Goal: Communication & Community: Answer question/provide support

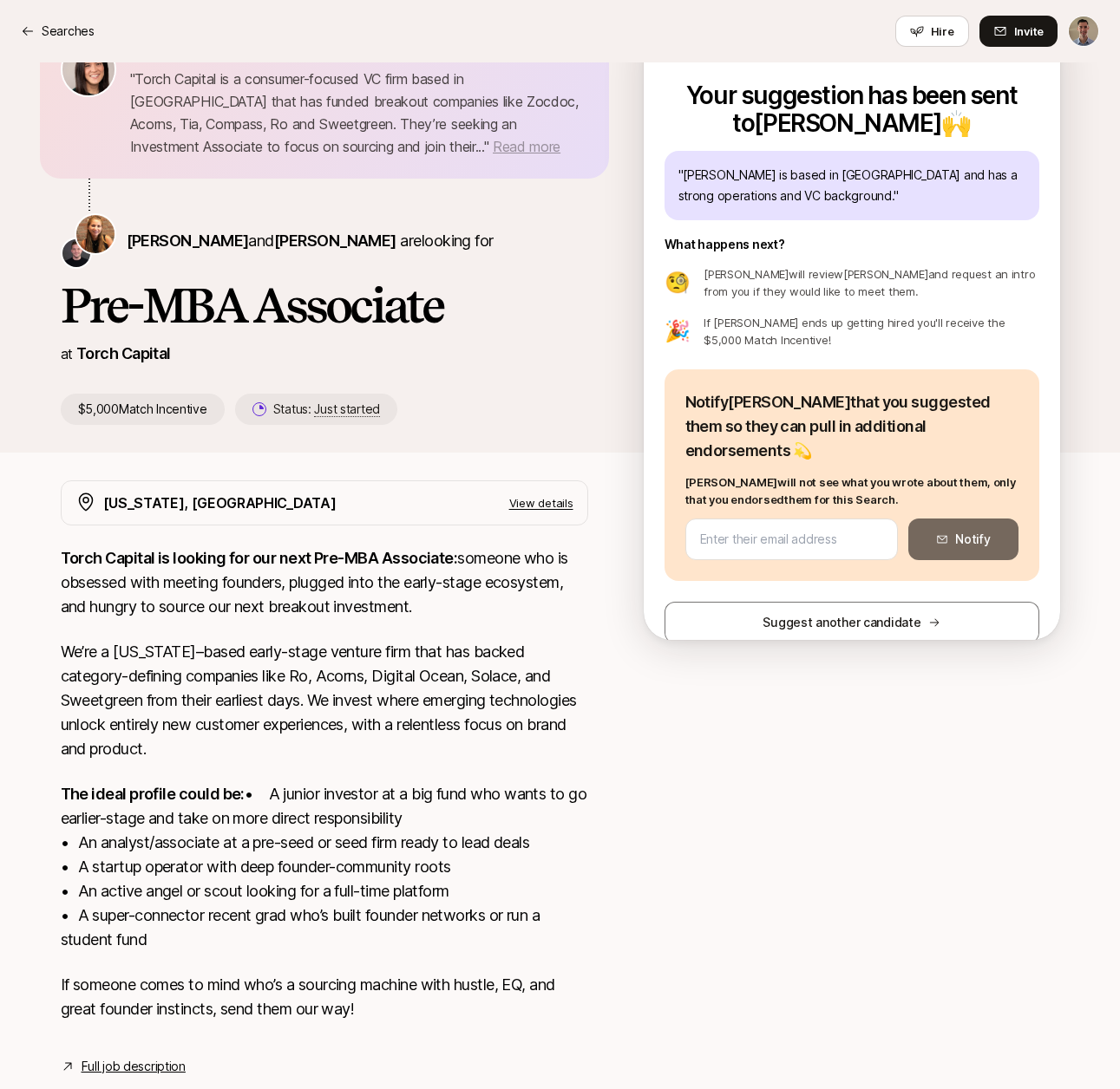
scroll to position [74, 0]
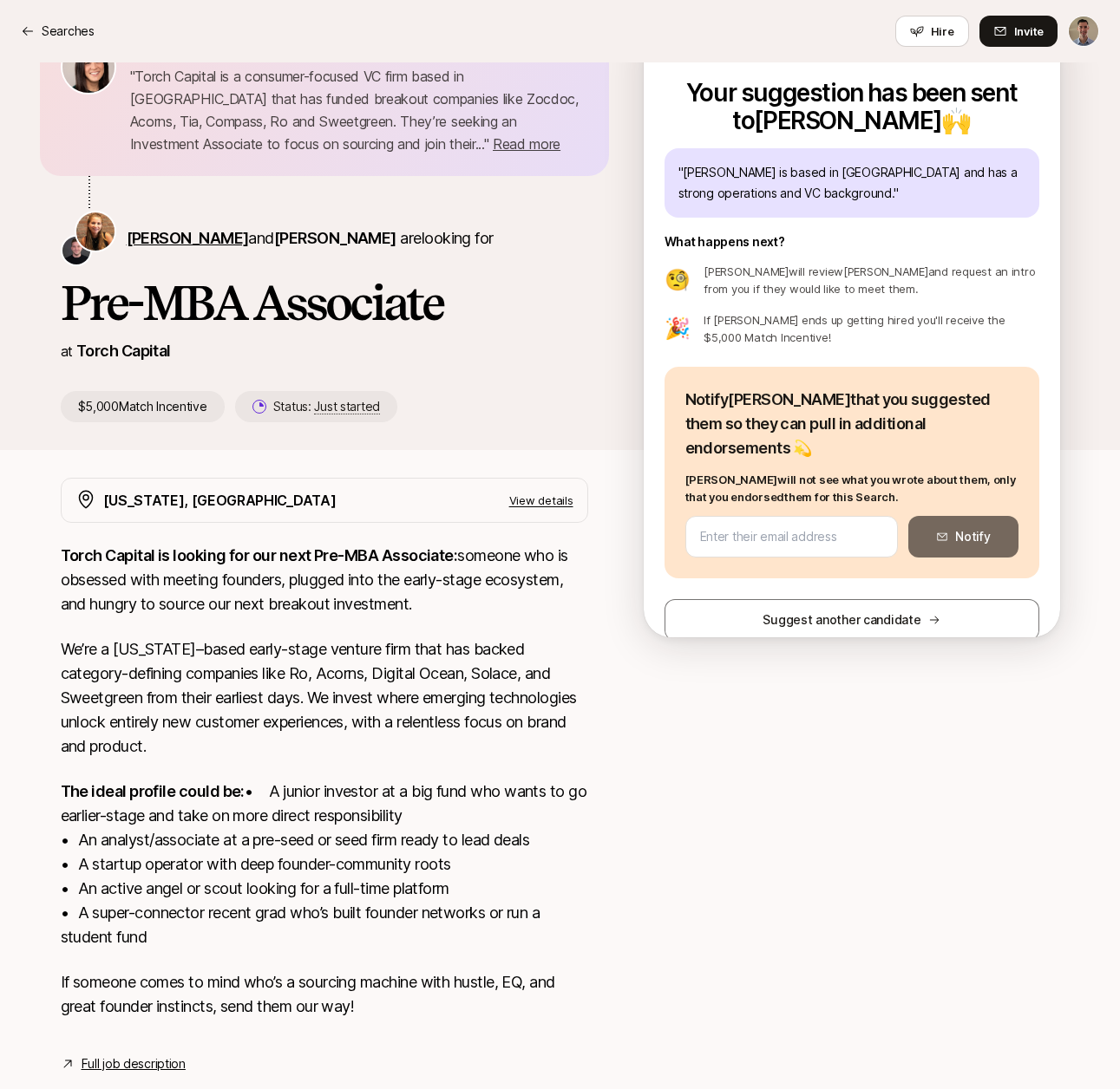
click at [164, 233] on span "[PERSON_NAME]" at bounding box center [188, 238] width 122 height 19
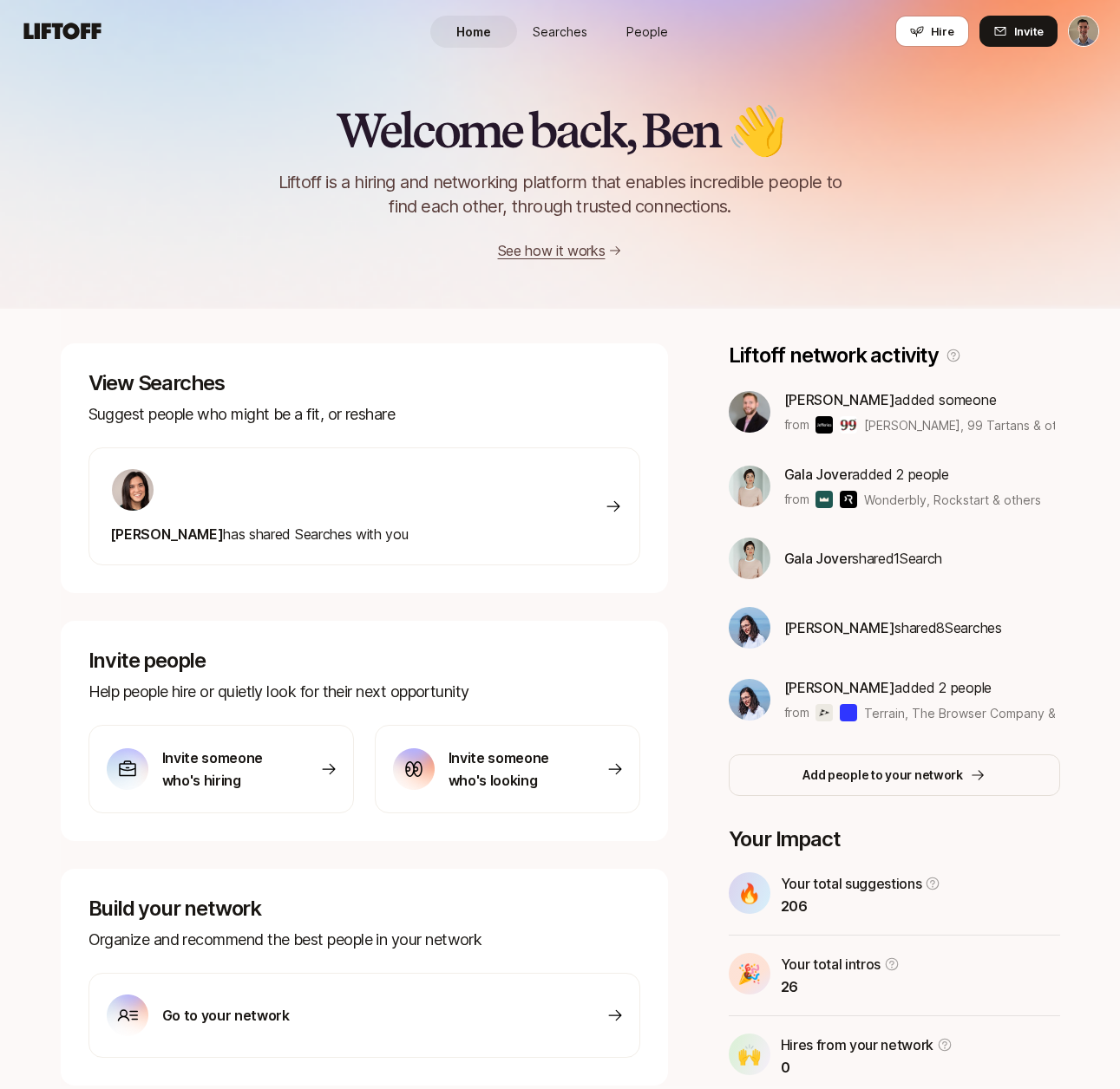
click at [561, 30] on span "Searches" at bounding box center [559, 32] width 55 height 19
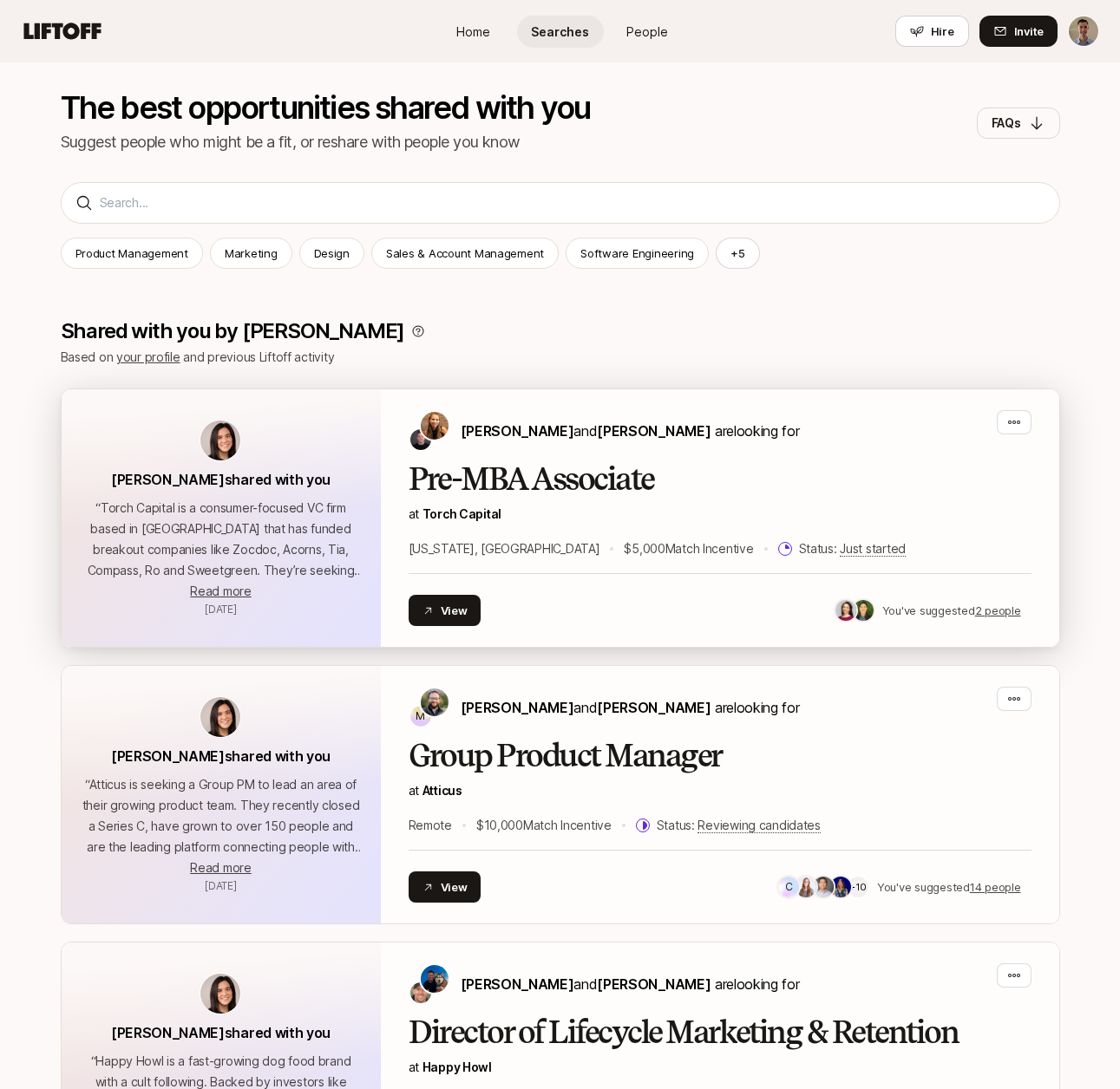
scroll to position [133, 0]
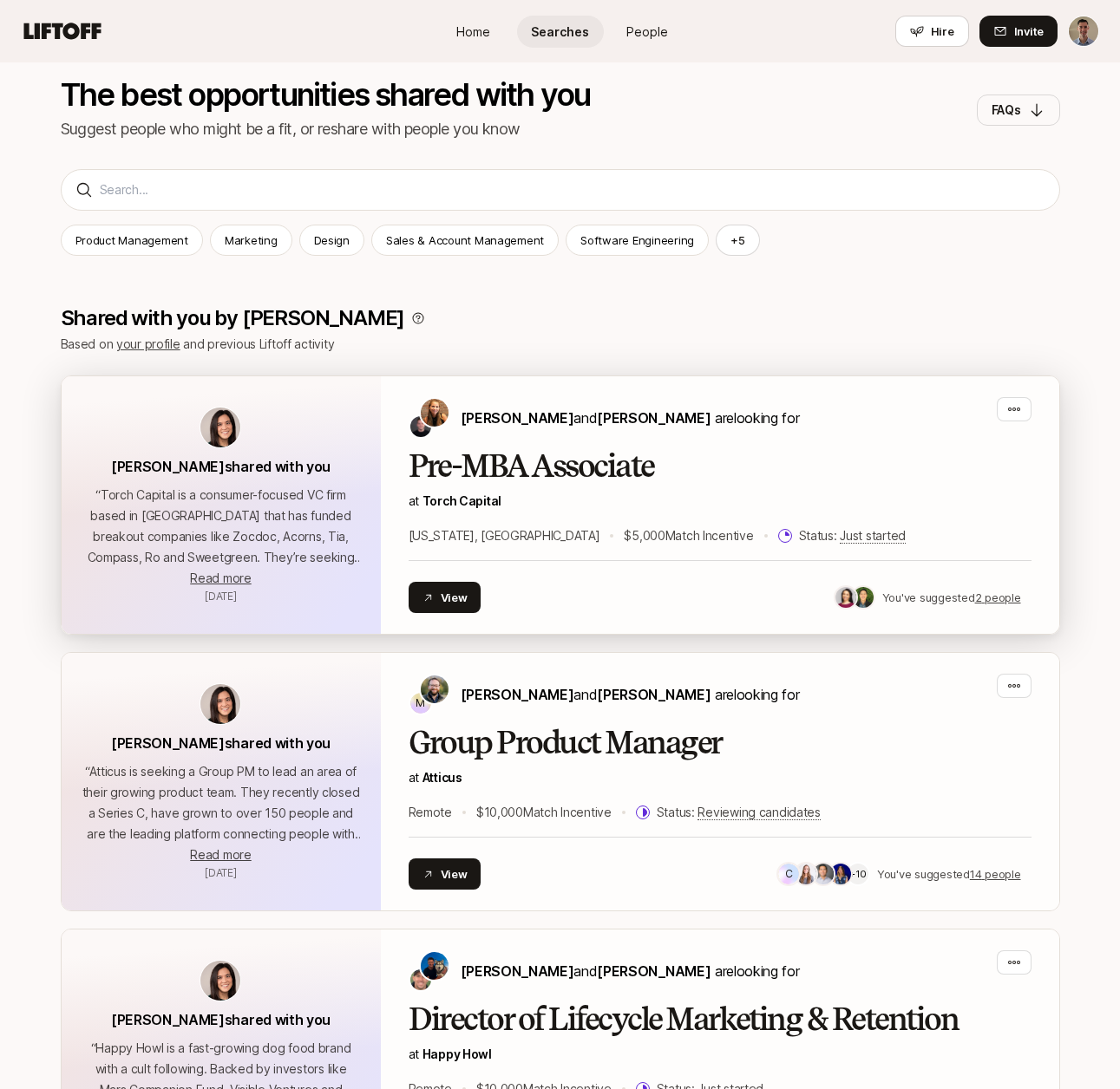
click at [465, 450] on h2 "Pre-MBA Associate" at bounding box center [720, 466] width 623 height 34
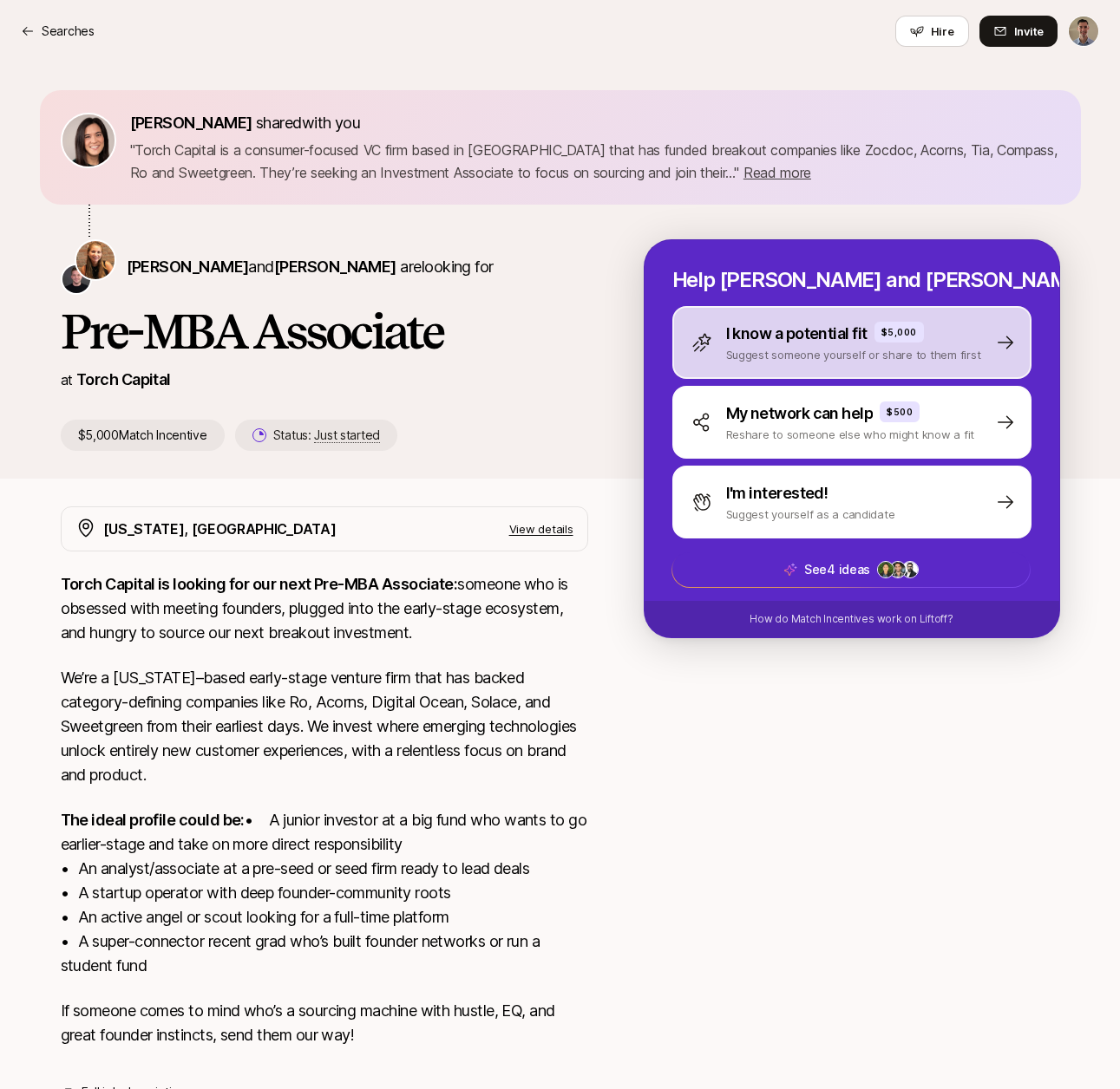
click at [783, 324] on p "I know a potential fit" at bounding box center [796, 334] width 141 height 24
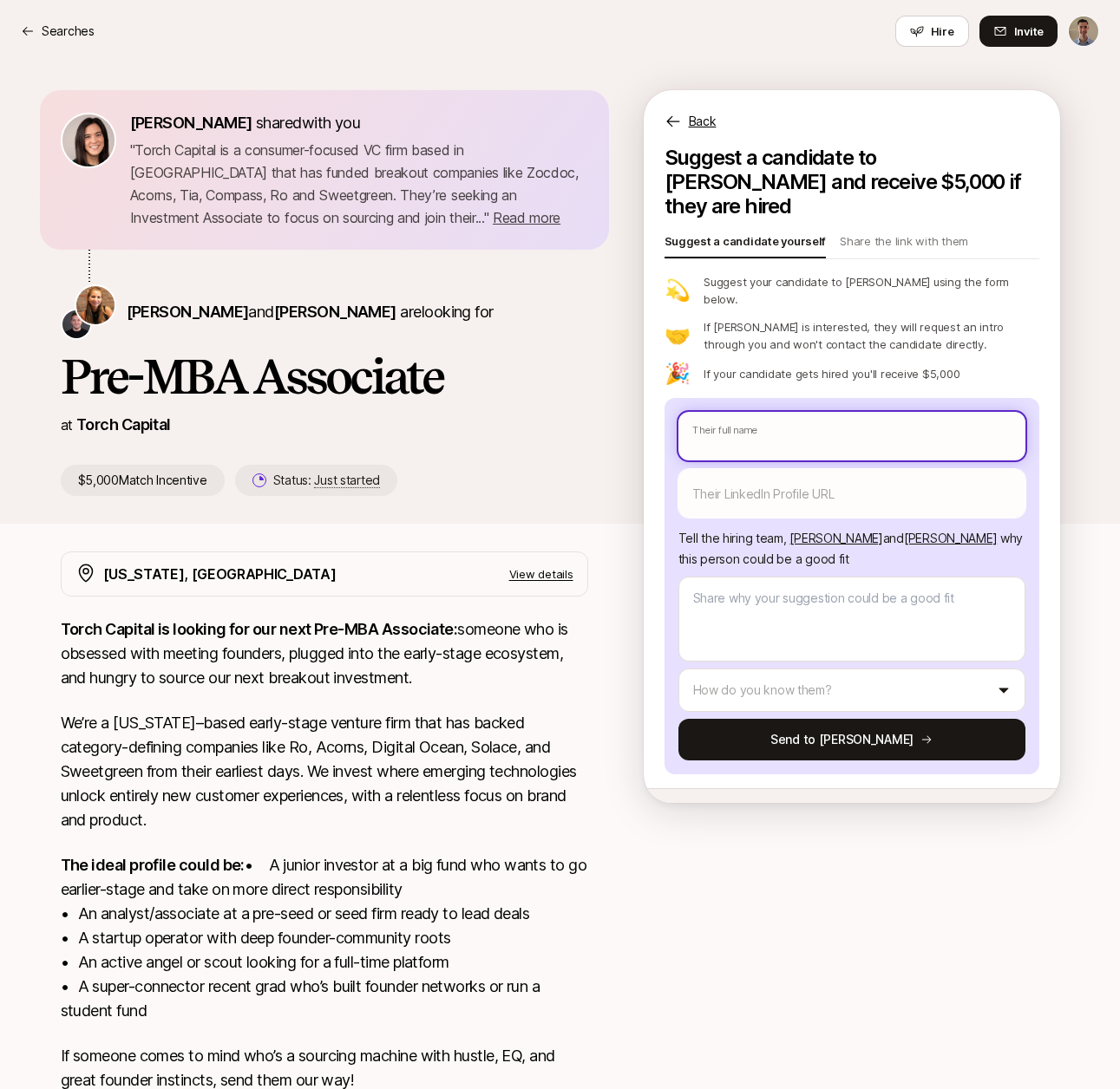
click at [725, 412] on input "text" at bounding box center [852, 436] width 347 height 48
type textarea "x"
type input "J"
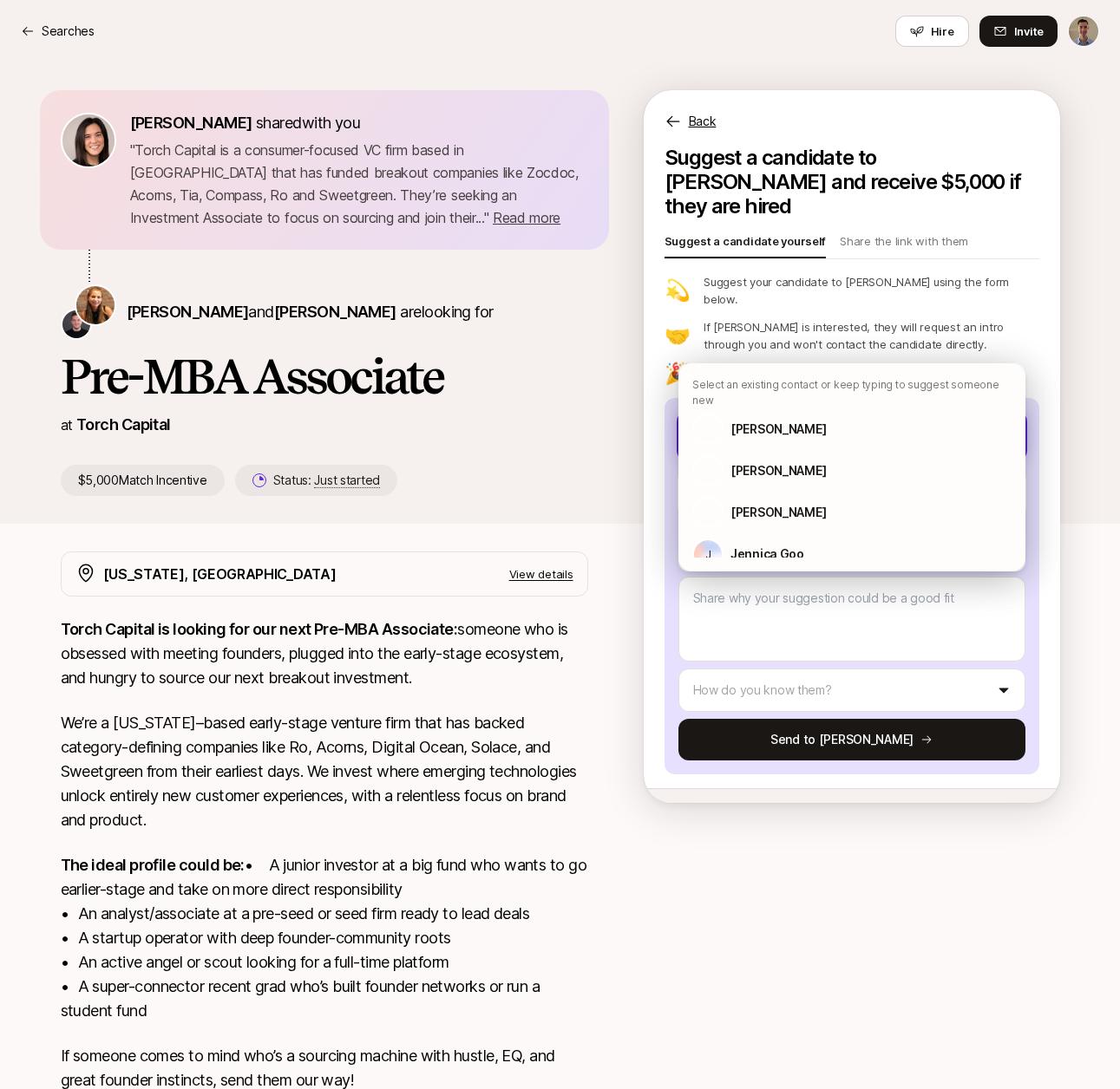
type textarea "x"
type input "[PERSON_NAME]"
type textarea "x"
type input "Jai"
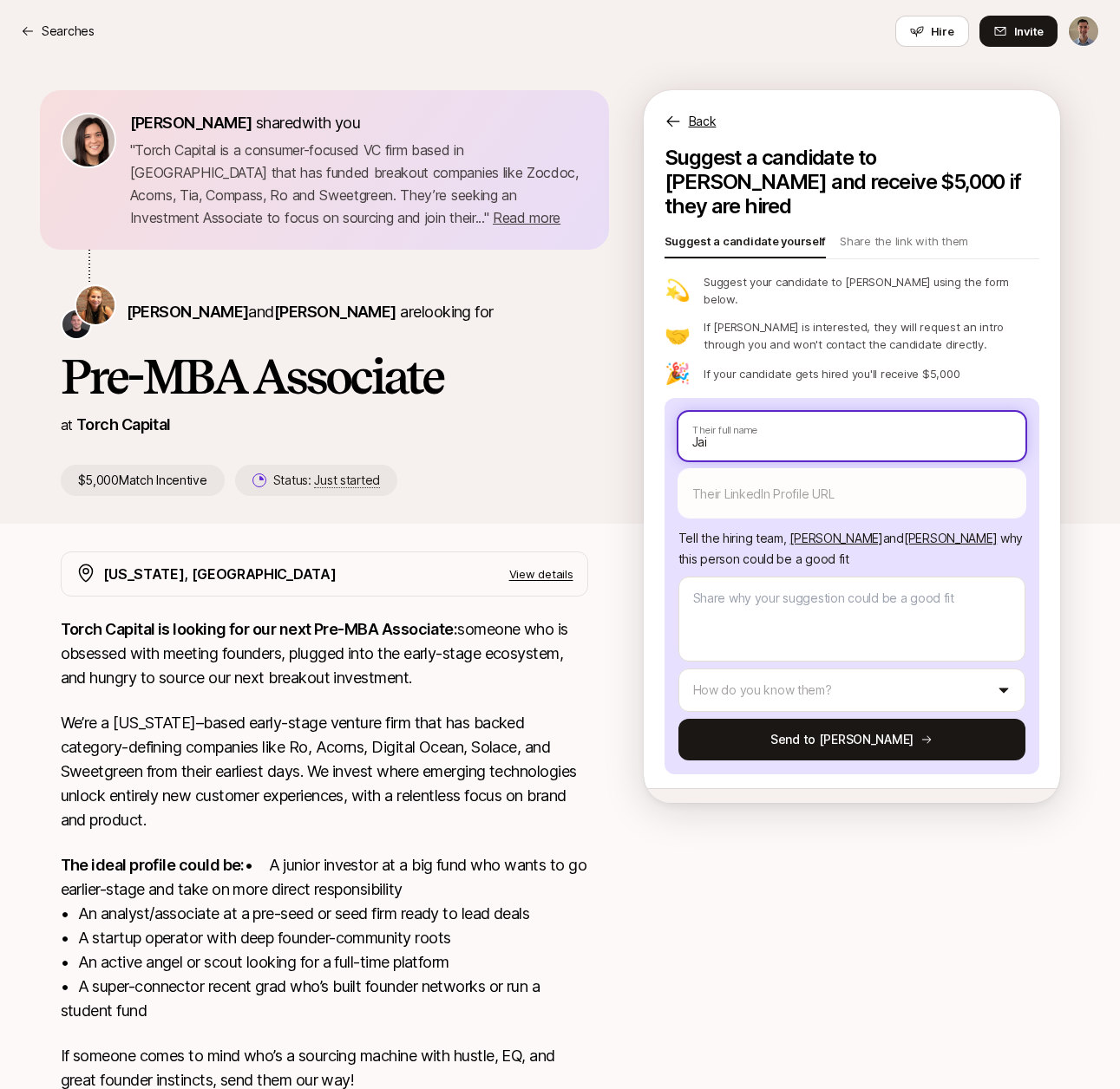
type textarea "x"
type input "Jai"
type textarea "x"
type input "Jai N"
type textarea "x"
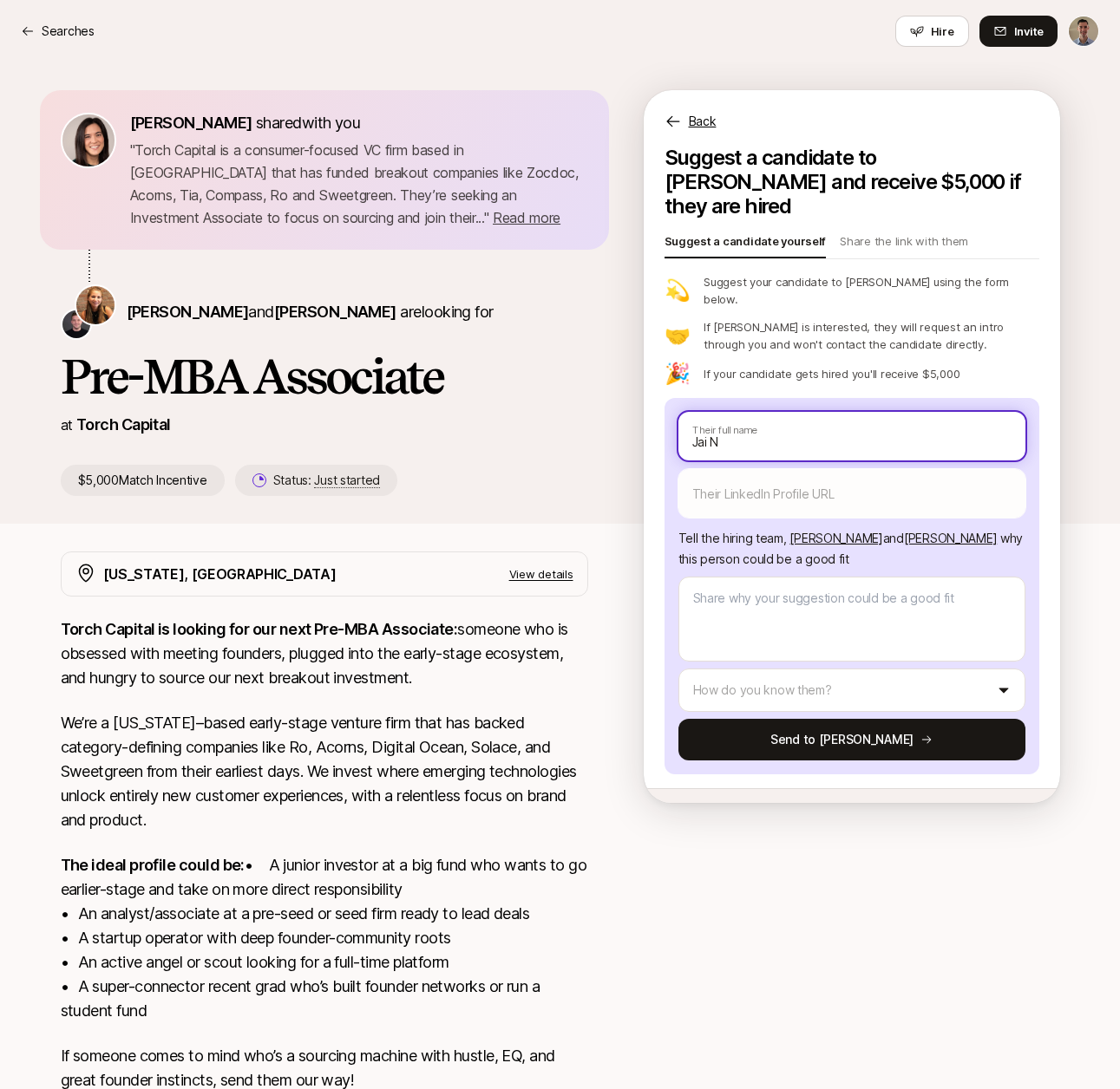
type input "[PERSON_NAME]"
type textarea "x"
type input "[PERSON_NAME]"
type textarea "x"
type input "[PERSON_NAME]"
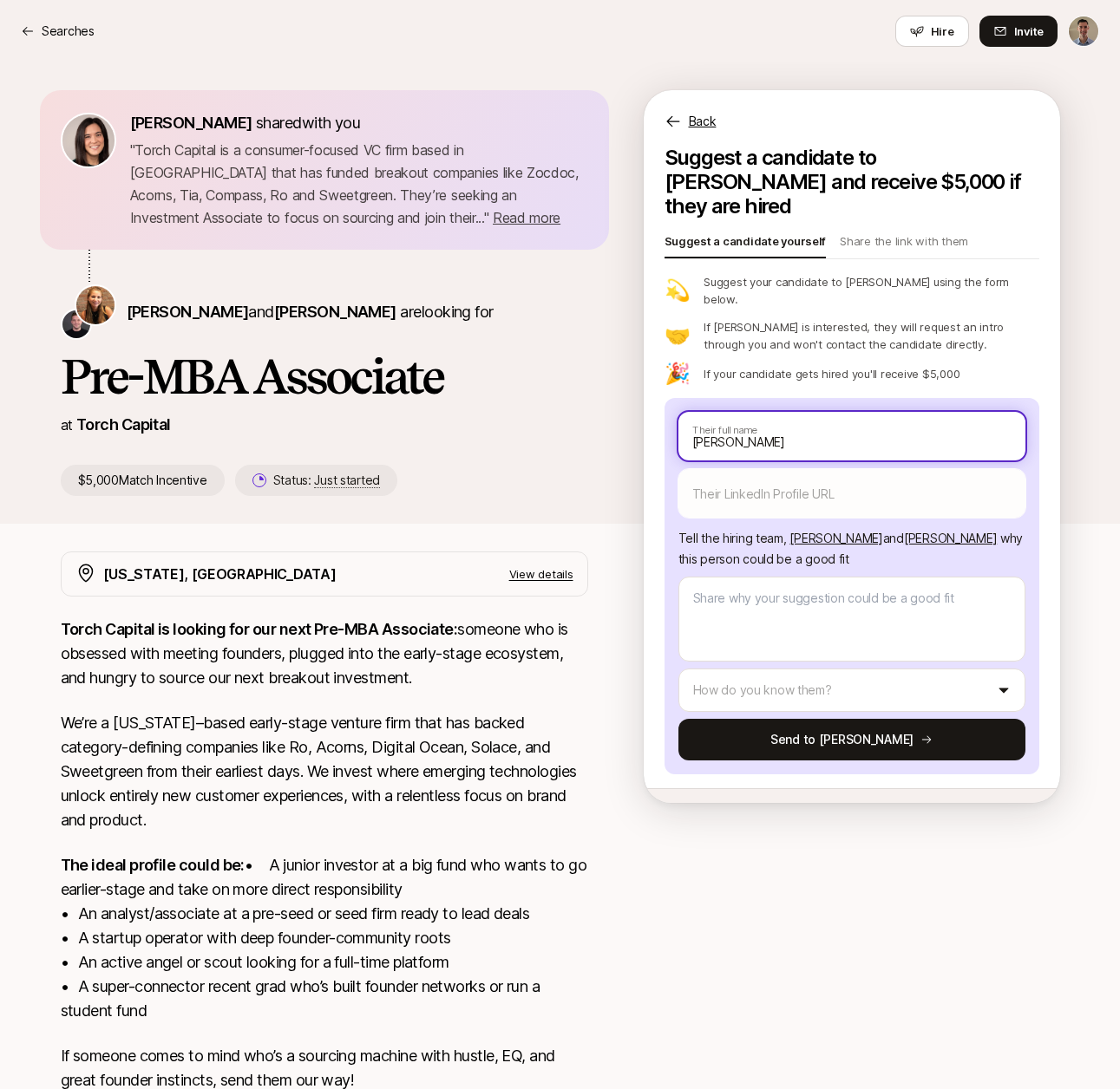
type textarea "x"
type input "[PERSON_NAME]"
type textarea "x"
type input "[PERSON_NAME]"
type textarea "x"
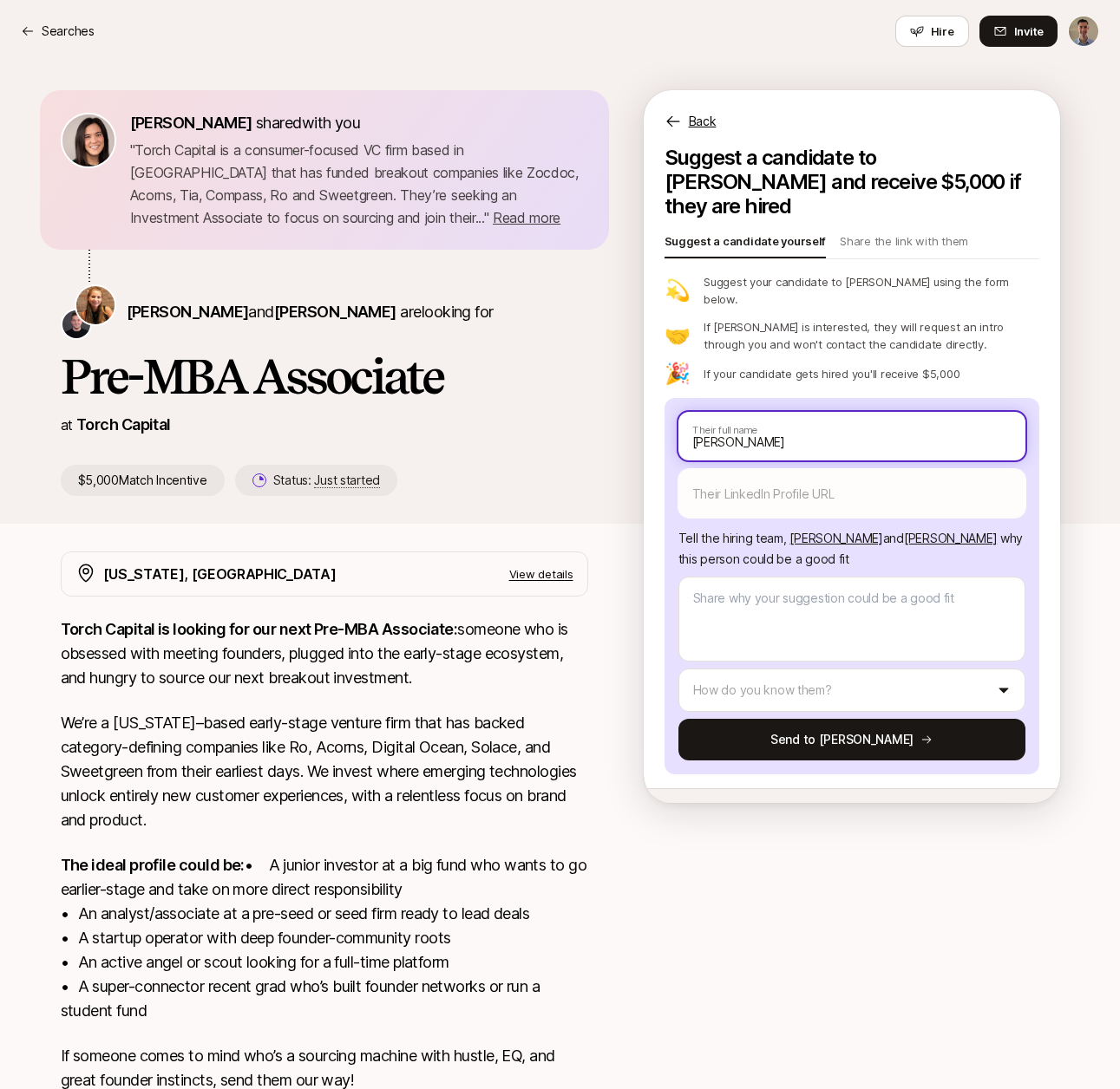
type input "[PERSON_NAME]"
type textarea "x"
type input "[PERSON_NAME]"
type textarea "x"
type input "[PERSON_NAME]"
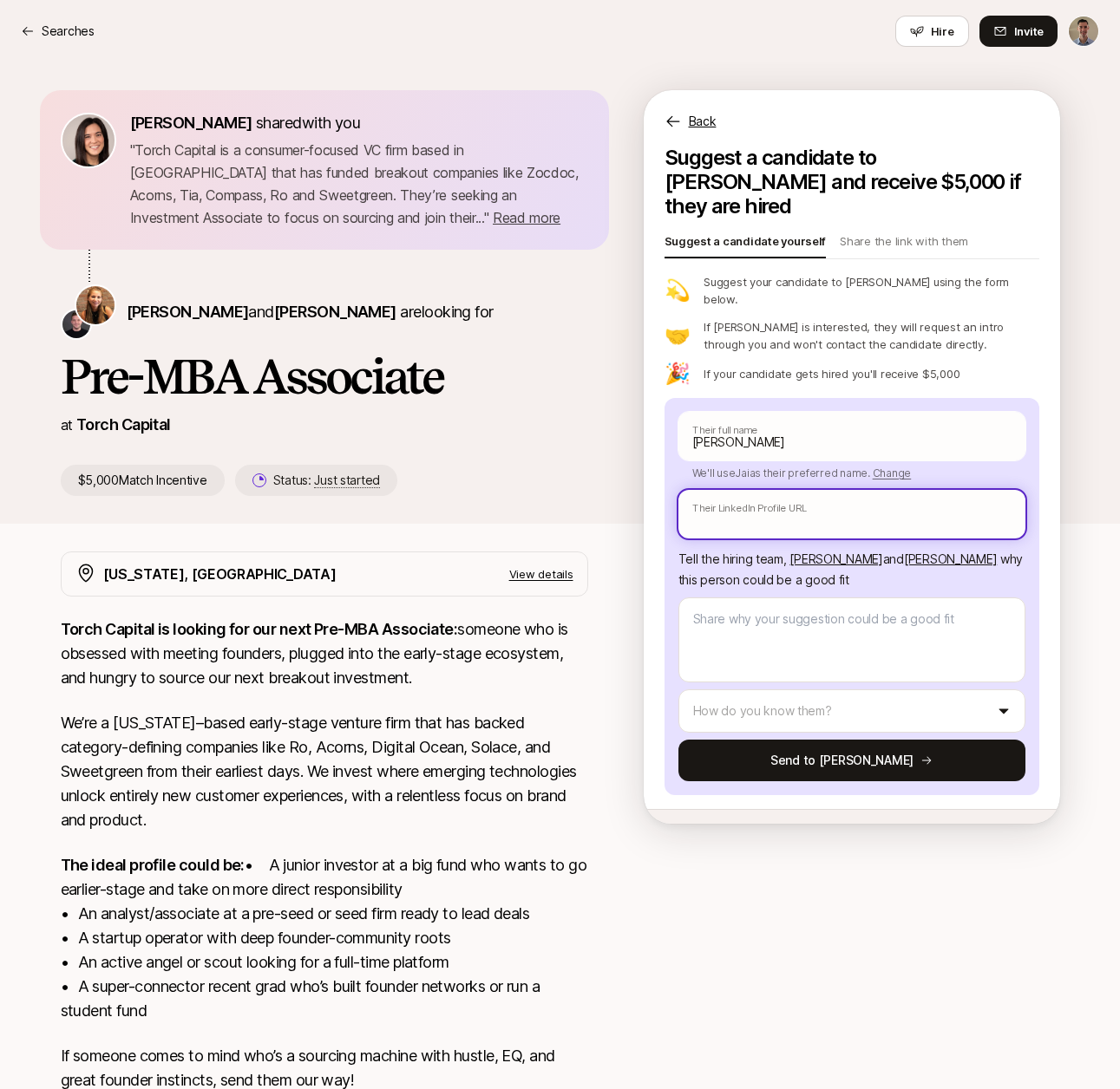
paste input "[URL][DOMAIN_NAME]"
type textarea "x"
type input "[URL][DOMAIN_NAME]"
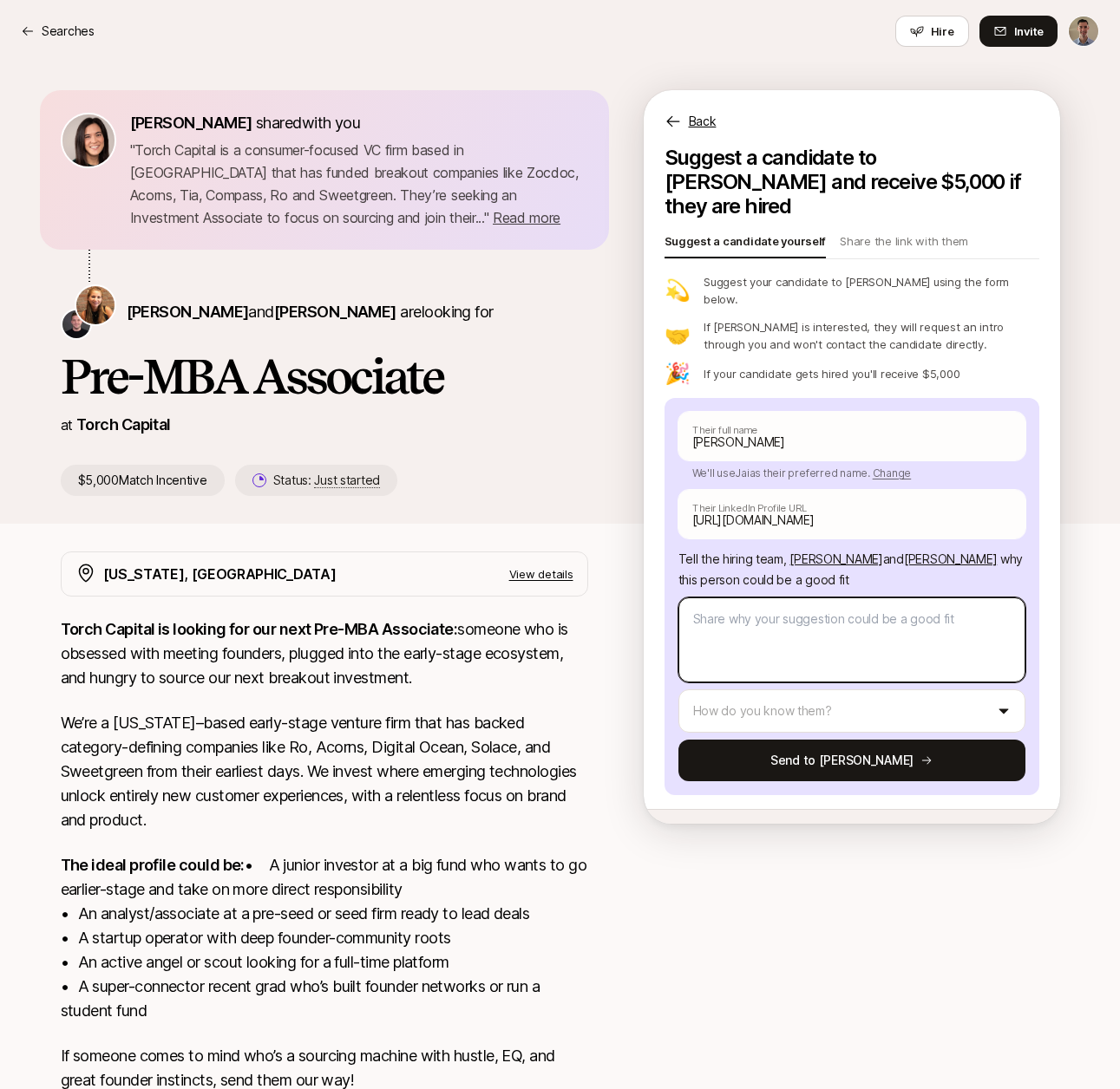
click at [807, 598] on textarea at bounding box center [852, 640] width 347 height 85
type textarea "x"
type textarea "J"
type textarea "x"
type textarea "[PERSON_NAME]"
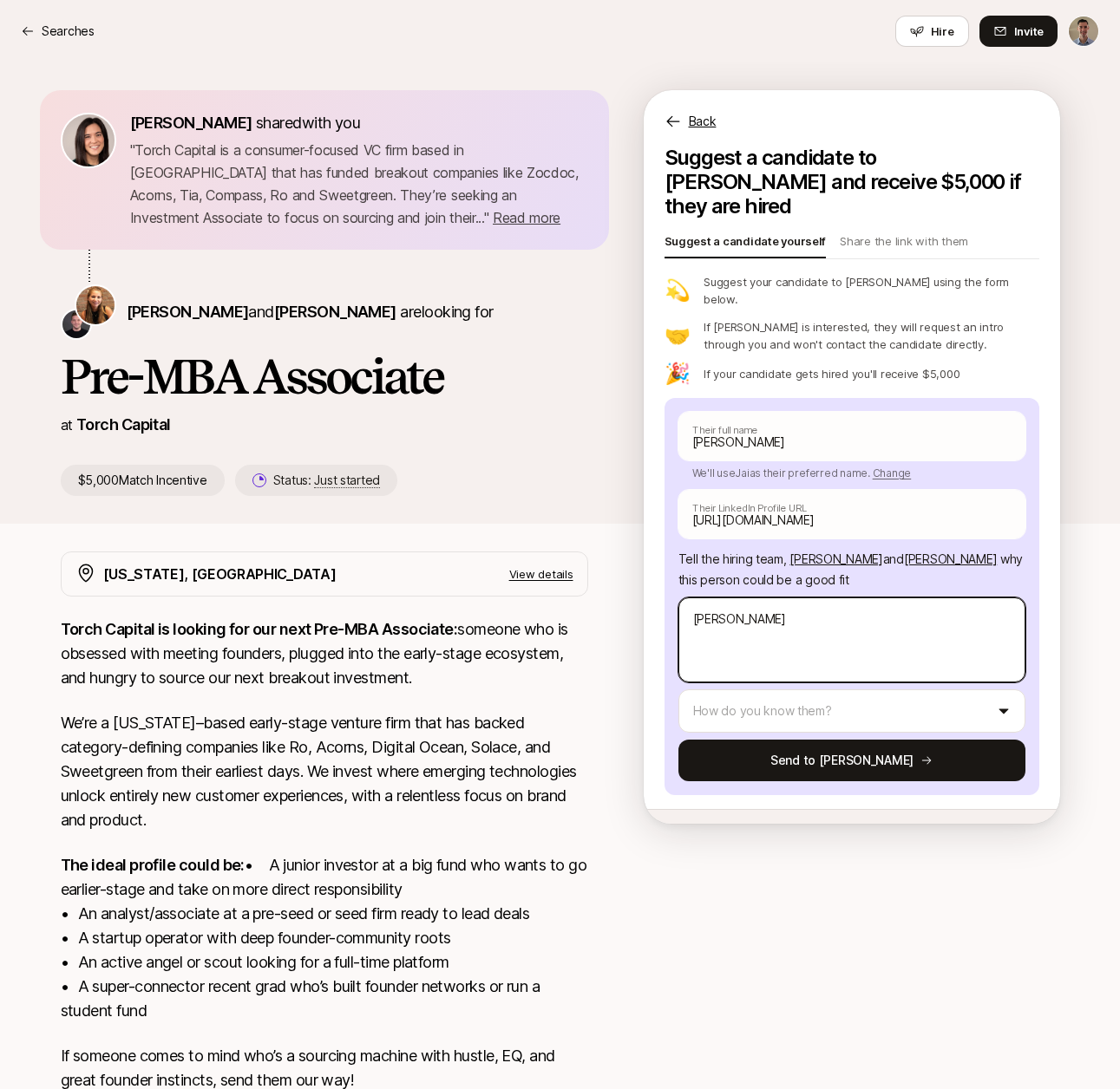
type textarea "x"
type textarea "Jai"
type textarea "x"
type textarea "Jai"
type textarea "x"
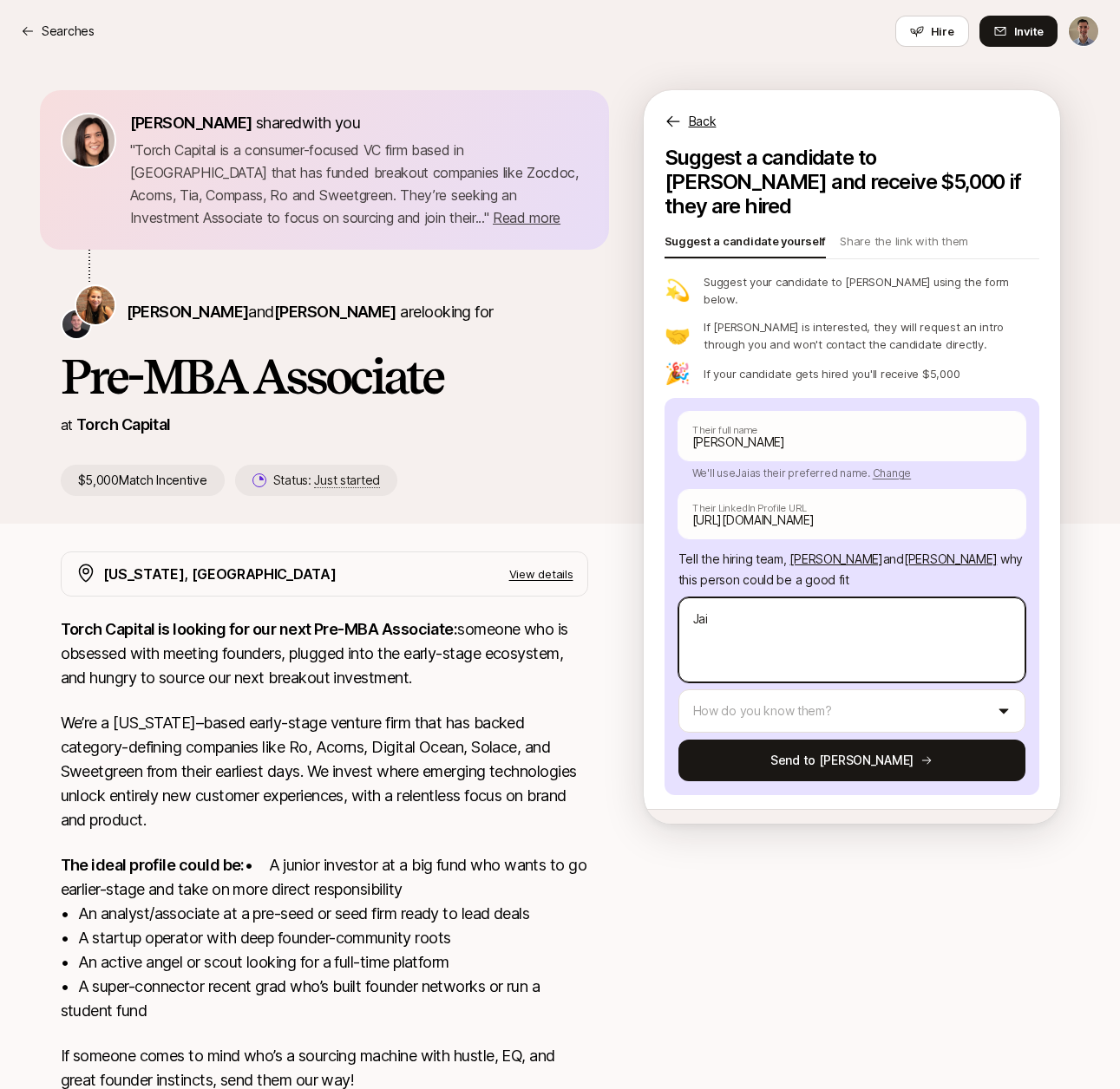
type textarea "Jai a"
type textarea "x"
type textarea "Jai an"
type textarea "x"
type textarea "Jai and"
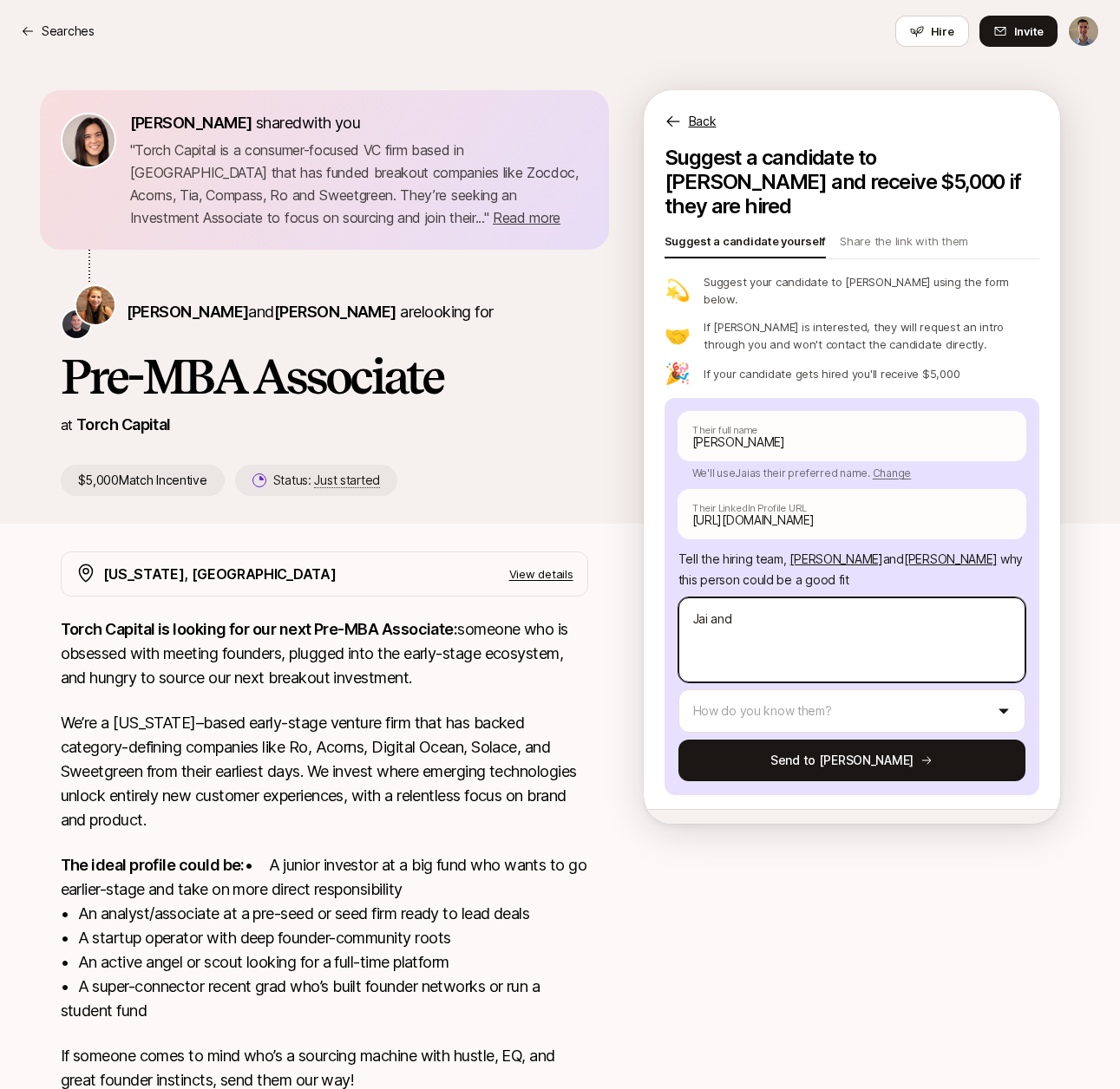
type textarea "x"
type textarea "Jai and"
type textarea "x"
type textarea "Jai and I"
type textarea "x"
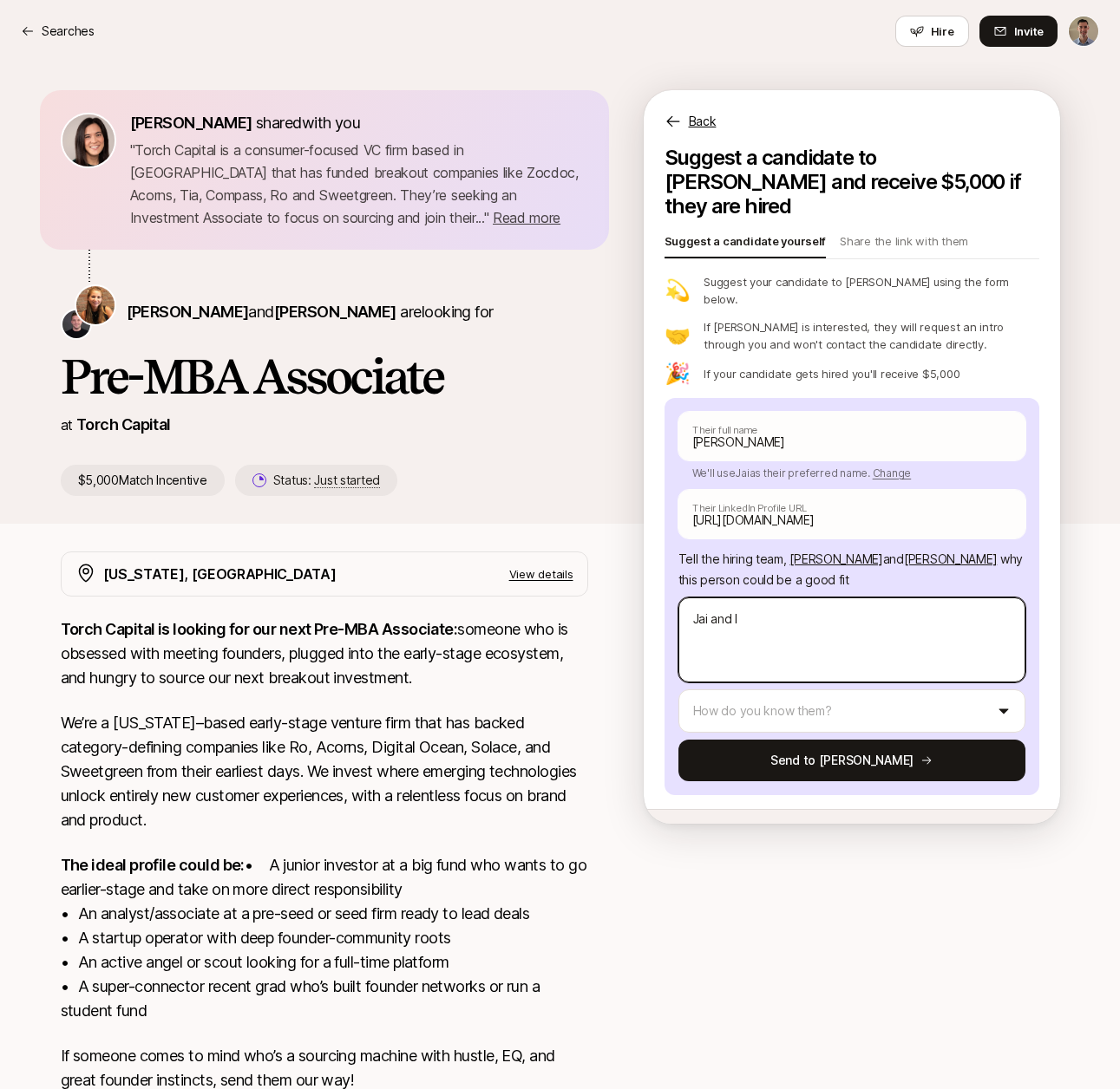
type textarea "Jai and I w"
type textarea "x"
type textarea "Jai and I"
type textarea "x"
type textarea "Jai and I b"
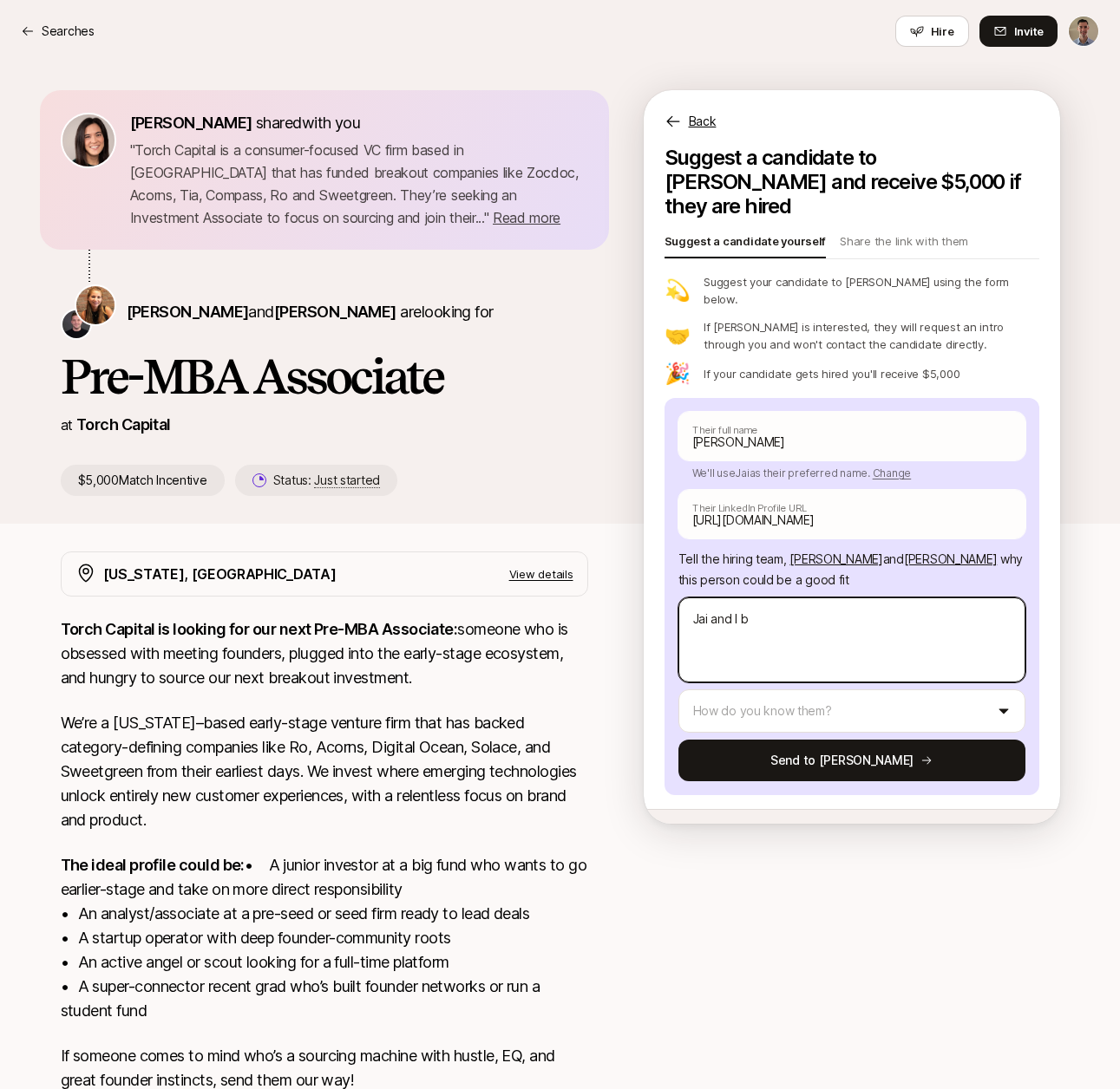
type textarea "x"
type textarea "Jai and I bo"
type textarea "x"
type textarea "Jai and I bot"
type textarea "x"
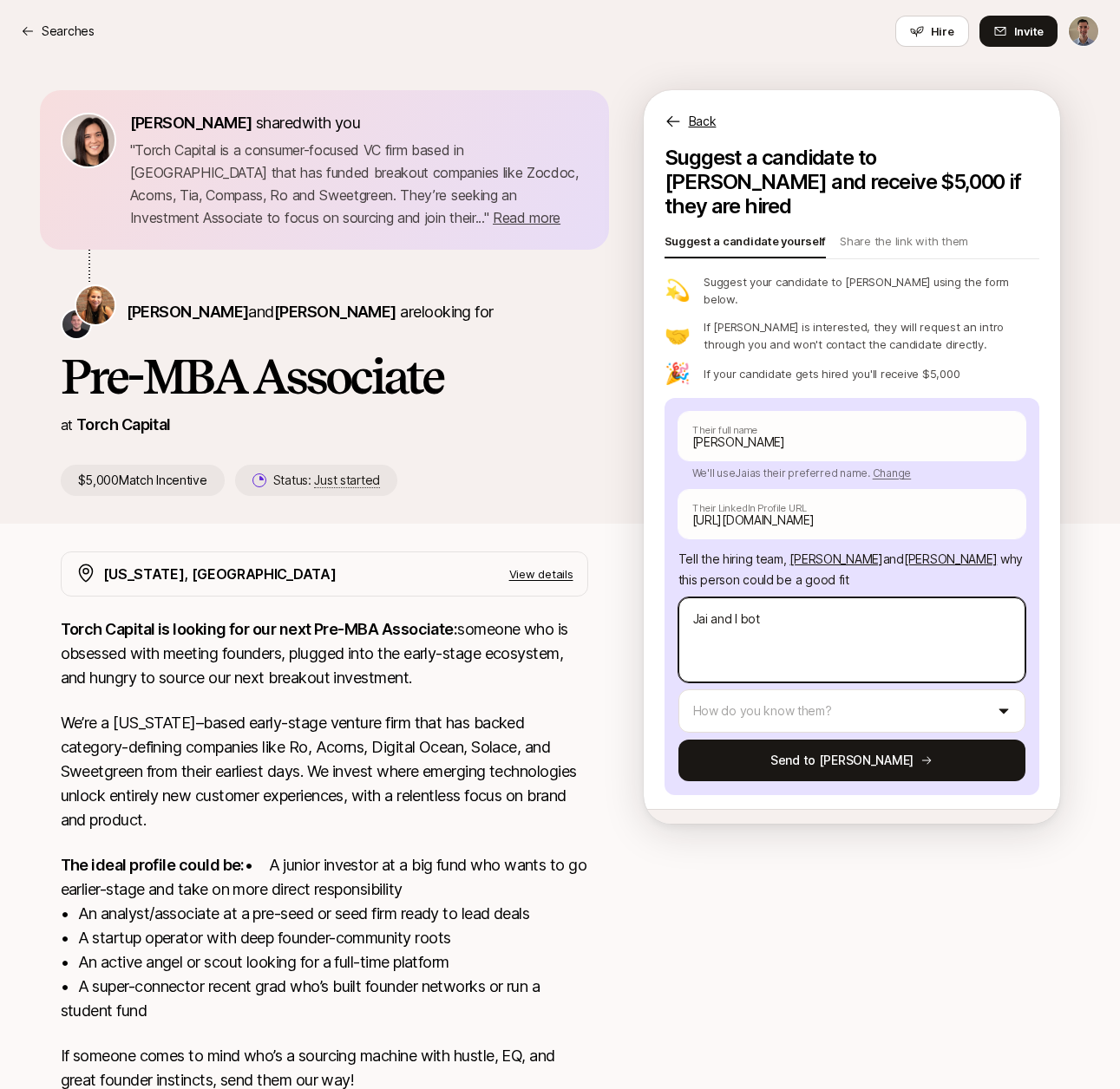
type textarea "Jai and I both"
type textarea "x"
type textarea "Jai and I both"
type textarea "x"
type textarea "[PERSON_NAME] and I both w"
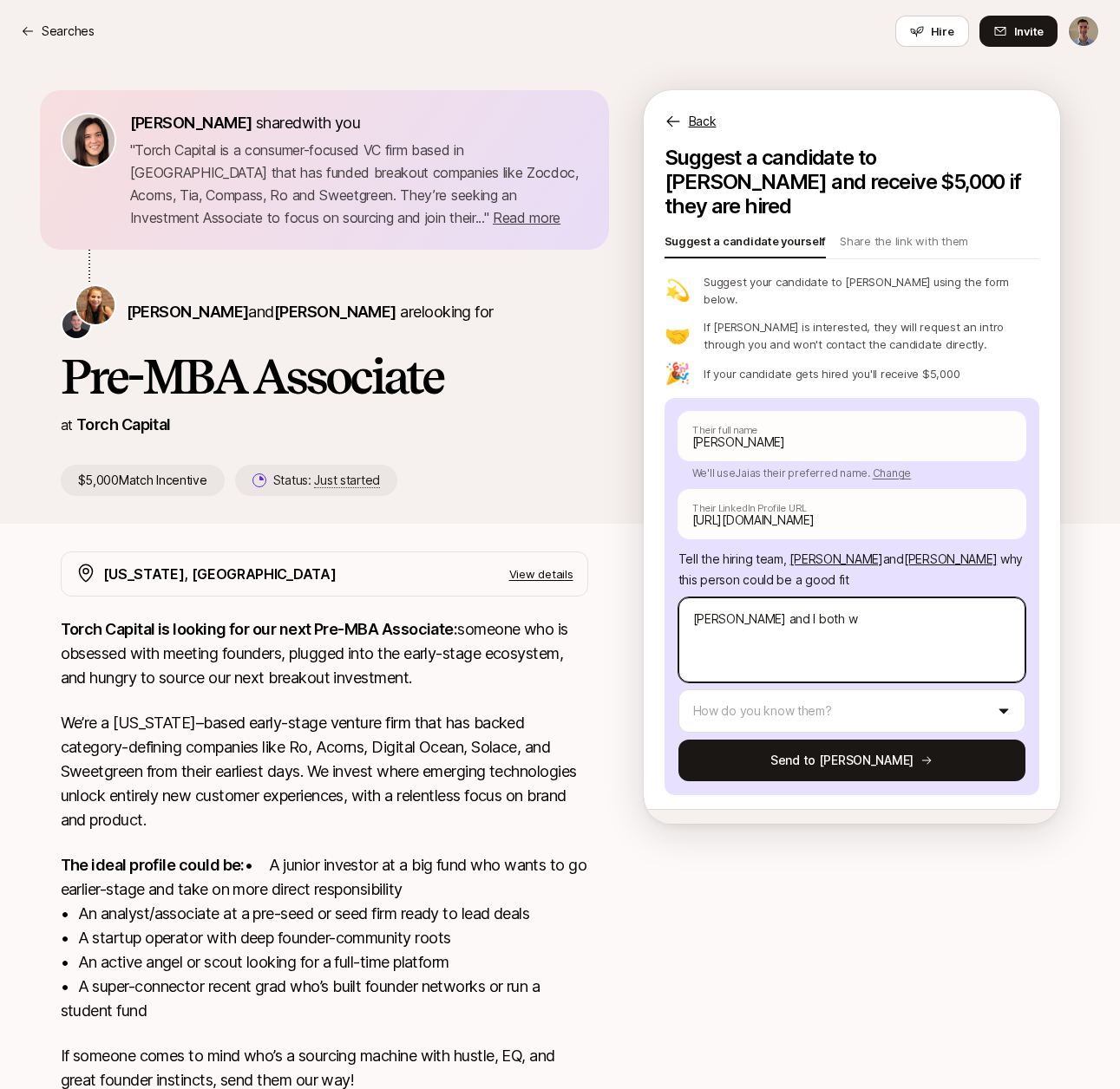
type textarea "x"
type textarea "Jai and I both wo"
type textarea "x"
type textarea "[PERSON_NAME] and I both wor"
type textarea "x"
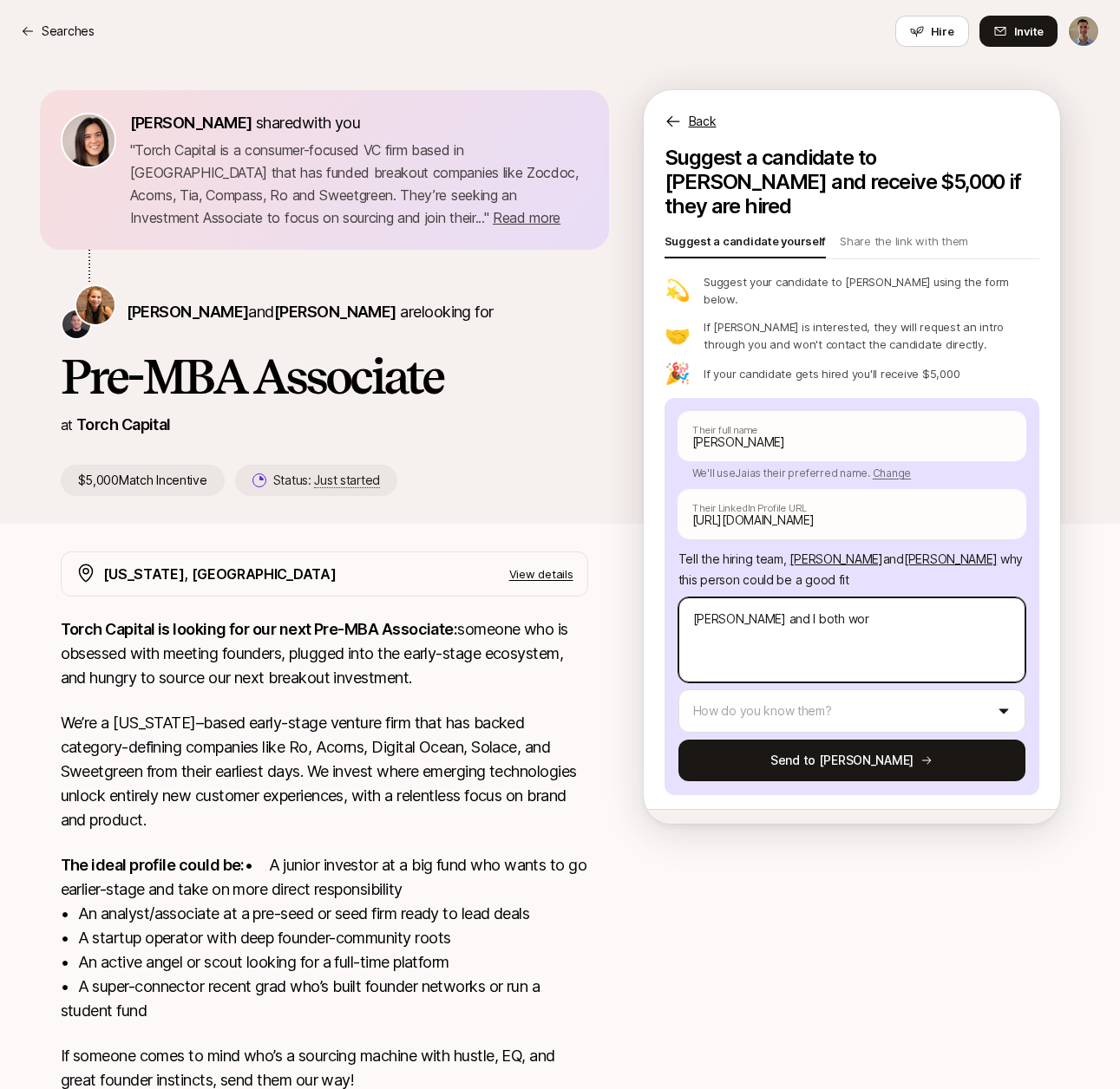
type textarea "[PERSON_NAME] and I both work"
type textarea "x"
type textarea "[PERSON_NAME] and I both worke"
type textarea "x"
type textarea "Jai and I both worked"
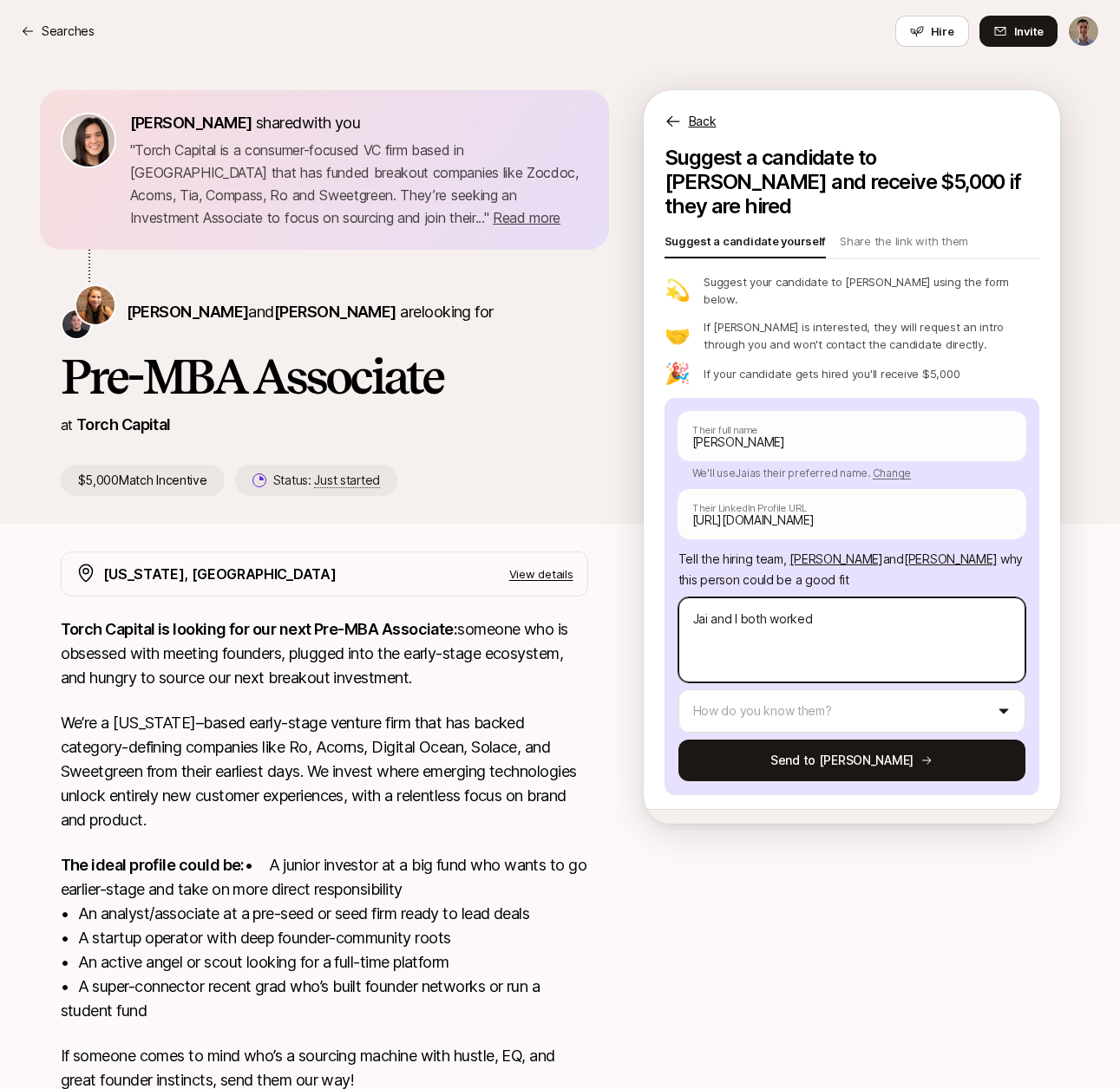
type textarea "x"
type textarea "Jai and I both worked"
type textarea "x"
type textarea "Jai and I both worked a"
type textarea "x"
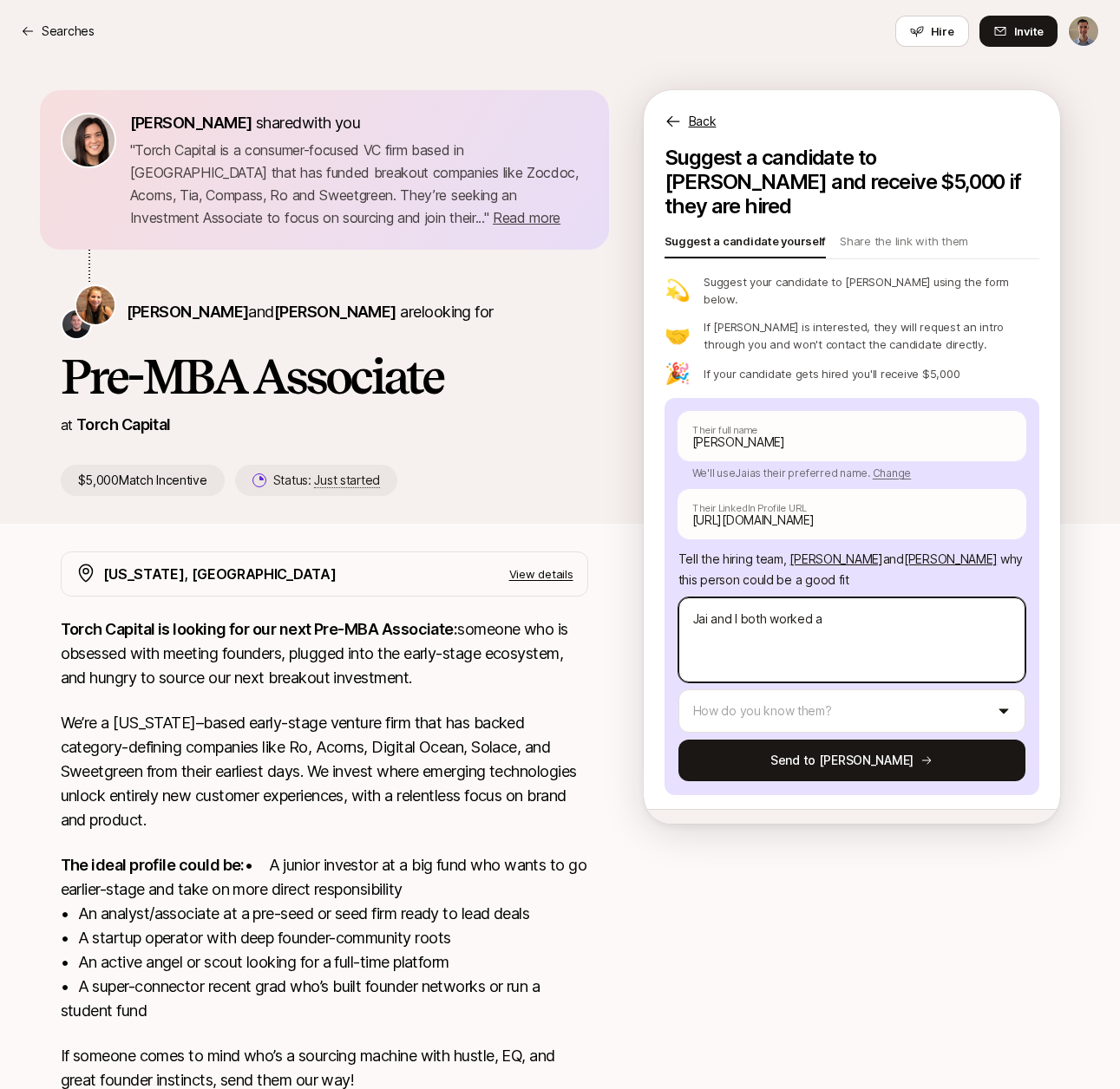
type textarea "Jai and I both worked at"
type textarea "x"
type textarea "Jai and I both worked at"
type textarea "x"
type textarea "Jai and I both worked at W"
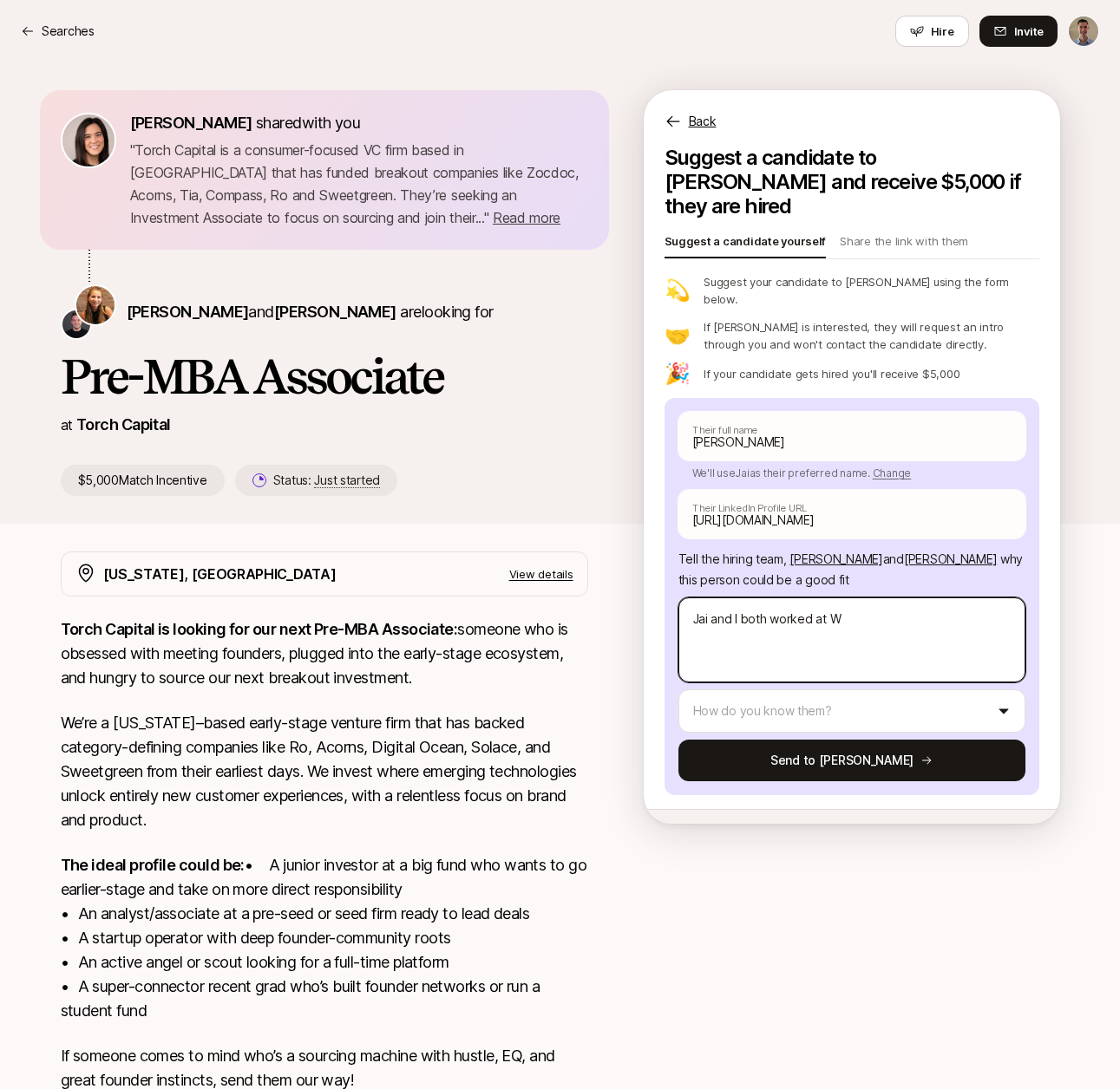
type textarea "x"
type textarea "Jai and I both worked at Wor"
type textarea "x"
type textarea "Jai and I both worked at Work"
type textarea "x"
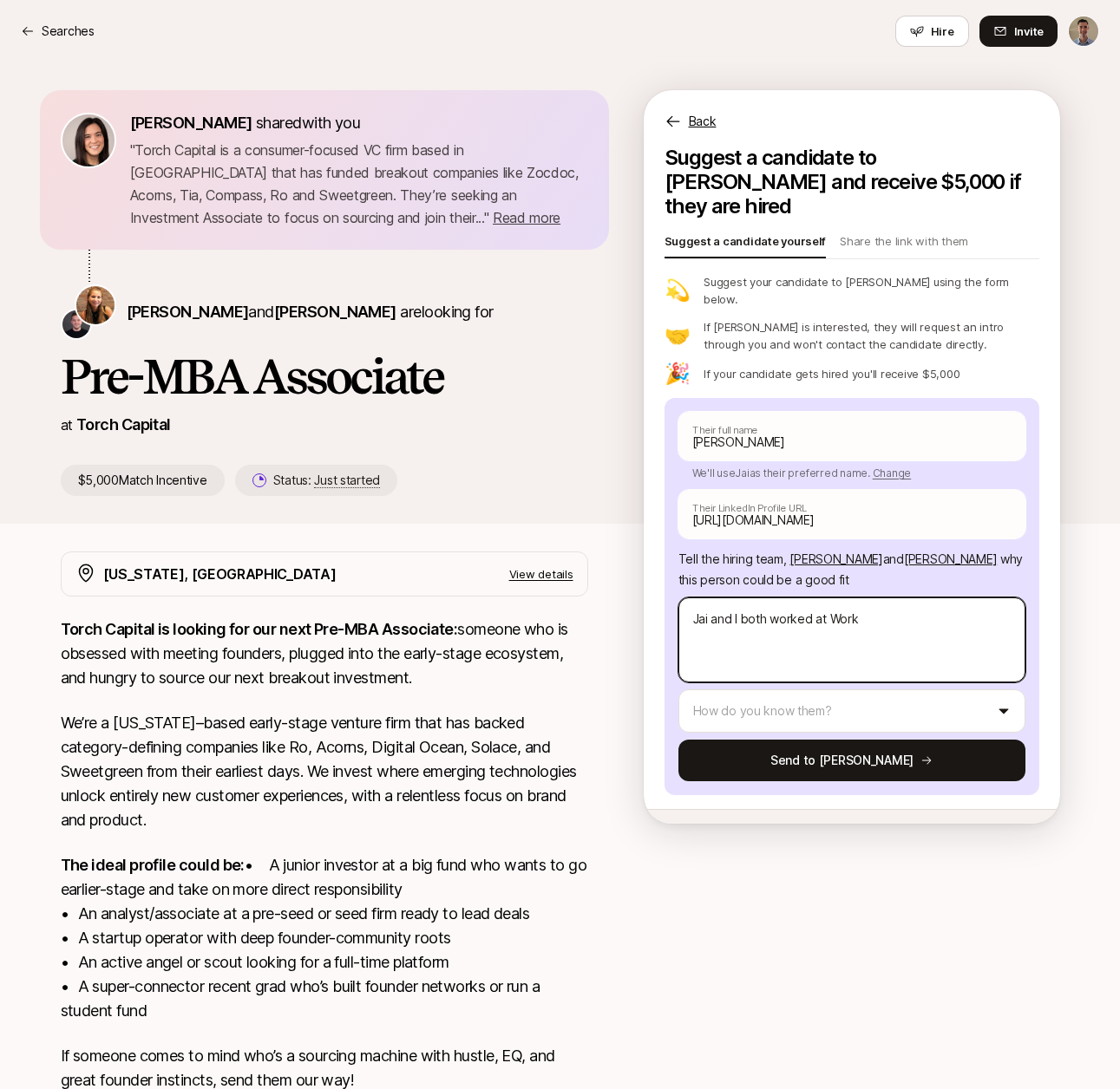
type textarea "Jai and I both worked at Workr"
type textarea "x"
type textarea "Jai and I both worked at Workri"
type textarea "x"
type textarea "Jai and I both worked at Workris"
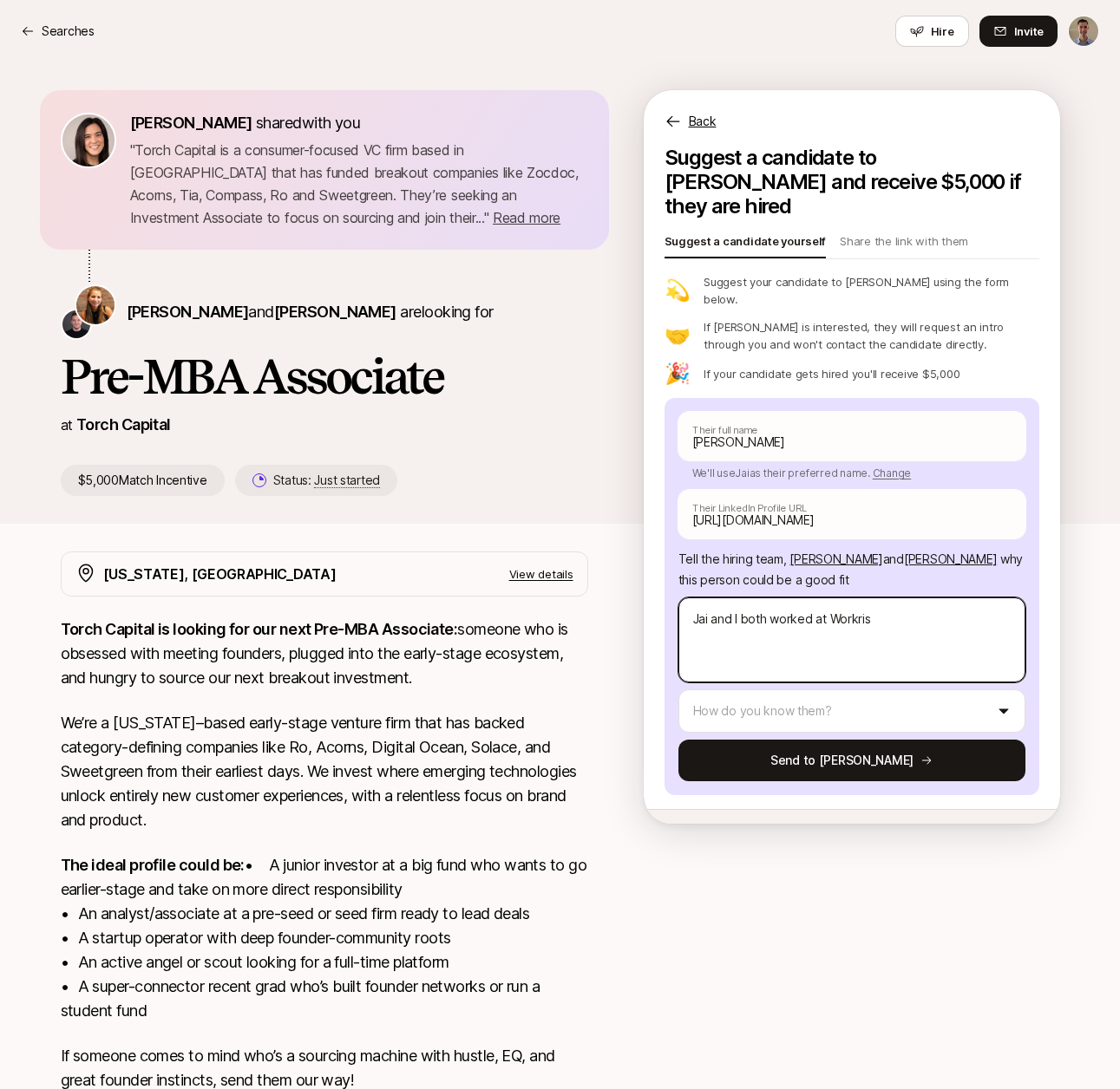
type textarea "x"
type textarea "[PERSON_NAME] and I both worked at Workrise"
type textarea "x"
type textarea "[PERSON_NAME] and I both worked at Workrise."
type textarea "x"
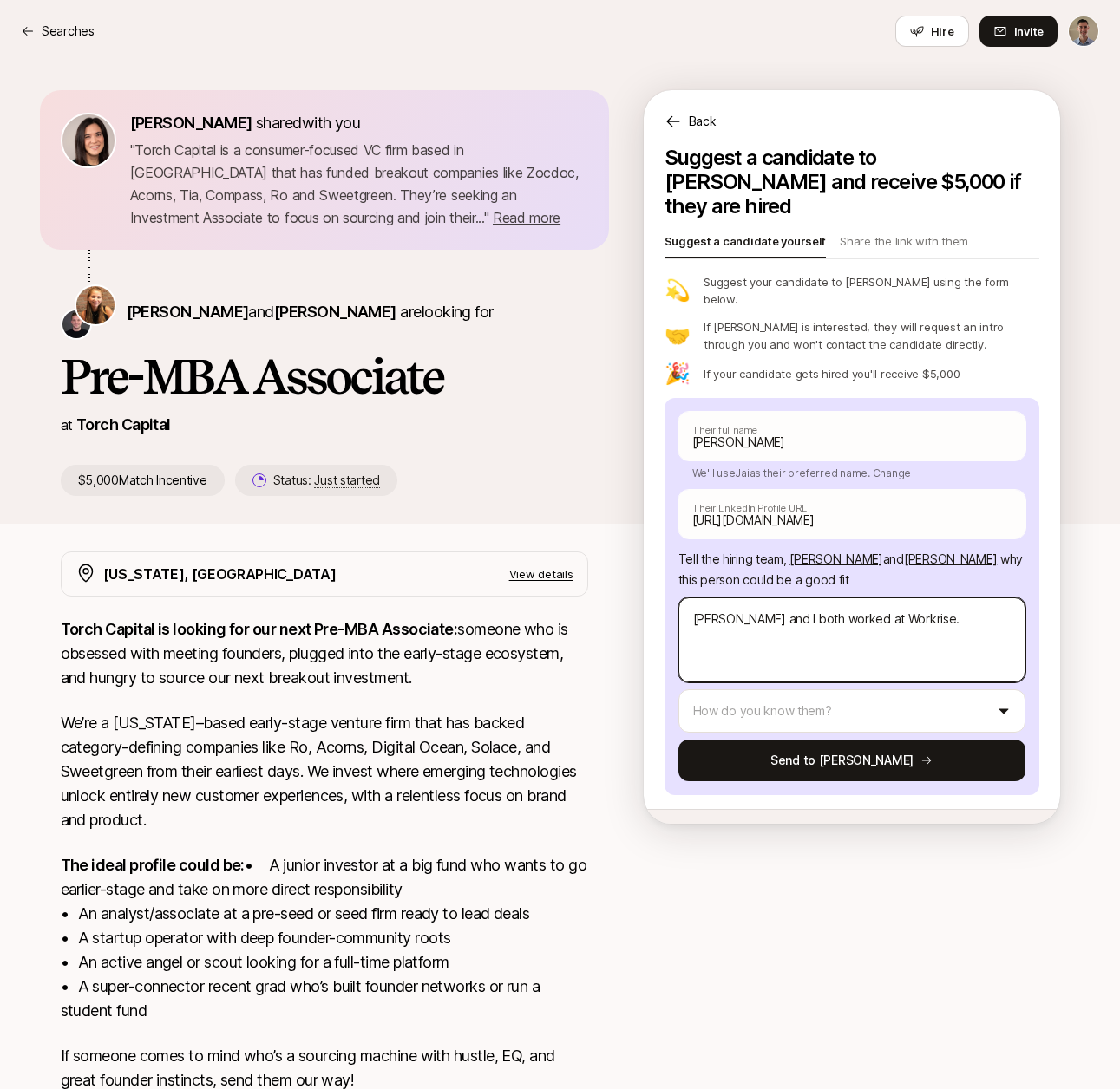
type textarea "[PERSON_NAME] and I both worked at Workrise."
type textarea "x"
type textarea "[PERSON_NAME] and I both worked at Workrise."
type textarea "x"
type textarea "[PERSON_NAME] and I both worked at Workrise. H"
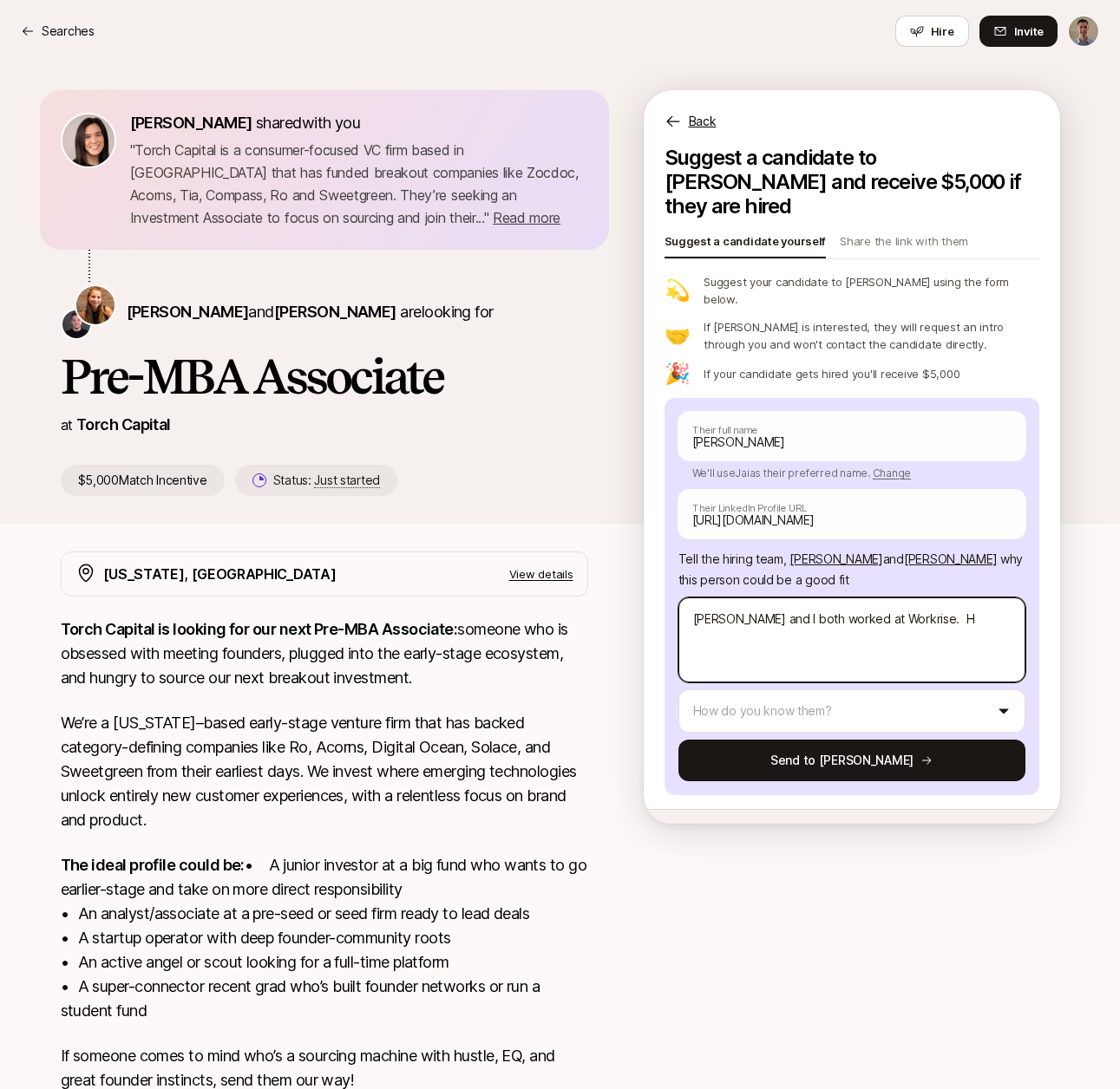
type textarea "x"
type textarea "[PERSON_NAME] and I both worked at Workrise. He"
type textarea "x"
type textarea "[PERSON_NAME] and I both worked at Workrise. He"
type textarea "x"
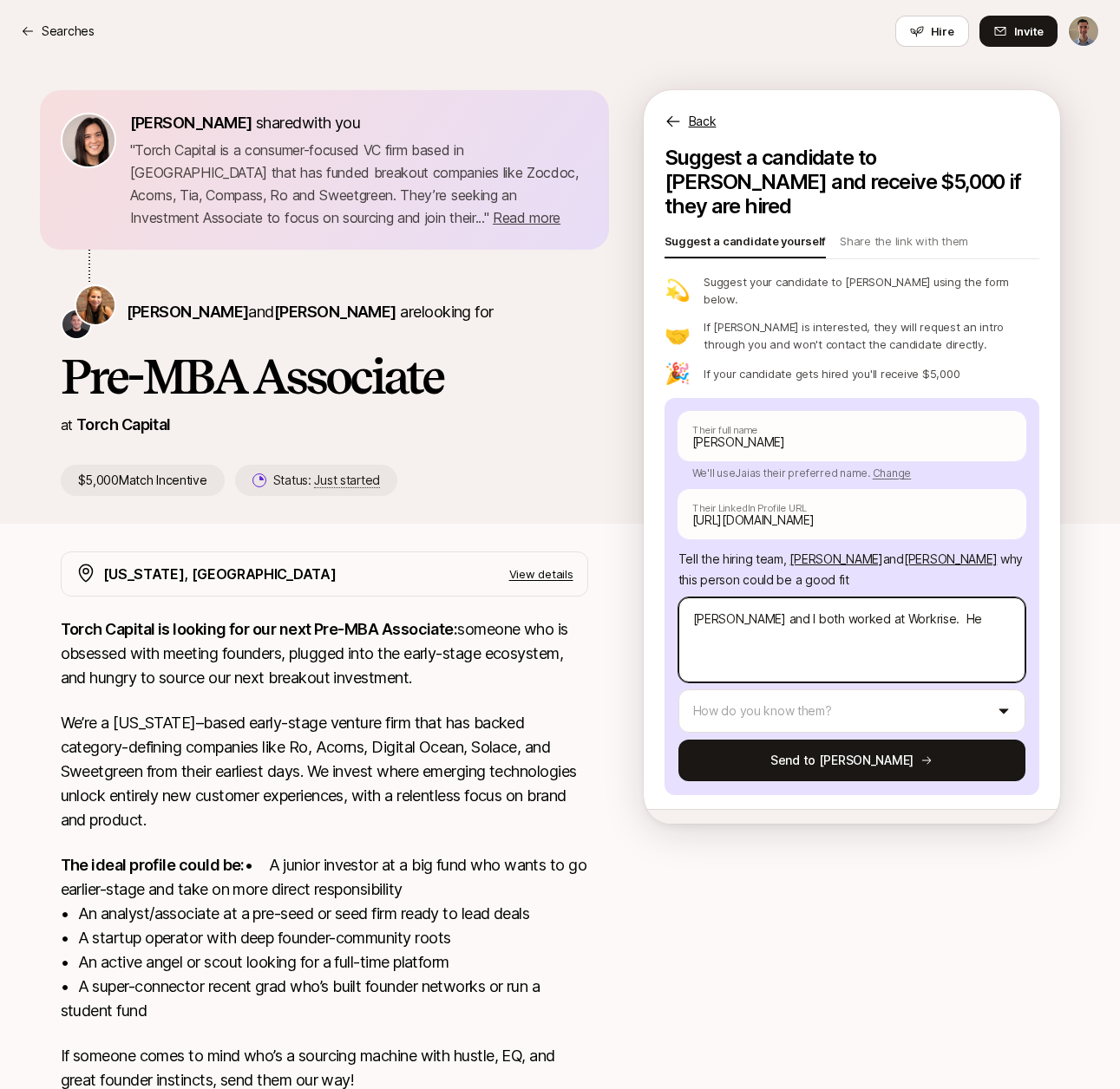
type textarea "[PERSON_NAME] and I both worked at Workrise. He i"
type textarea "x"
type textarea "[PERSON_NAME] and I both worked at Workrise. He is"
type textarea "x"
type textarea "[PERSON_NAME] and I both worked at Workrise. He is"
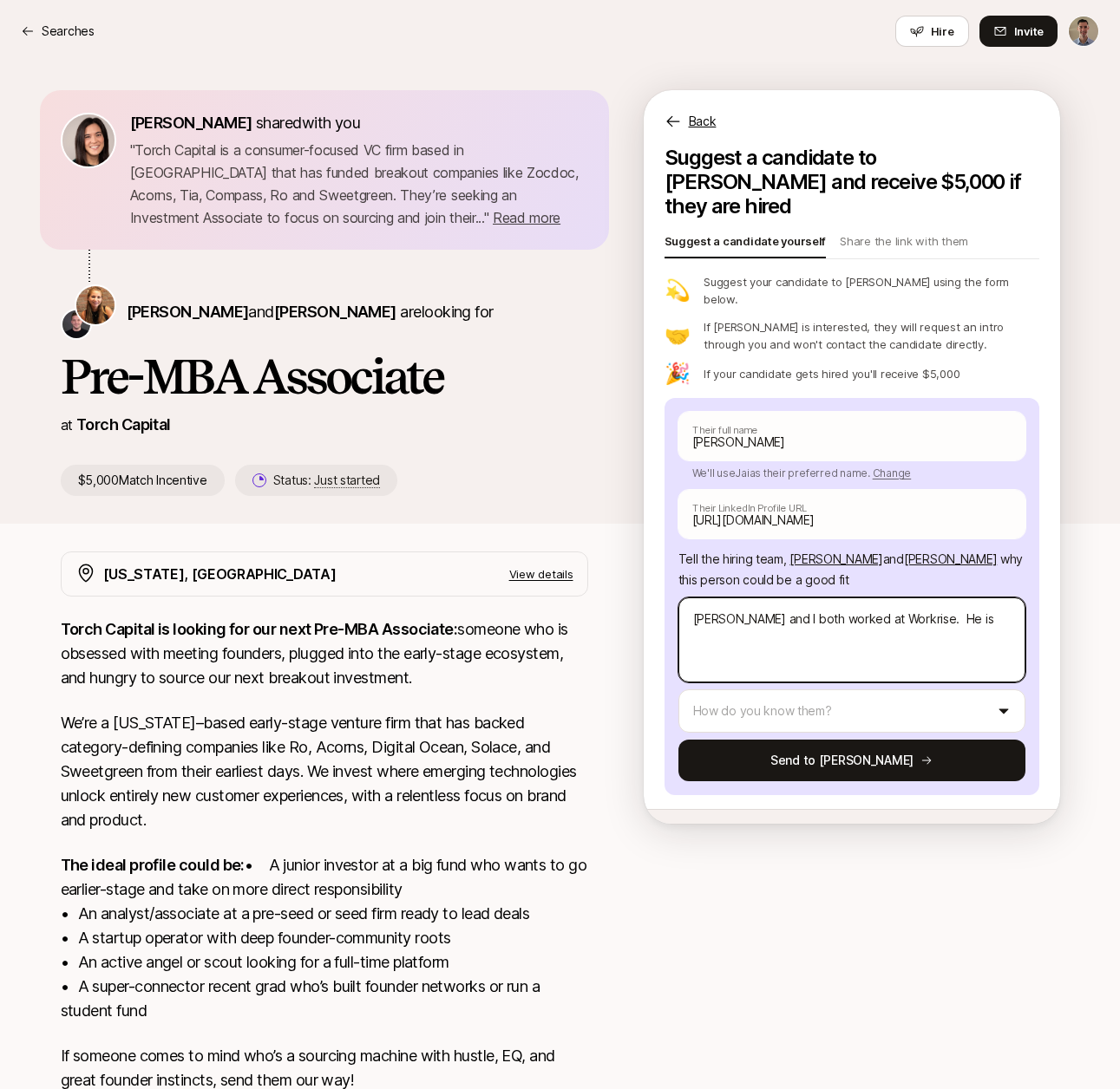
type textarea "x"
type textarea "[PERSON_NAME] and I both worked at Workrise. He is i"
type textarea "x"
type textarea "[PERSON_NAME] and I both worked at Workrise. He is in"
type textarea "x"
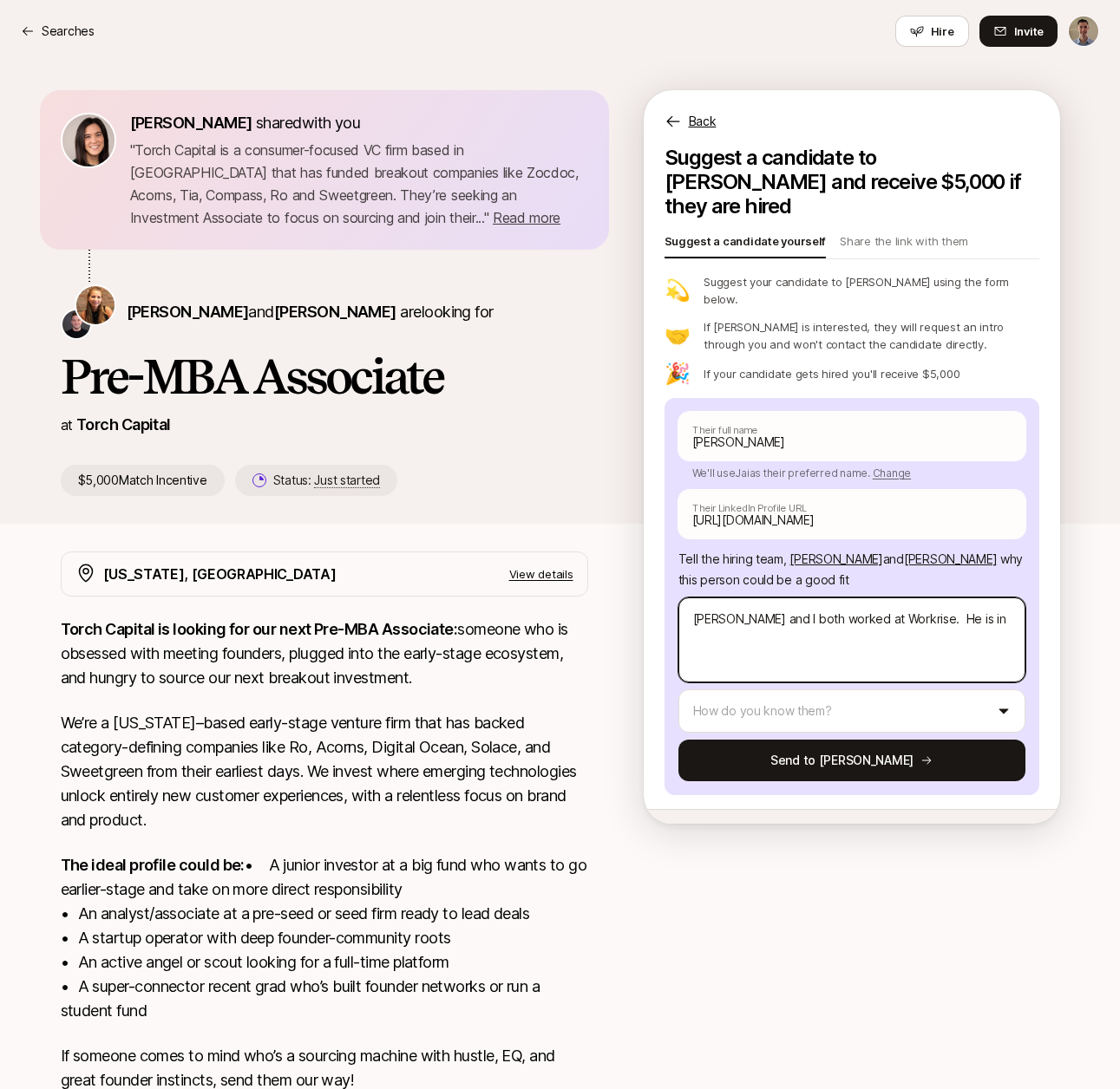
type textarea "[PERSON_NAME] and I both worked at Workrise. He is in"
type textarea "x"
type textarea "[PERSON_NAME] and I both worked at Workrise. He is in S"
type textarea "x"
type textarea "[PERSON_NAME] and I both worked at Workrise. He is in SF"
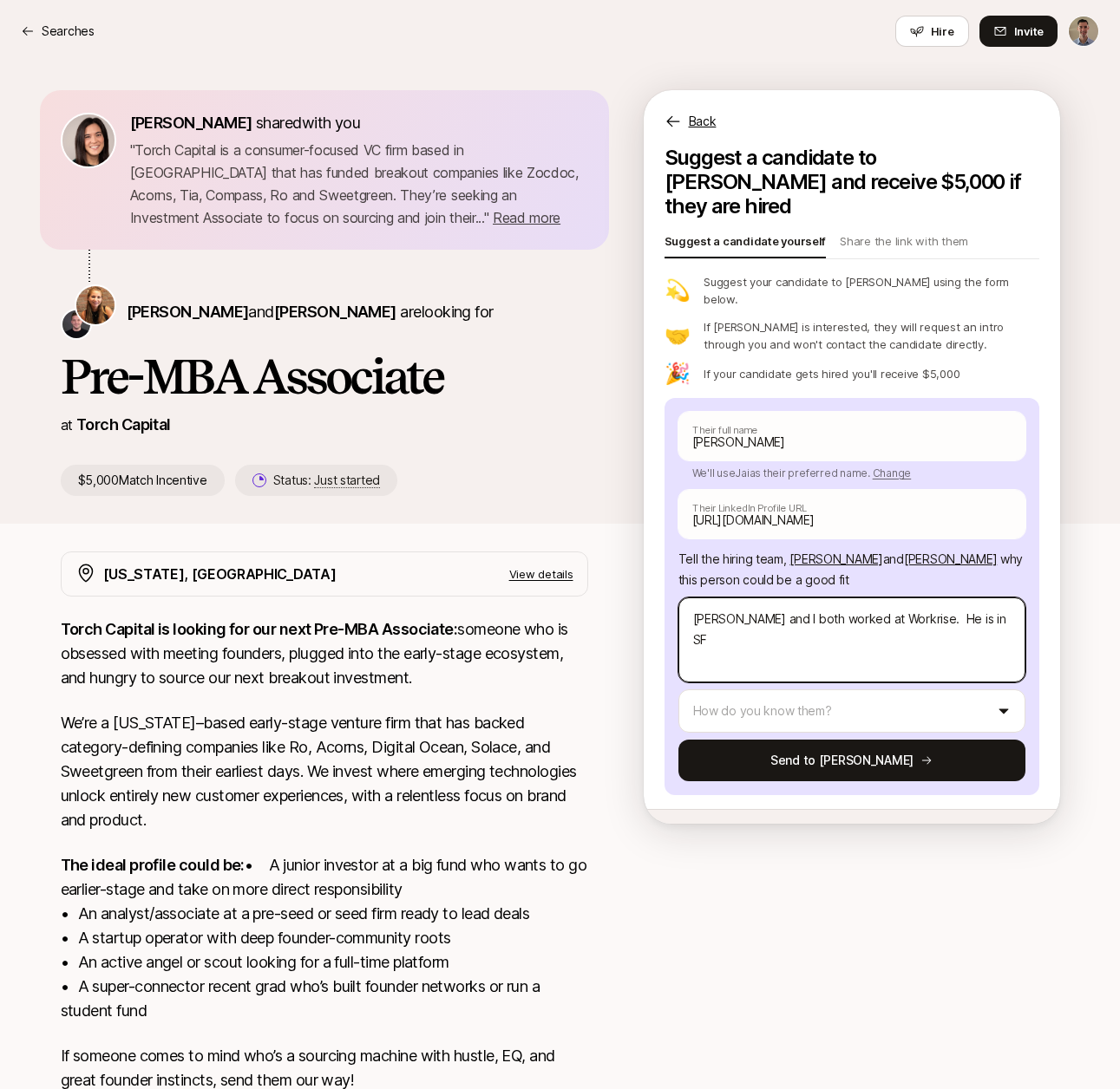
type textarea "x"
type textarea "[PERSON_NAME] and I both worked at Workrise. He is in SF"
type textarea "x"
type textarea "[PERSON_NAME] and I both worked at Workrise. He is in SF b"
type textarea "x"
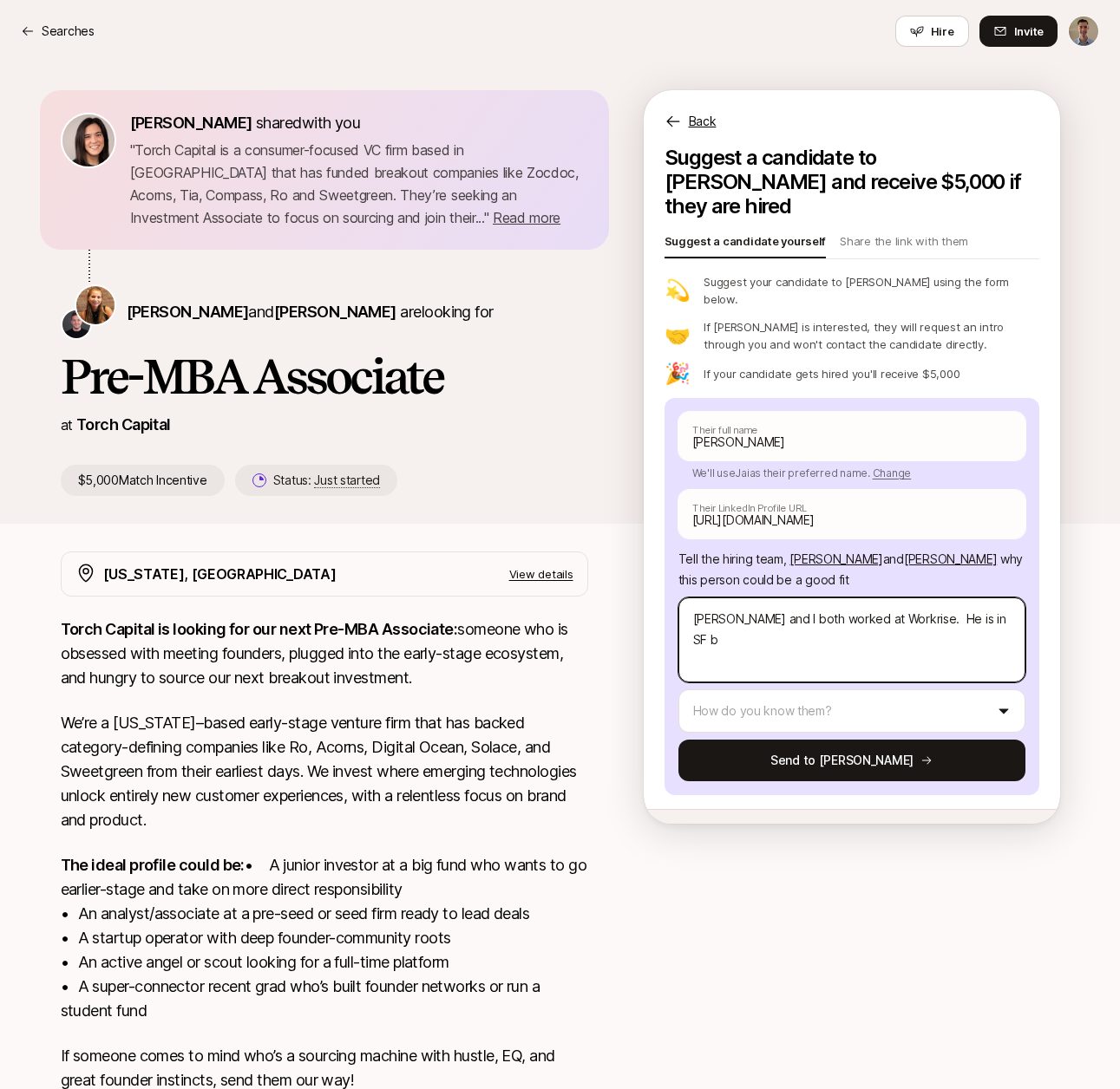
type textarea "[PERSON_NAME] and I both worked at Workrise. He is in SF bu"
type textarea "x"
type textarea "[PERSON_NAME] and I both worked at Workrise. He is in SF but"
type textarea "x"
type textarea "[PERSON_NAME] and I both worked at Workrise. He is in SF but"
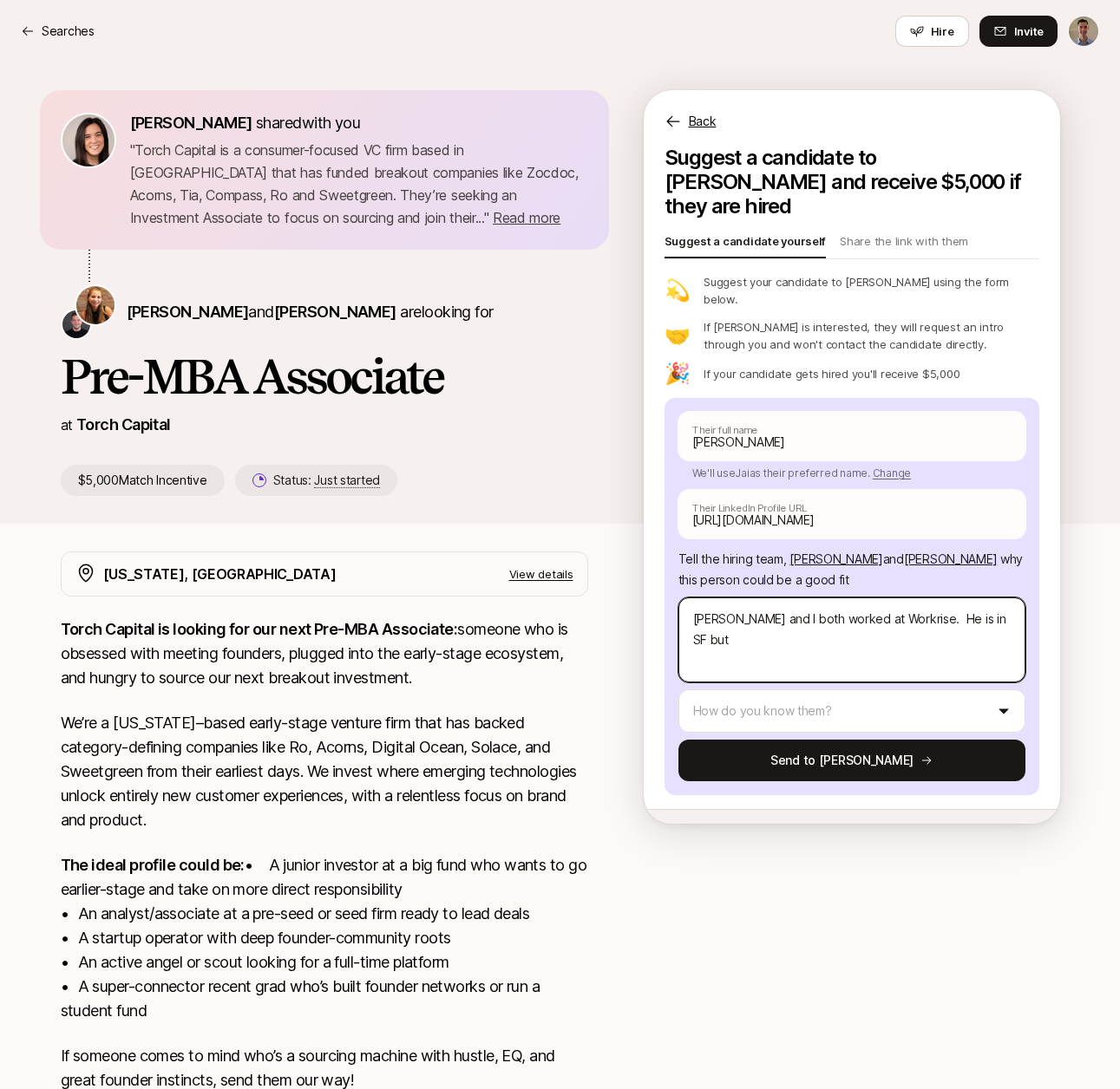
type textarea "x"
type textarea "[PERSON_NAME] and I both worked at Workrise. He is in SF but o"
type textarea "x"
type textarea "[PERSON_NAME] and I both worked at Workrise. He is in SF but op"
type textarea "x"
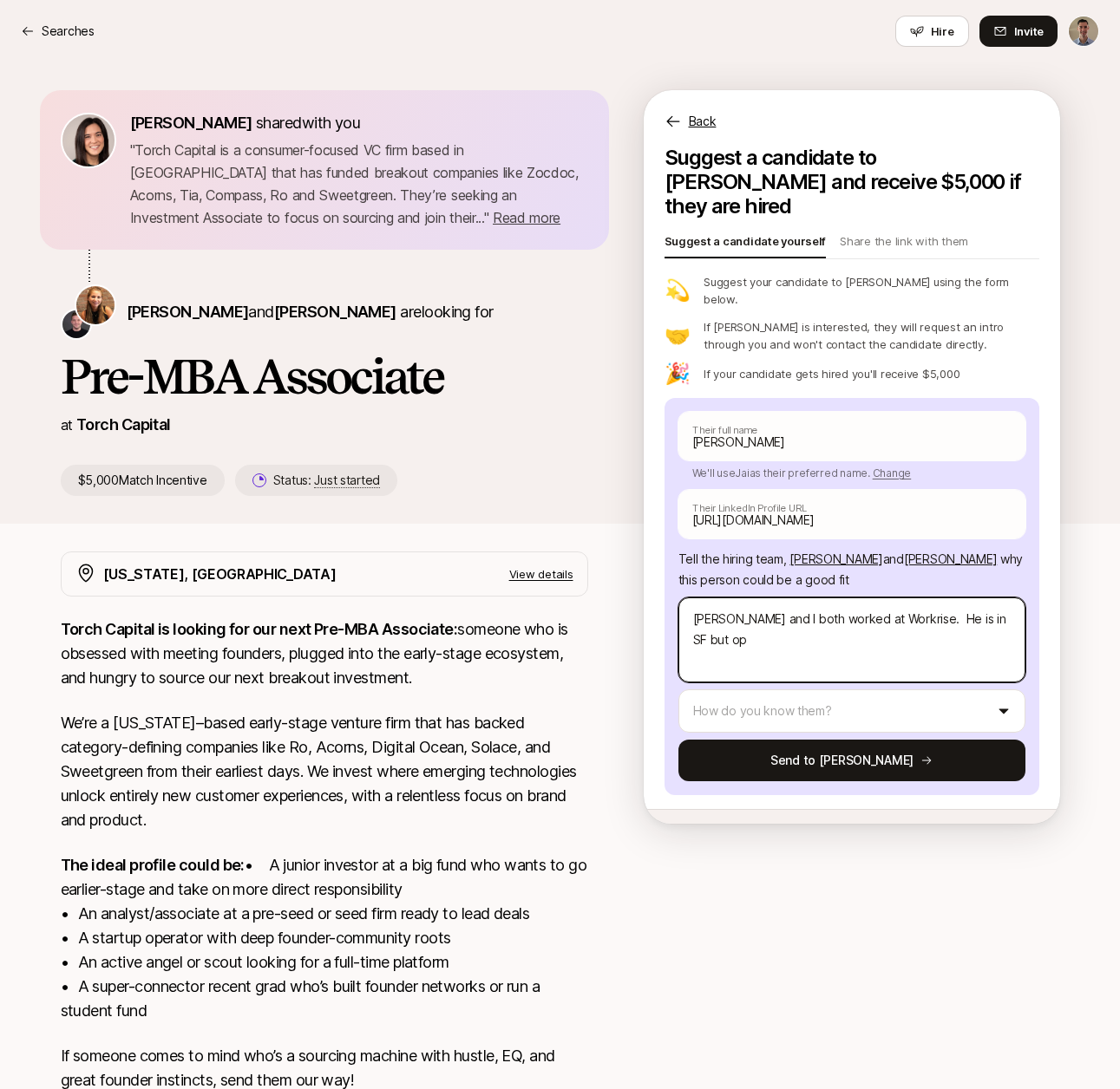
type textarea "[PERSON_NAME] and I both worked at Workrise. He is in SF but o"
type textarea "x"
type textarea "[PERSON_NAME] and I both worked at Workrise. He is in SF but"
type textarea "x"
type textarea "[PERSON_NAME] and I both worked at Workrise. He is in SF but h"
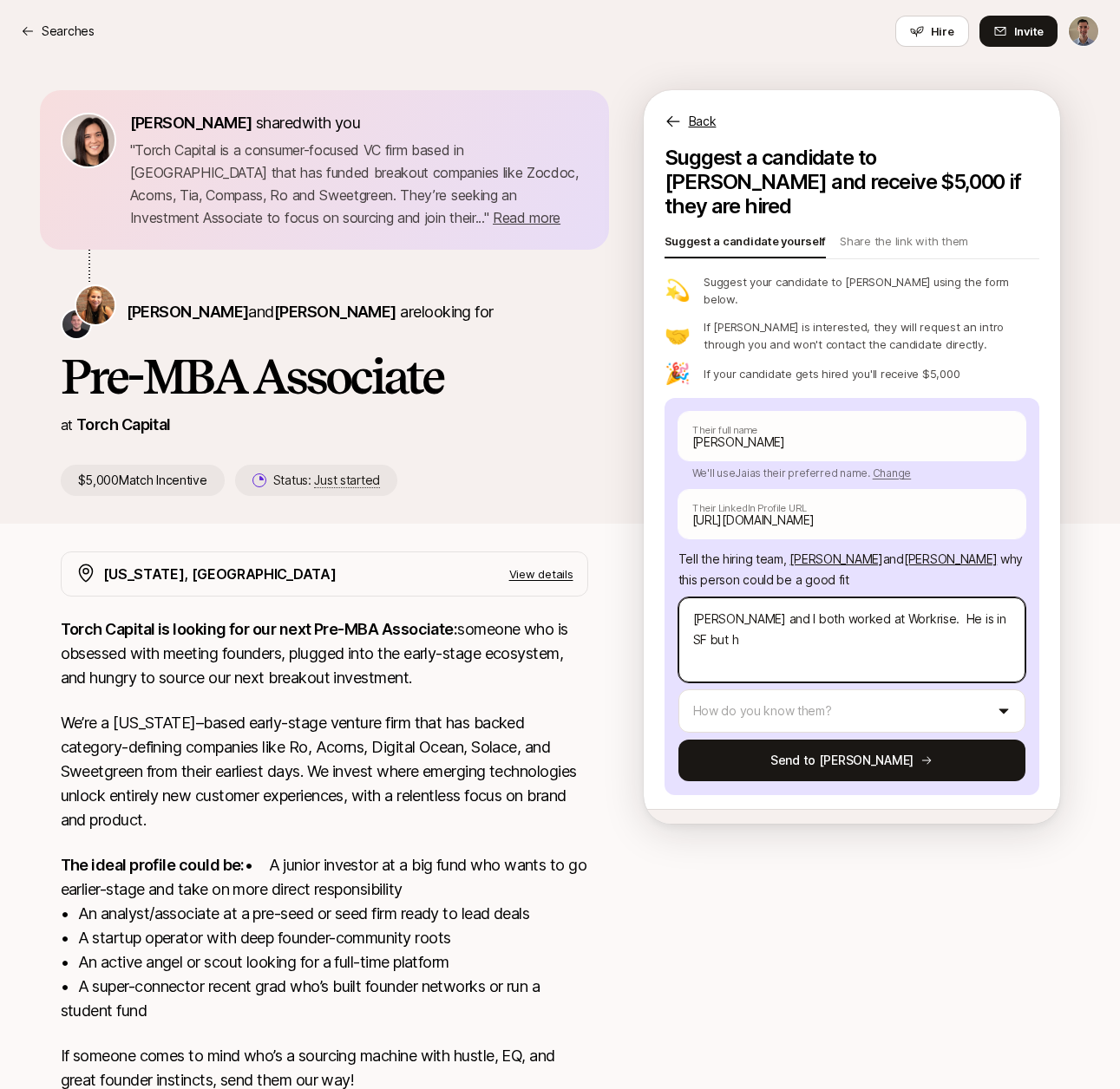
type textarea "x"
type textarea "[PERSON_NAME] and I both worked at Workrise. He is in SF but ha"
type textarea "x"
type textarea "[PERSON_NAME] and I both worked at Workrise. He is in SF but hap"
type textarea "x"
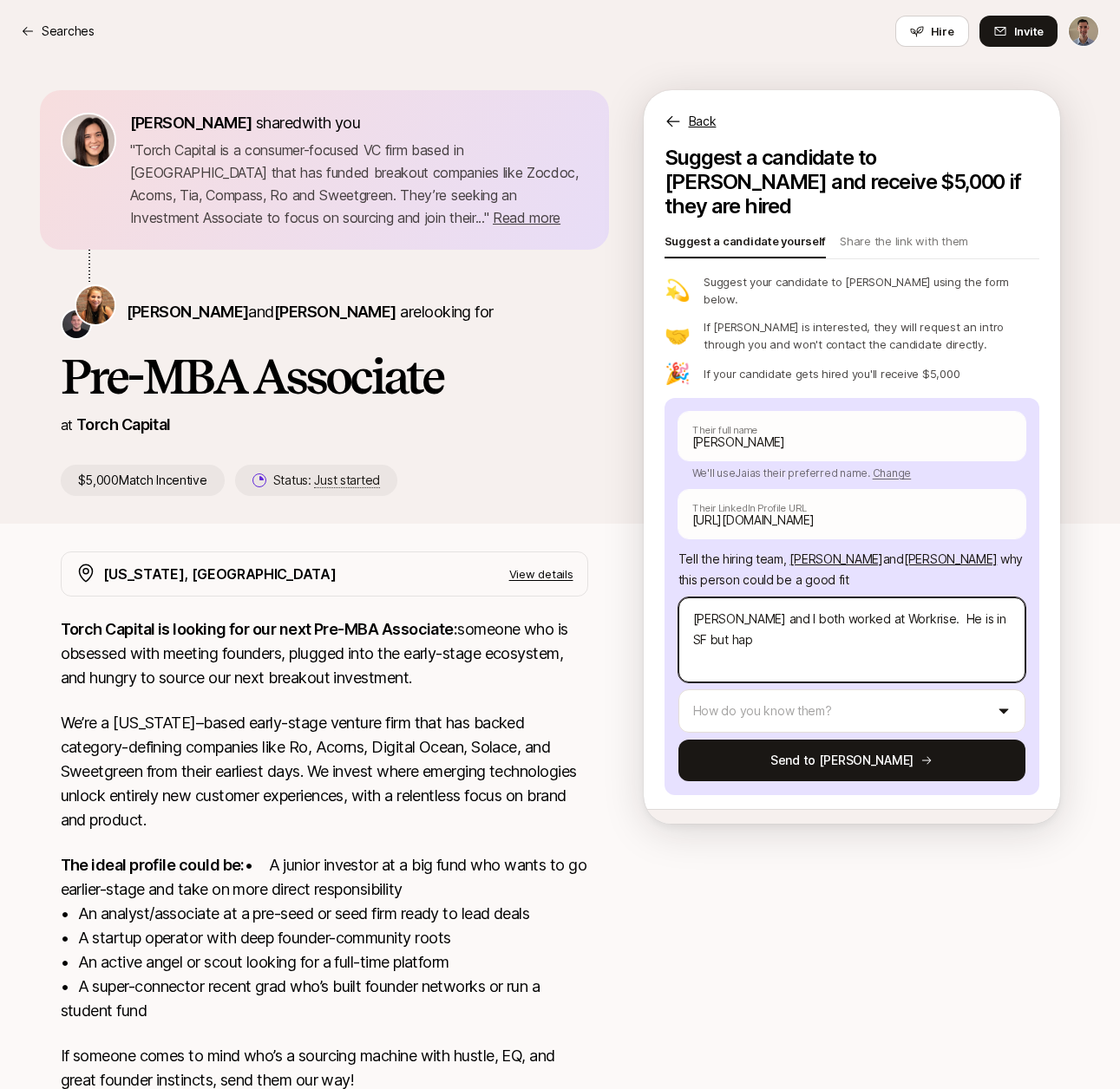
type textarea "[PERSON_NAME] and I both worked at Workrise. He is in SF but happ"
type textarea "x"
type textarea "[PERSON_NAME] and I both worked at Workrise. He is in SF but happy"
type textarea "x"
type textarea "[PERSON_NAME] and I both worked at Workrise. He is in SF but happy"
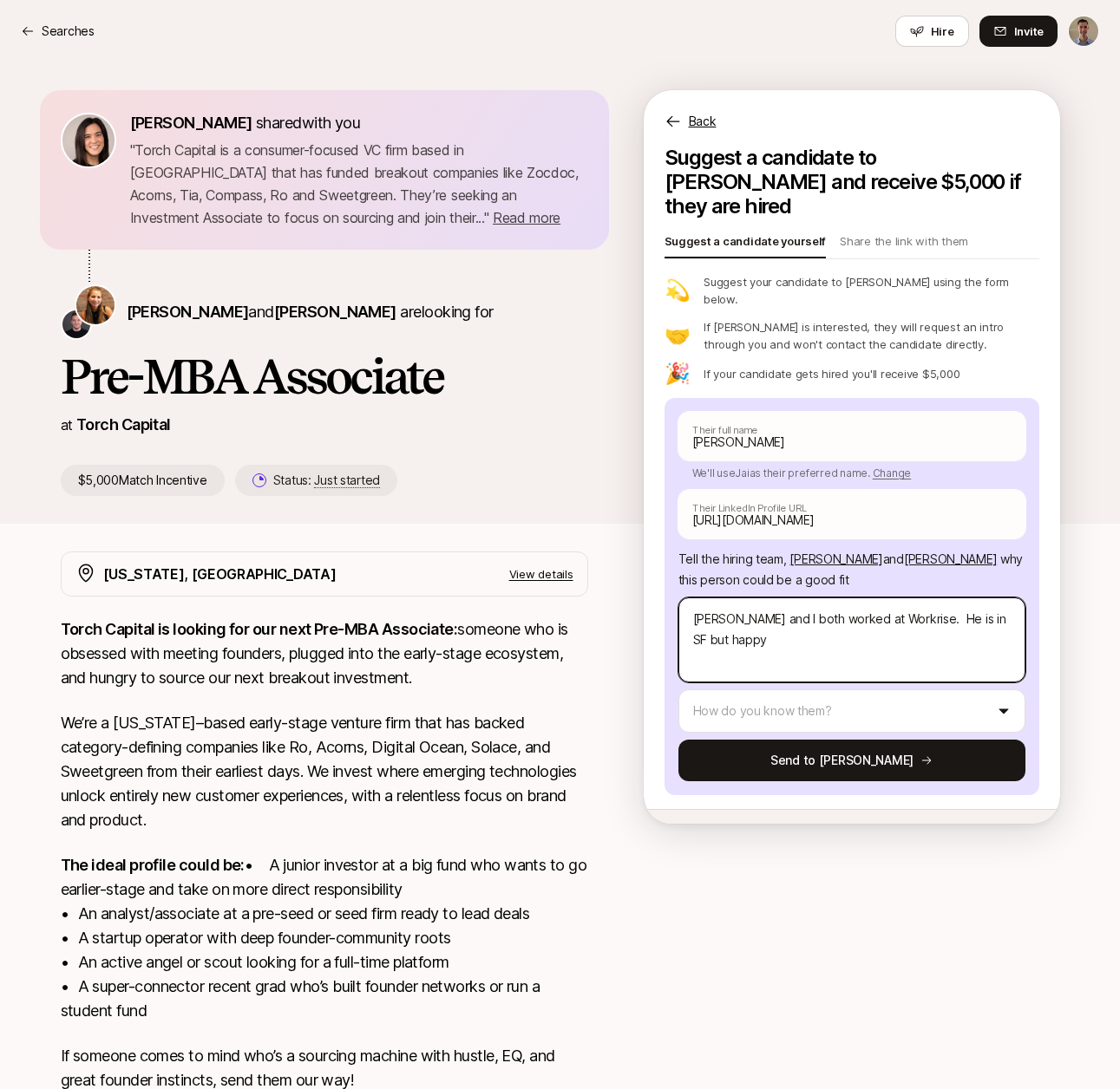
type textarea "x"
type textarea "[PERSON_NAME] and I both worked at Workrise. He is in SF but happy t"
type textarea "x"
type textarea "[PERSON_NAME] and I both worked at Workrise. He is in SF but happy to"
type textarea "x"
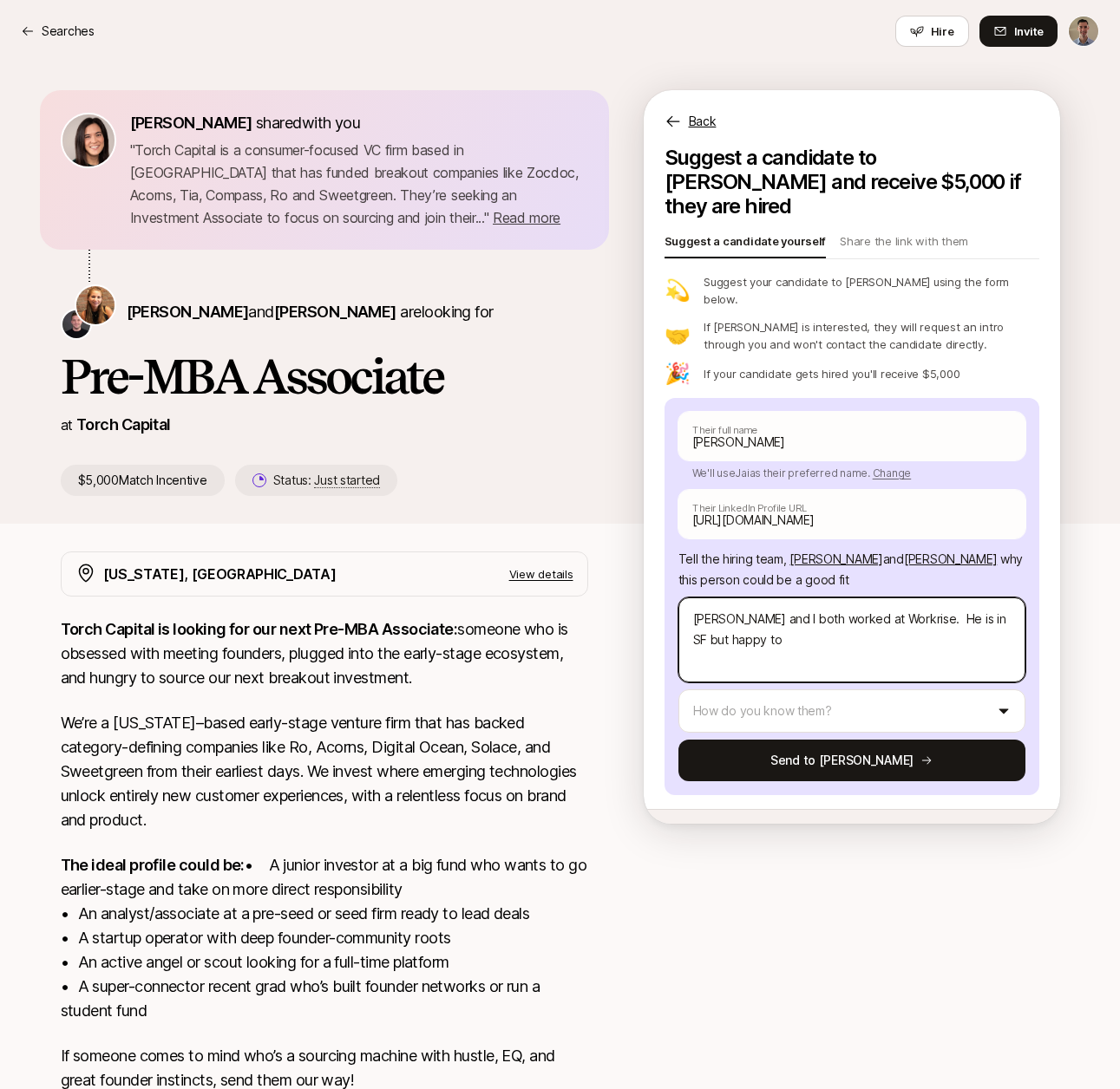
type textarea "[PERSON_NAME] and I both worked at Workrise. He is in SF but happy to"
type textarea "x"
type textarea "[PERSON_NAME] and I both worked at Workrise. He is in SF but happy to r"
type textarea "x"
type textarea "[PERSON_NAME] and I both worked at Workrise. He is in SF but happy to re"
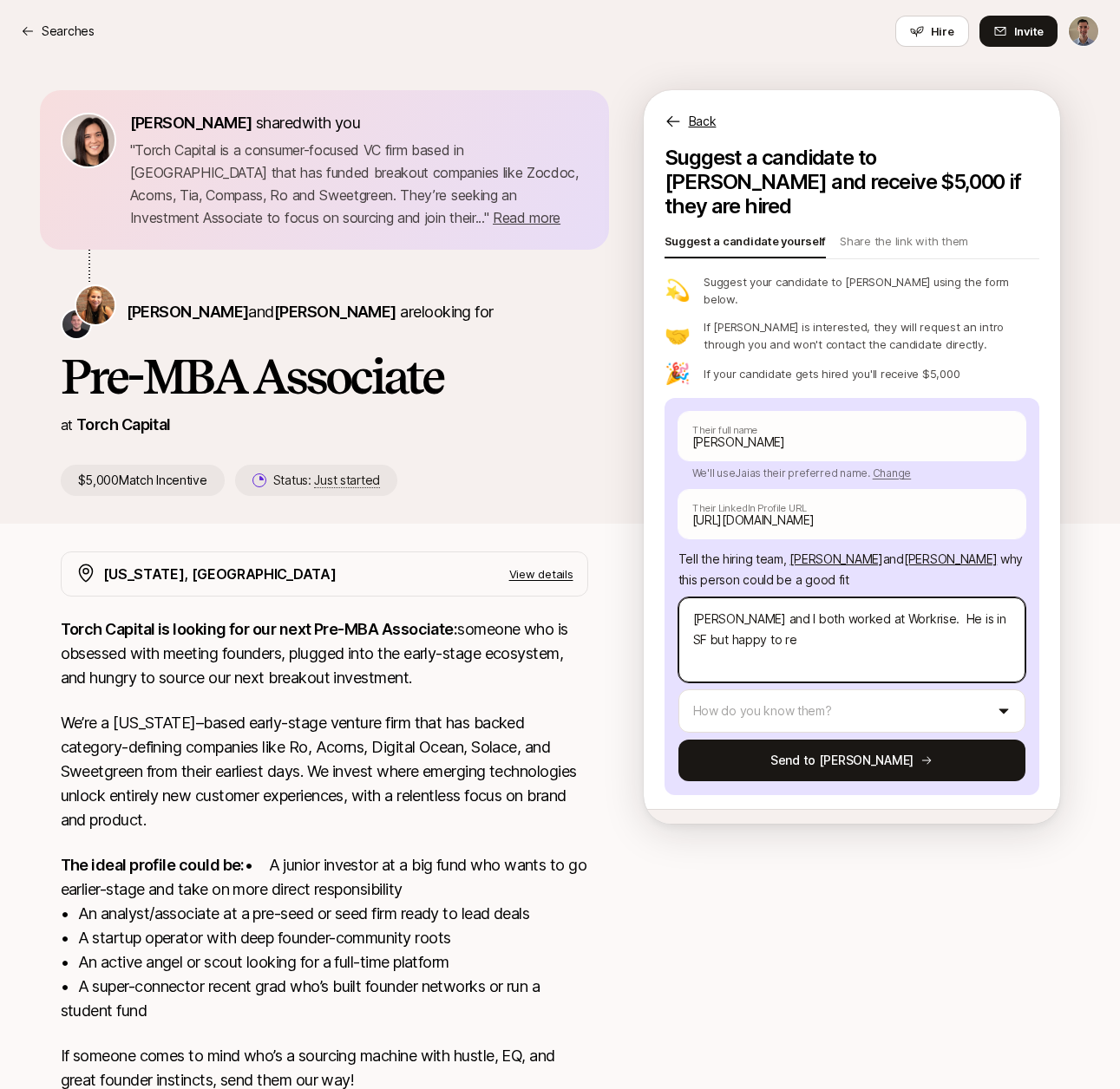
type textarea "x"
type textarea "[PERSON_NAME] and I both worked at Workrise. He is in SF but happy to rel"
type textarea "x"
type textarea "[PERSON_NAME] and I both worked at Workrise. He is in SF but happy to reloc"
type textarea "x"
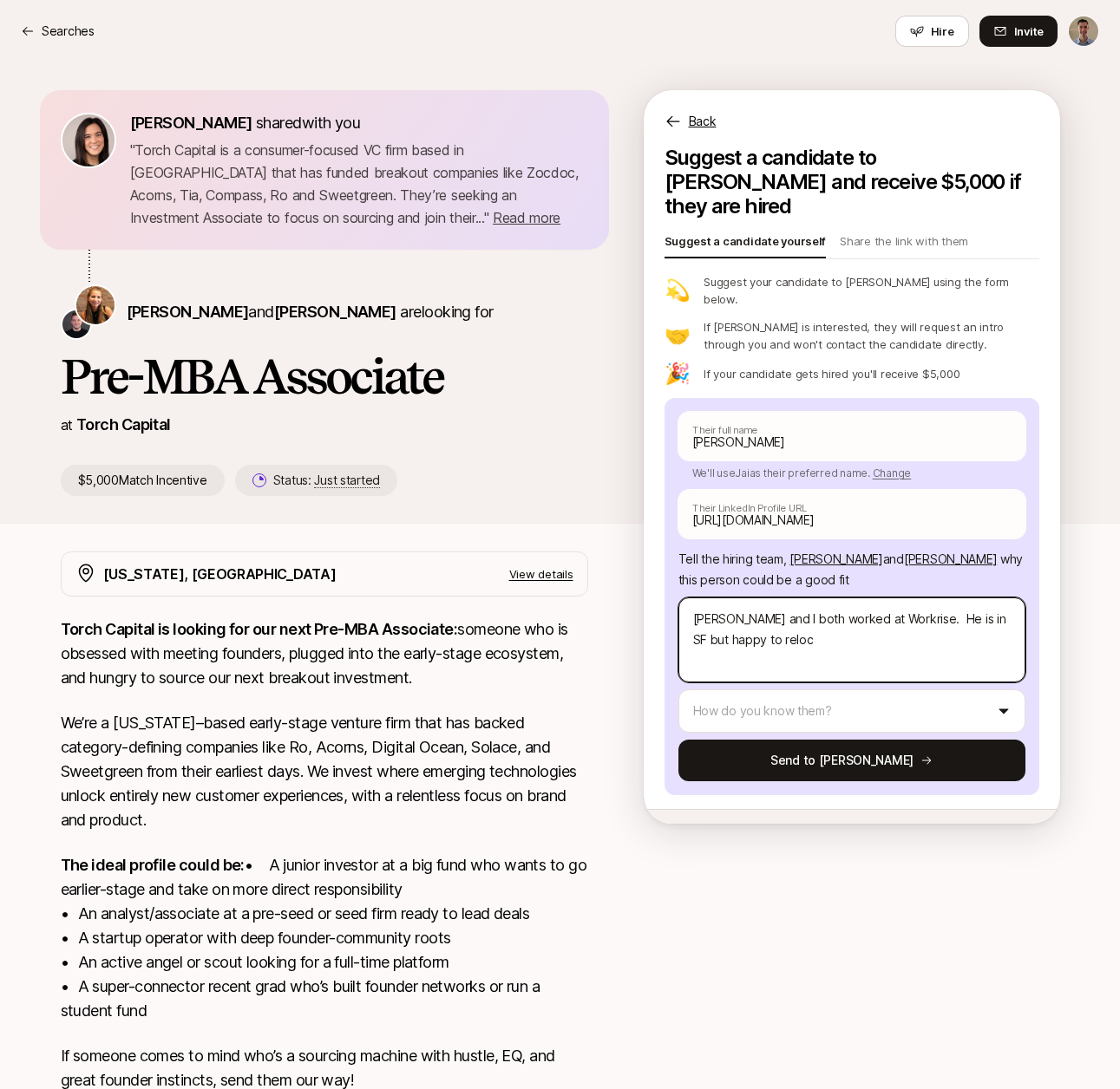
type textarea "[PERSON_NAME] and I both worked at Workrise. He is in SF but happy to reloca"
type textarea "x"
type textarea "[PERSON_NAME] and I both worked at Workrise. He is in SF but happy to relocat"
type textarea "x"
type textarea "[PERSON_NAME] and I both worked at Workrise. He is in SF but happy to relocate"
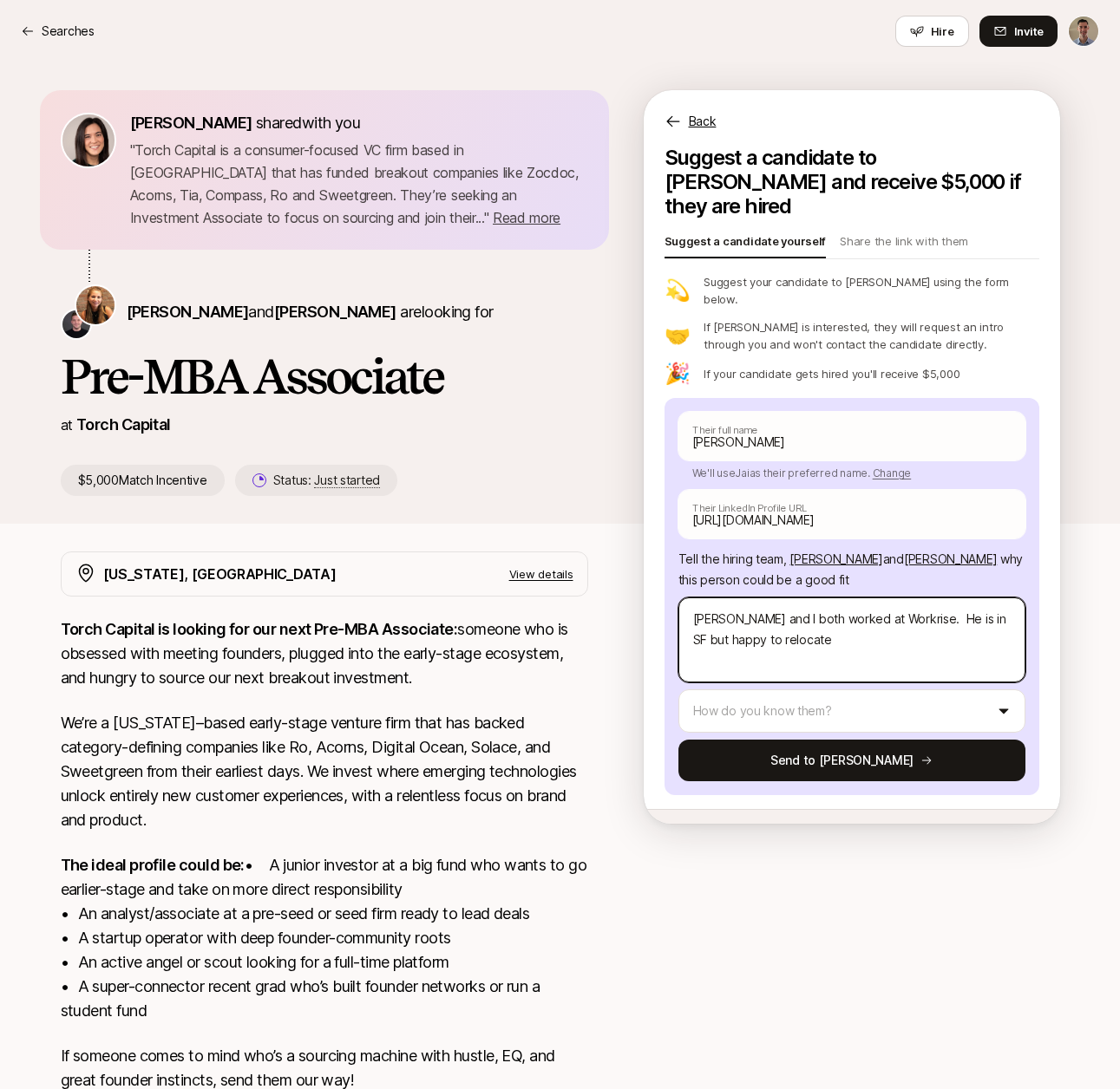
type textarea "x"
type textarea "[PERSON_NAME] and I both worked at Workrise. He is in SF but happy to relocate"
type textarea "x"
type textarea "[PERSON_NAME] and I both worked at Workrise. He is in SF but happy to relocate t"
type textarea "x"
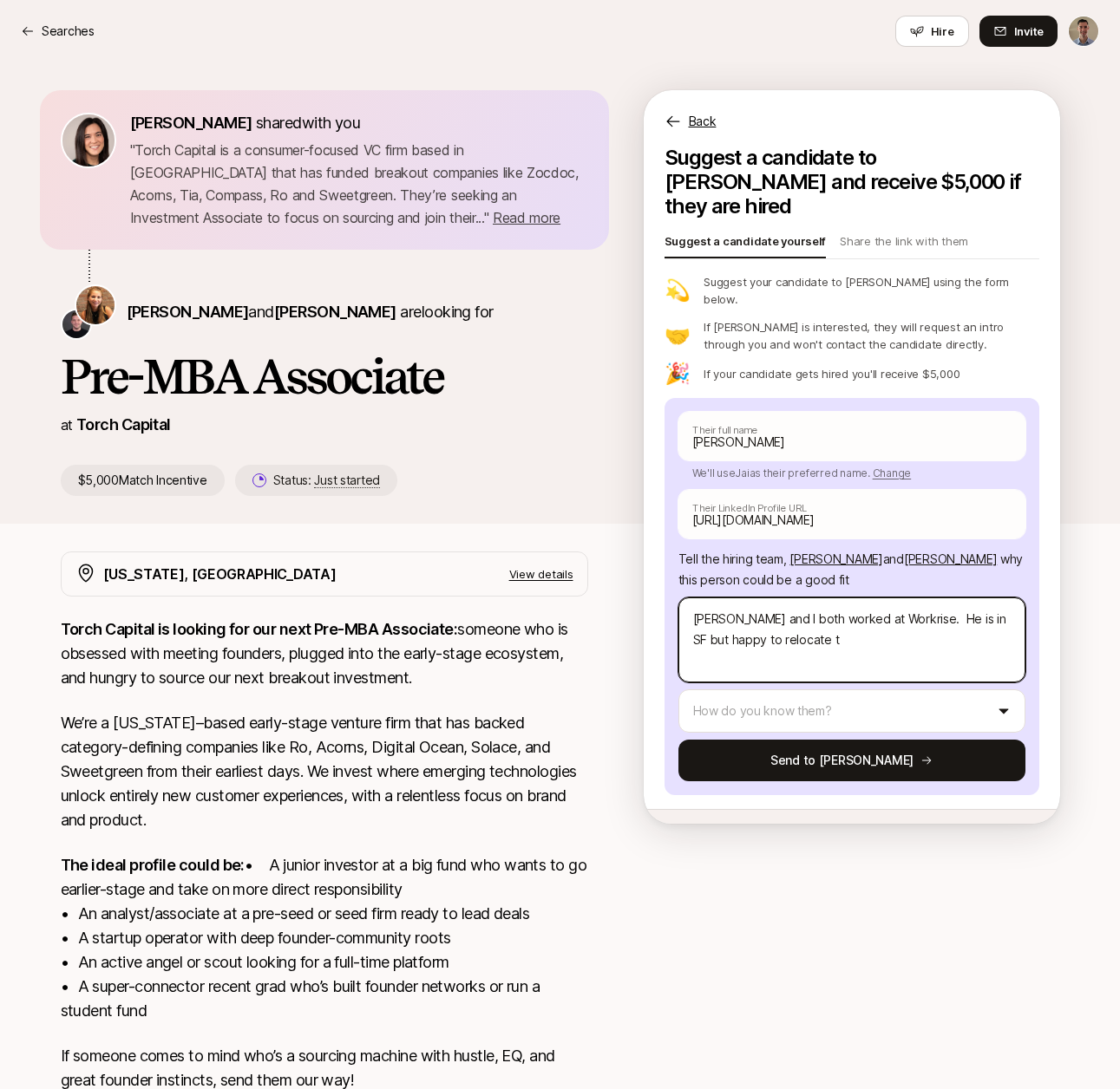
type textarea "[PERSON_NAME] and I both worked at Workrise. He is in SF but happy to relocate …"
type textarea "x"
type textarea "[PERSON_NAME] and I both worked at Workrise. He is in SF but happy to relocate …"
type textarea "x"
type textarea "[PERSON_NAME] and I both worked at Workrise. He is in SF but happy to relocate …"
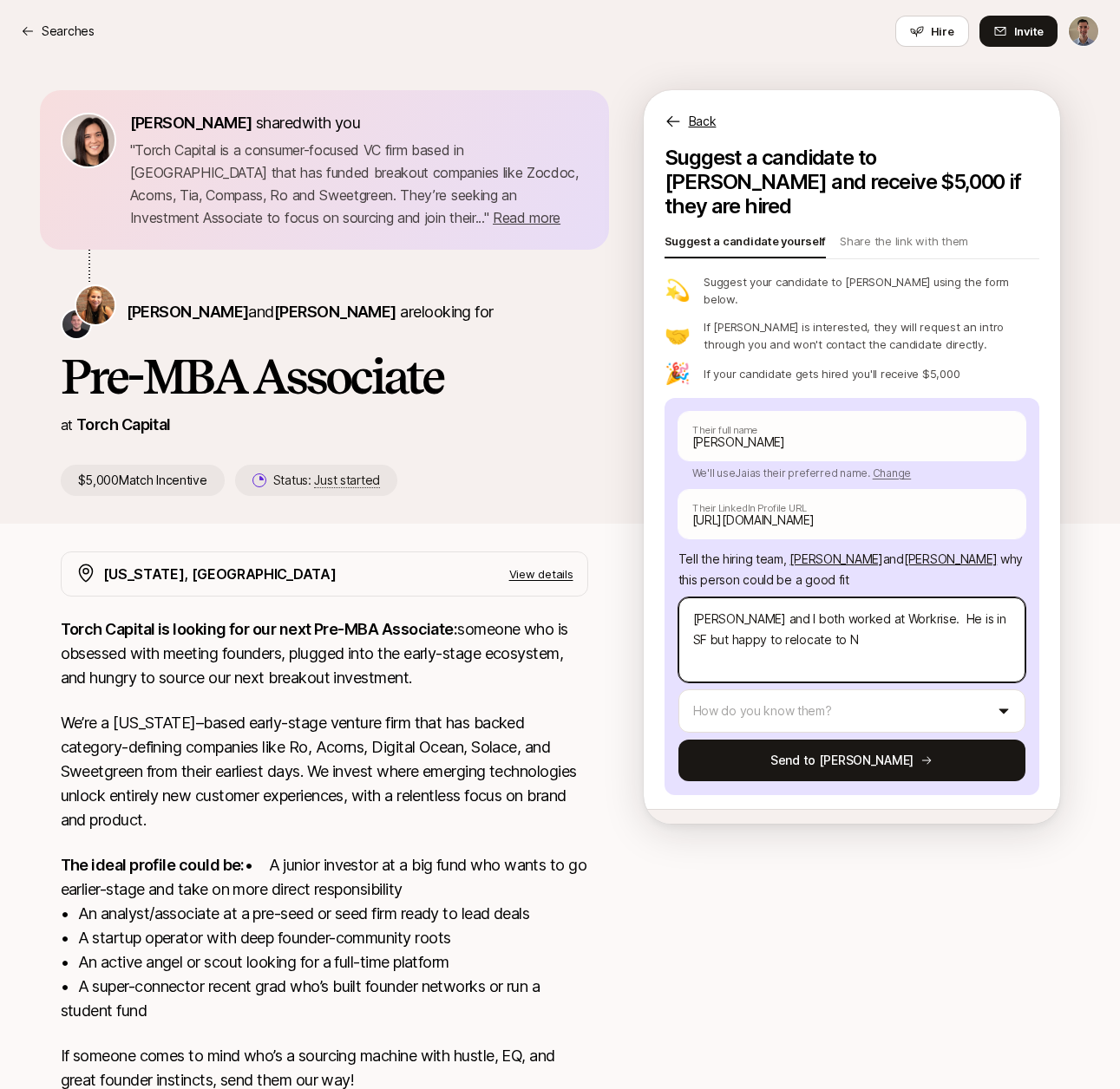
type textarea "x"
type textarea "[PERSON_NAME] and I both worked at Workrise. He is in SF but happy to relocate …"
type textarea "x"
type textarea "[PERSON_NAME] and I both worked at Workrise. He is in SF but happy to relocate …"
type textarea "x"
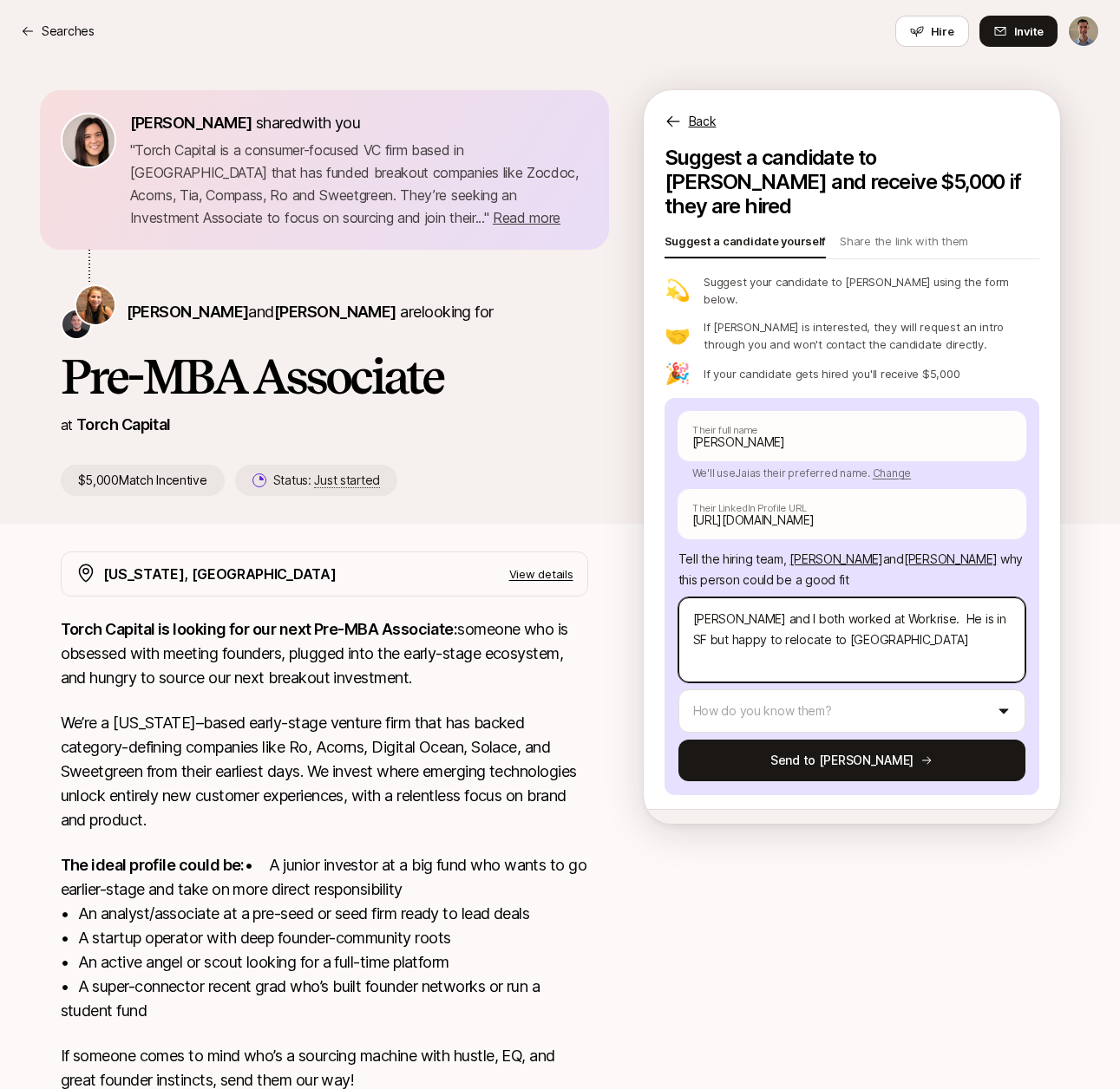
type textarea "[PERSON_NAME] and I both worked at Workrise. He is in SF but happy to relocate …"
type textarea "x"
type textarea "[PERSON_NAME] and I both worked at Workrise. He is in SF but happy to relocate …"
type textarea "x"
type textarea "[PERSON_NAME] and I both worked at Workrise. He is in SF but happy to relocate …"
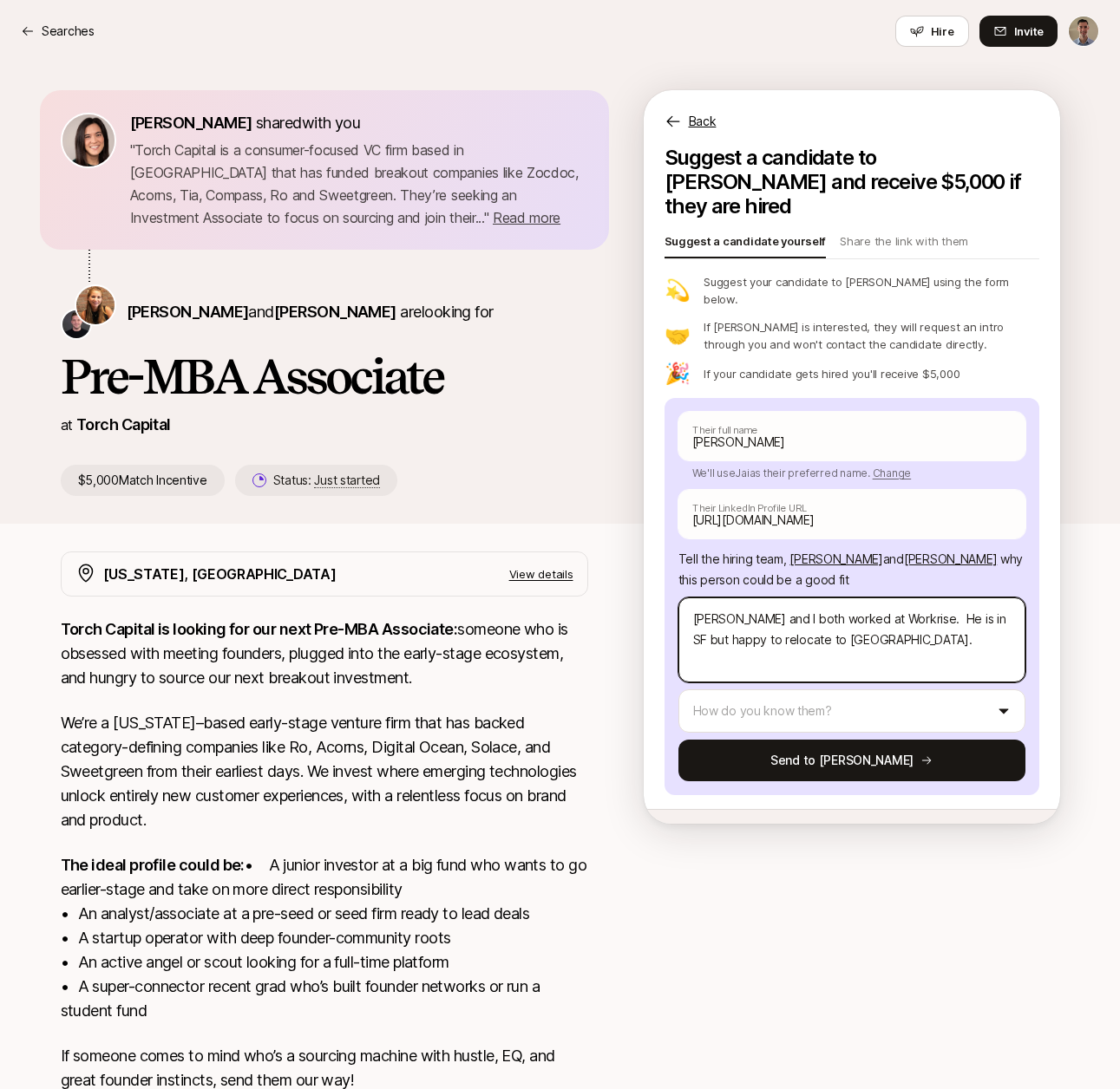
type textarea "x"
type textarea "[PERSON_NAME] and I both worked at Workrise. He is in SF but happy to relocate …"
type textarea "x"
type textarea "[PERSON_NAME] and I both worked at Workrise. He is in SF but happy to relocate …"
type textarea "x"
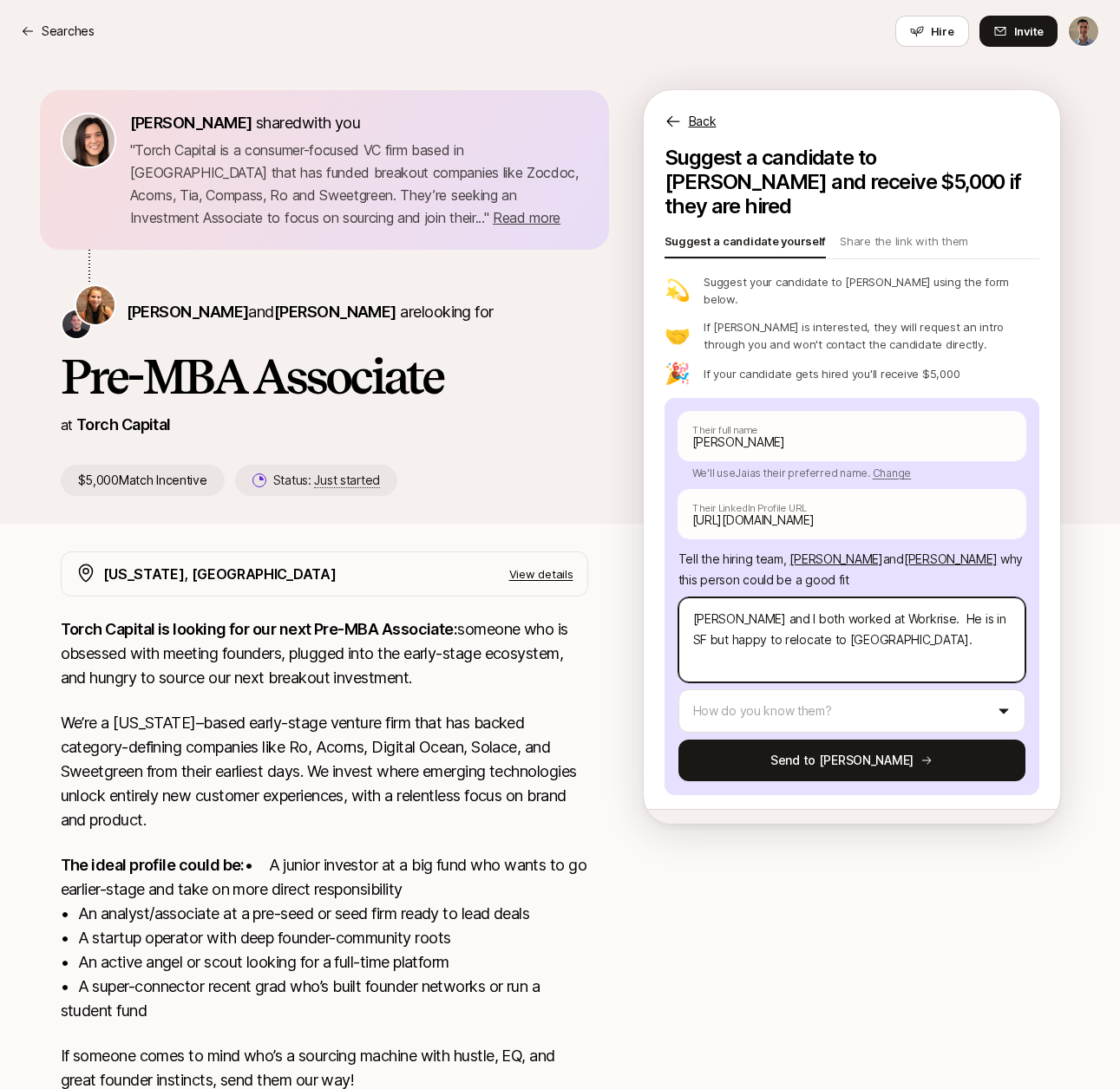
type textarea "[PERSON_NAME] and I both worked at Workrise. He is in SF but happy to relocate …"
type textarea "x"
type textarea "[PERSON_NAME] and I both worked at Workrise. He is in SF but happy to relocate …"
paste textarea "current on the Strategic Projects team at Scale. I’m considering leaving given …"
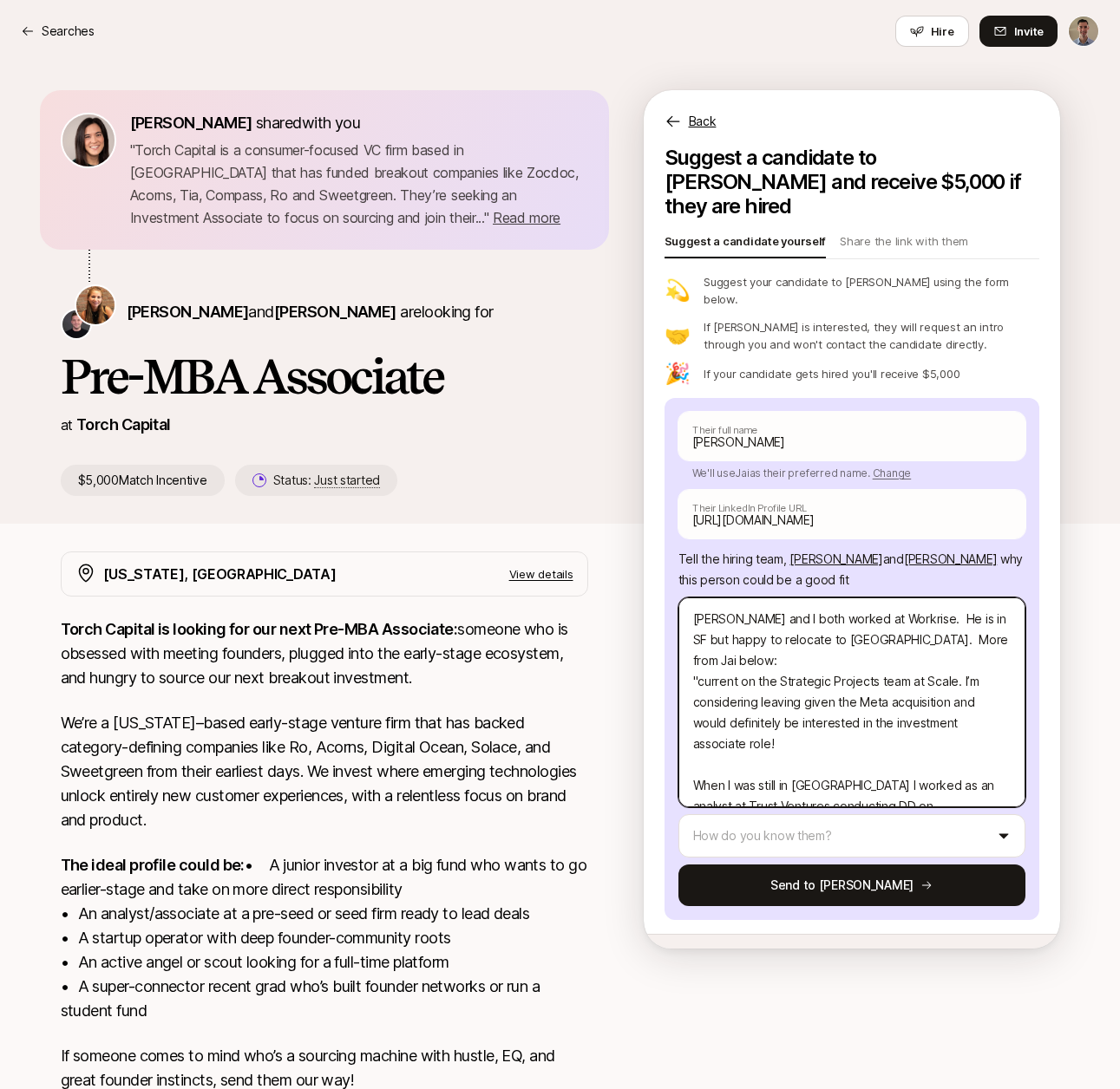
click at [714, 623] on textarea "[PERSON_NAME] and I both worked at Workrise. He is in SF but happy to relocate …" at bounding box center [852, 703] width 347 height 209
drag, startPoint x: 714, startPoint y: 623, endPoint x: 823, endPoint y: 601, distance: 111.2
click at [823, 601] on textarea "[PERSON_NAME] and I both worked at Workrise. He is in SF but happy to relocate …" at bounding box center [852, 703] width 347 height 209
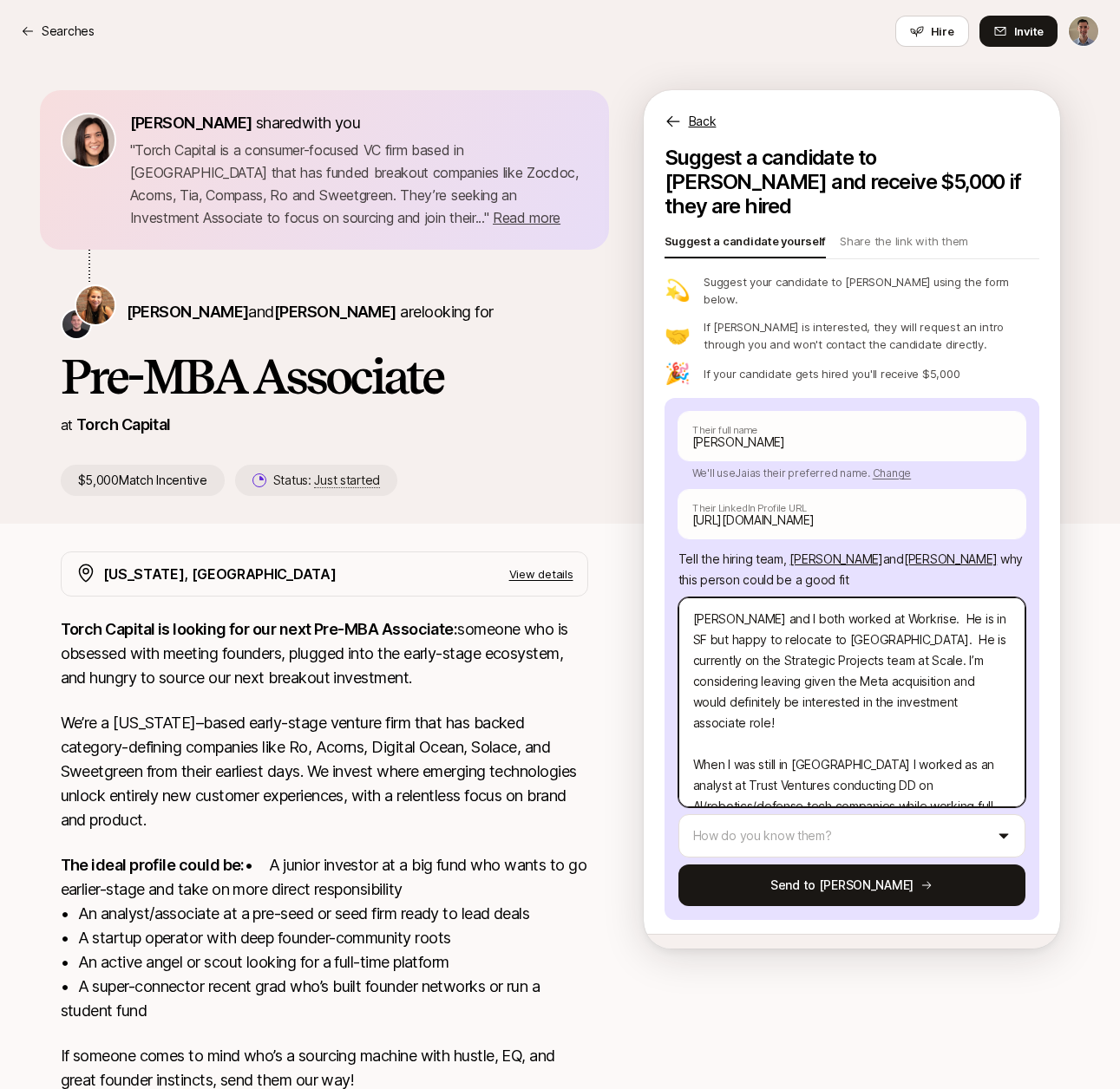
click at [830, 623] on textarea "[PERSON_NAME] and I both worked at Workrise. He is in SF but happy to relocate …" at bounding box center [852, 703] width 347 height 209
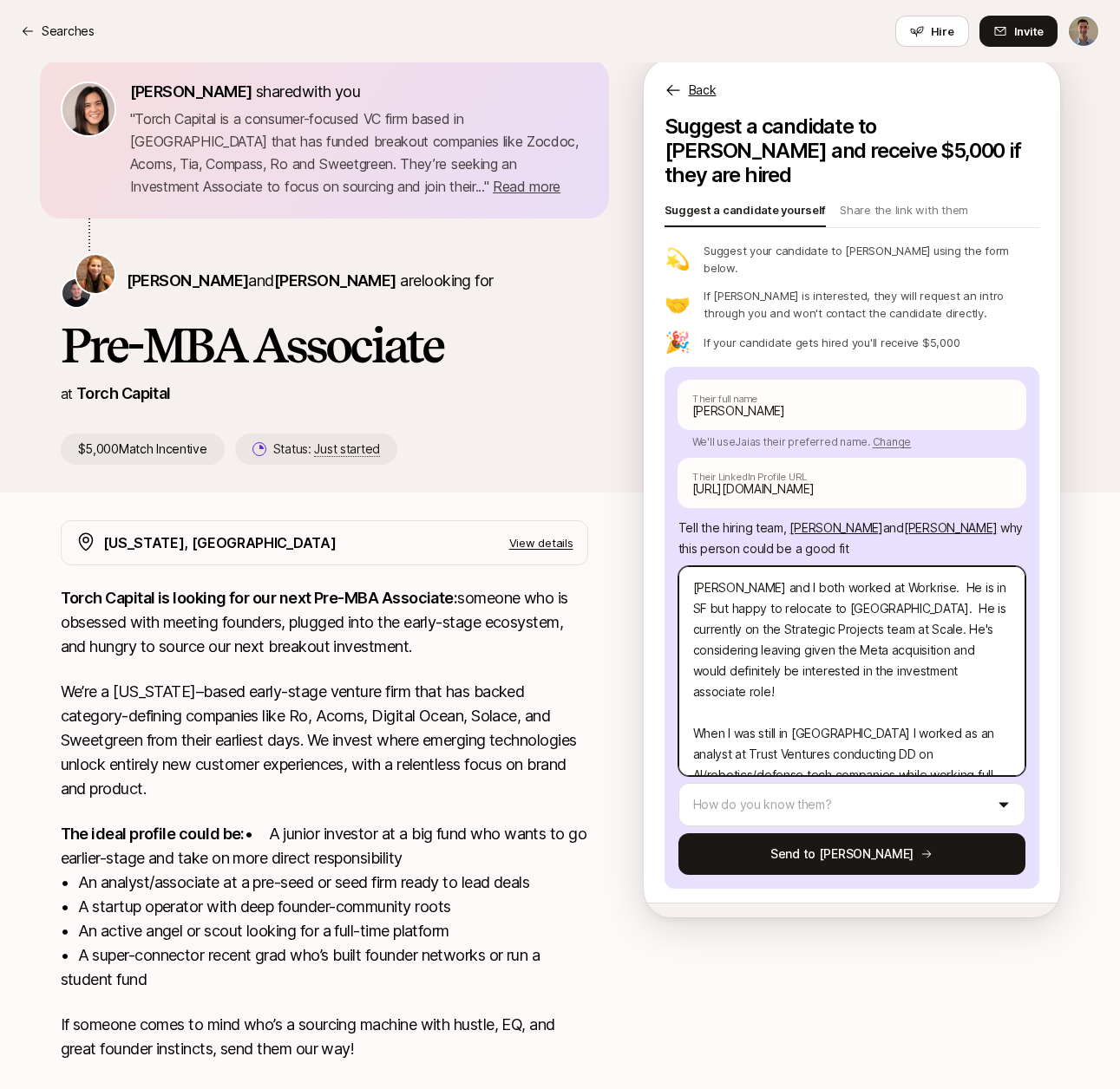
scroll to position [42, 0]
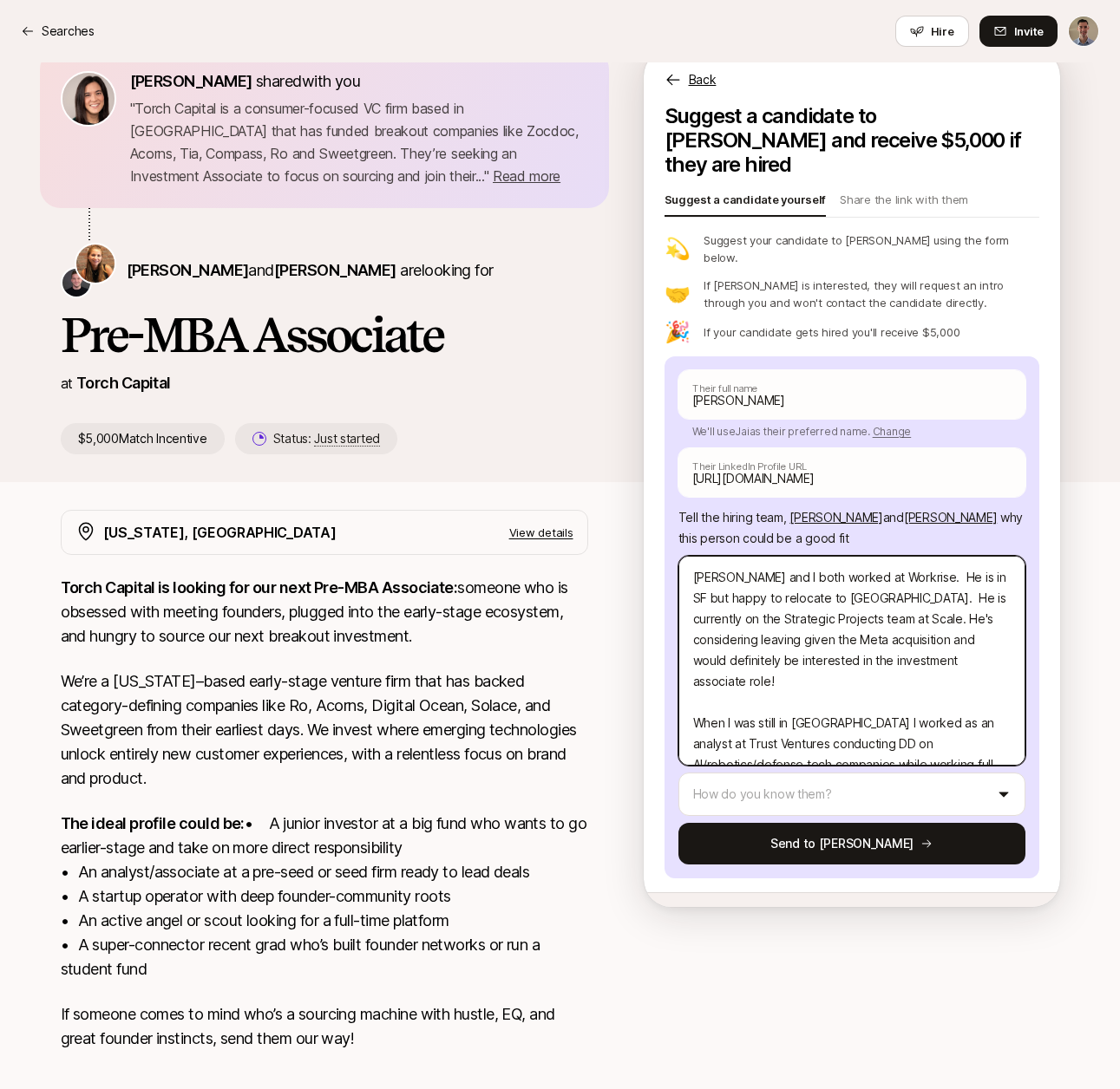
drag, startPoint x: 806, startPoint y: 615, endPoint x: 783, endPoint y: 604, distance: 25.5
click at [783, 604] on textarea "[PERSON_NAME] and I both worked at Workrise. He is in SF but happy to relocate …" at bounding box center [852, 661] width 347 height 209
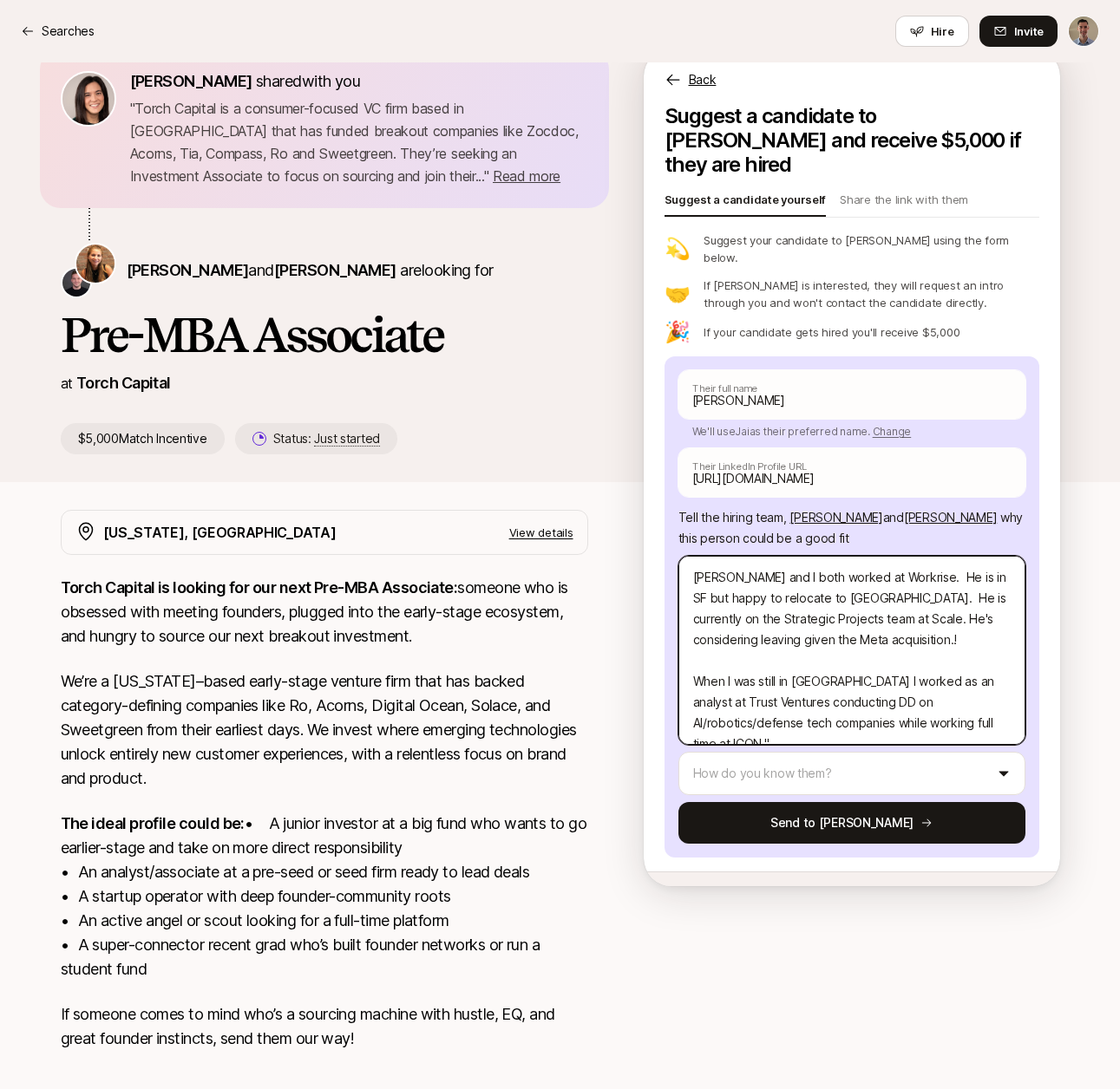
click at [800, 601] on textarea "[PERSON_NAME] and I both worked at Workrise. He is in SF but happy to relocate …" at bounding box center [852, 651] width 347 height 189
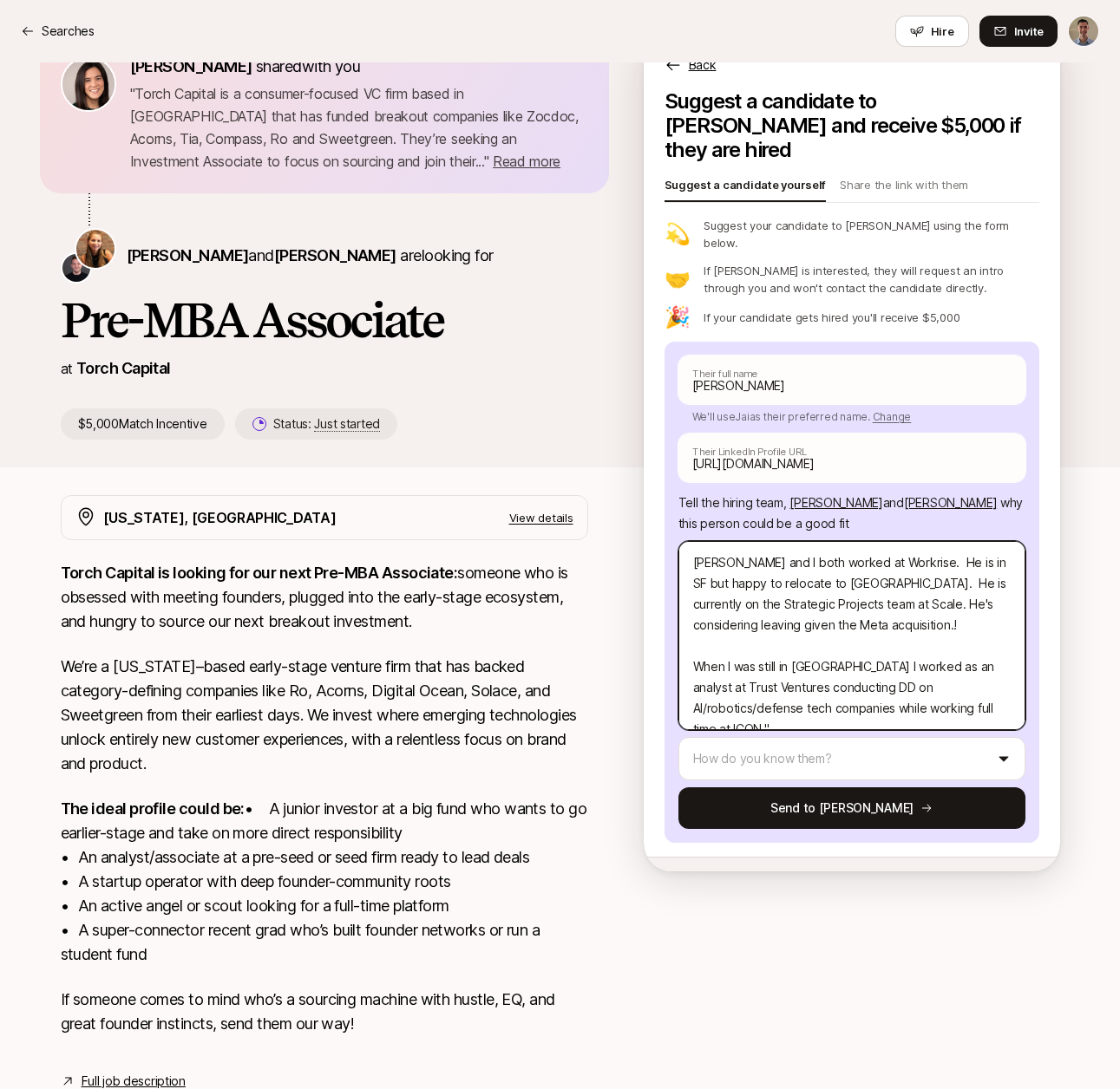
click at [732, 627] on textarea "[PERSON_NAME] and I both worked at Workrise. He is in SF but happy to relocate …" at bounding box center [852, 636] width 347 height 189
click at [783, 627] on textarea "[PERSON_NAME] and I both worked at Workrise. He is in SF but happy to relocate …" at bounding box center [852, 636] width 347 height 189
click at [820, 631] on textarea "[PERSON_NAME] and I both worked at Workrise. He is in SF but happy to relocate …" at bounding box center [852, 636] width 347 height 189
click at [839, 628] on textarea "[PERSON_NAME] and I both worked at Workrise. He is in SF but happy to relocate …" at bounding box center [852, 636] width 347 height 189
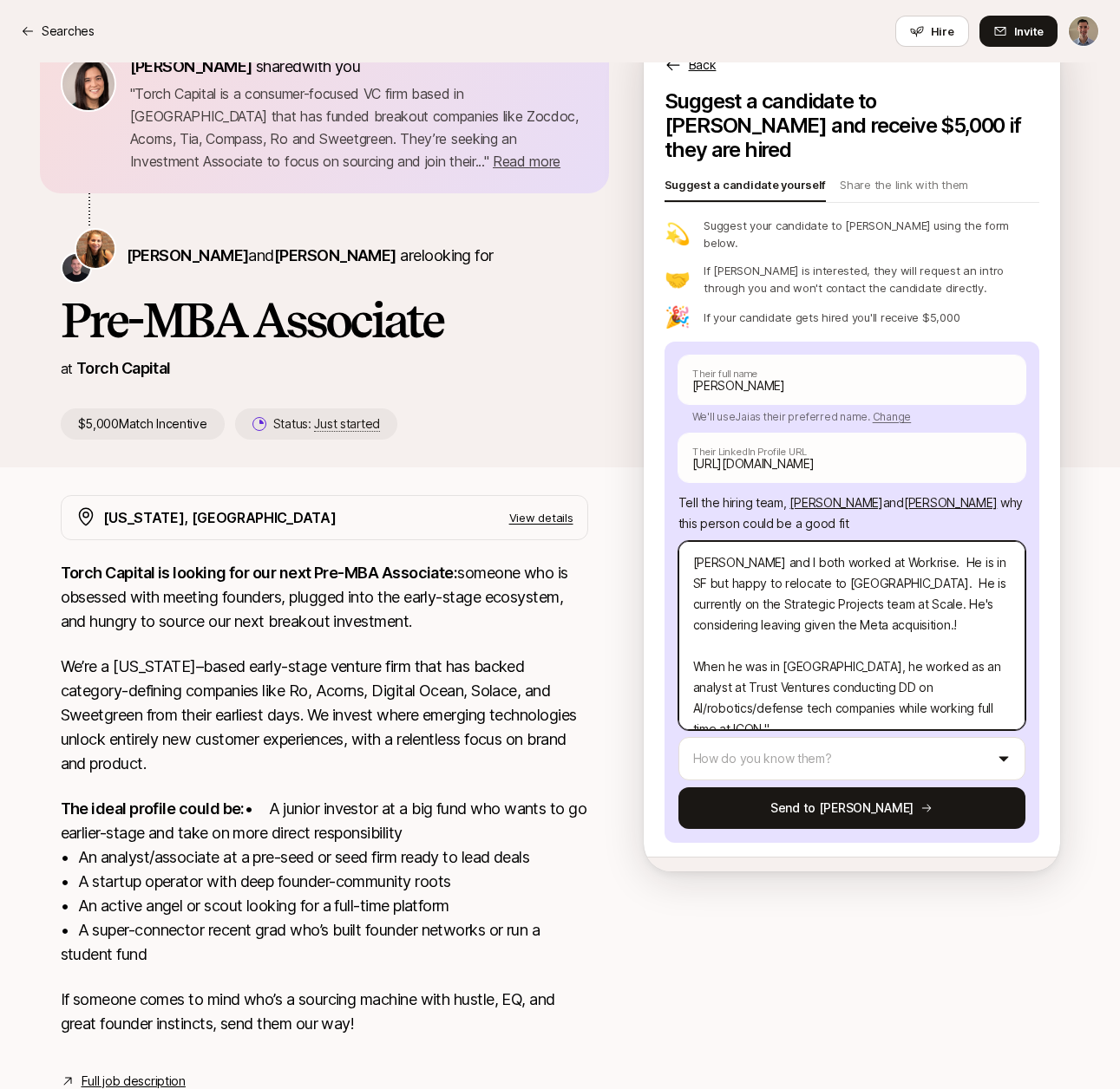
click at [935, 639] on textarea "[PERSON_NAME] and I both worked at Workrise. He is in SF but happy to relocate …" at bounding box center [852, 636] width 347 height 189
click at [942, 671] on textarea "[PERSON_NAME] and I both worked at Workrise. He is in SF but happy to relocate …" at bounding box center [852, 636] width 347 height 189
click at [886, 590] on textarea "[PERSON_NAME] and I both worked at Workrise. He is in SF but happy to relocate …" at bounding box center [852, 636] width 347 height 189
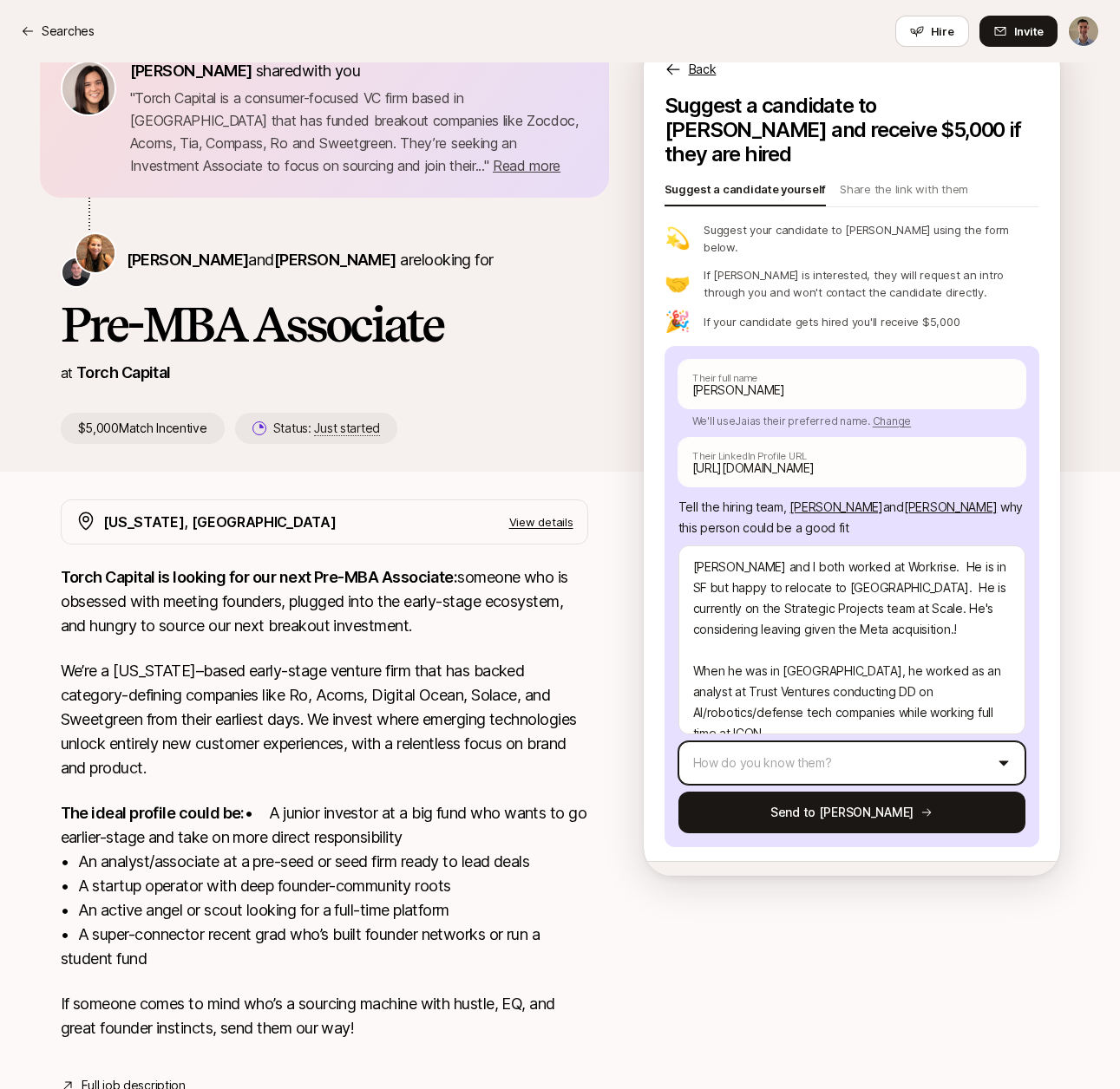
click at [842, 733] on html "Searches Searches Hire Invite [PERSON_NAME] shared with you " Torch Capital is …" at bounding box center [560, 492] width 1120 height 1089
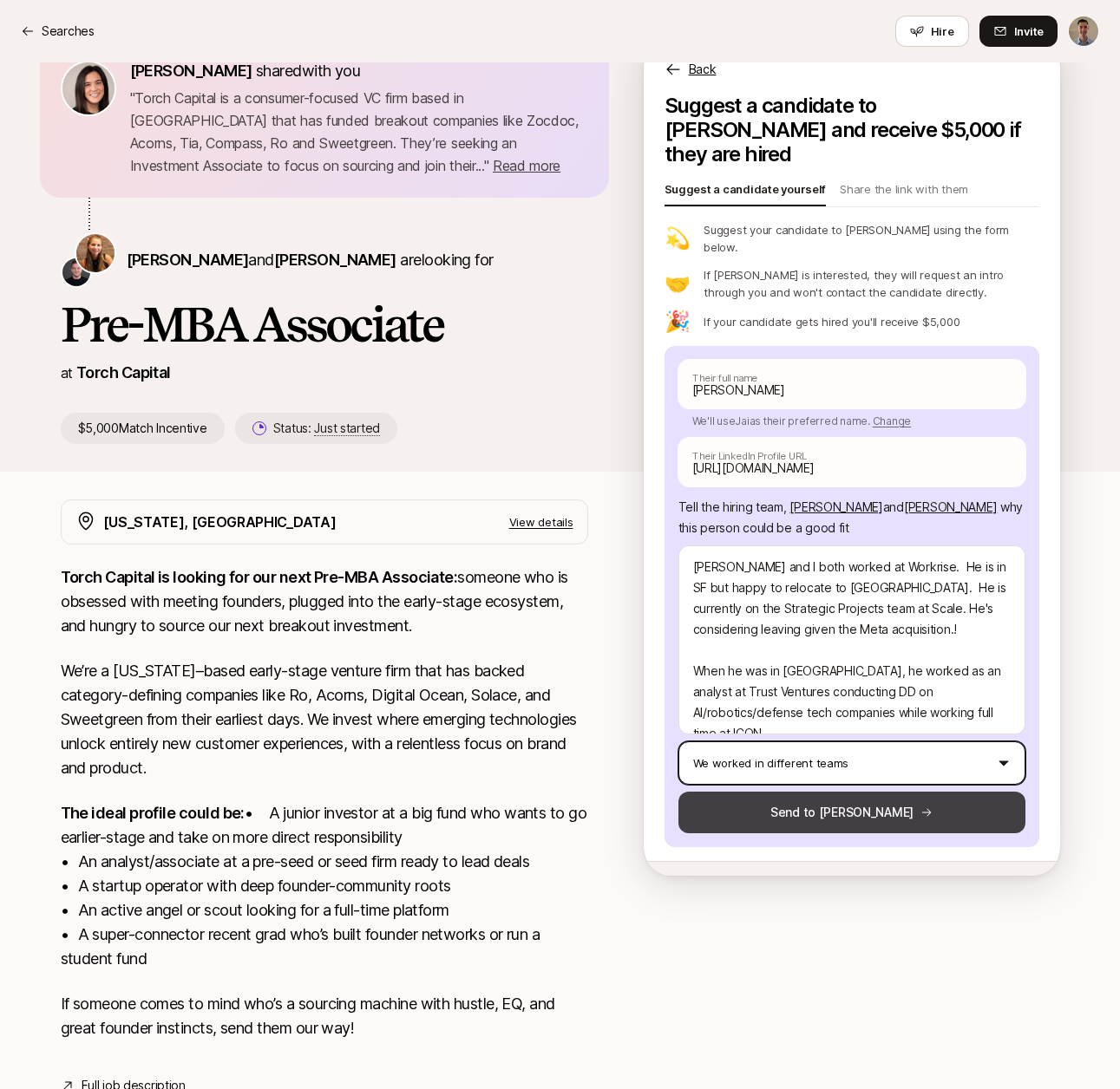
scroll to position [55, 0]
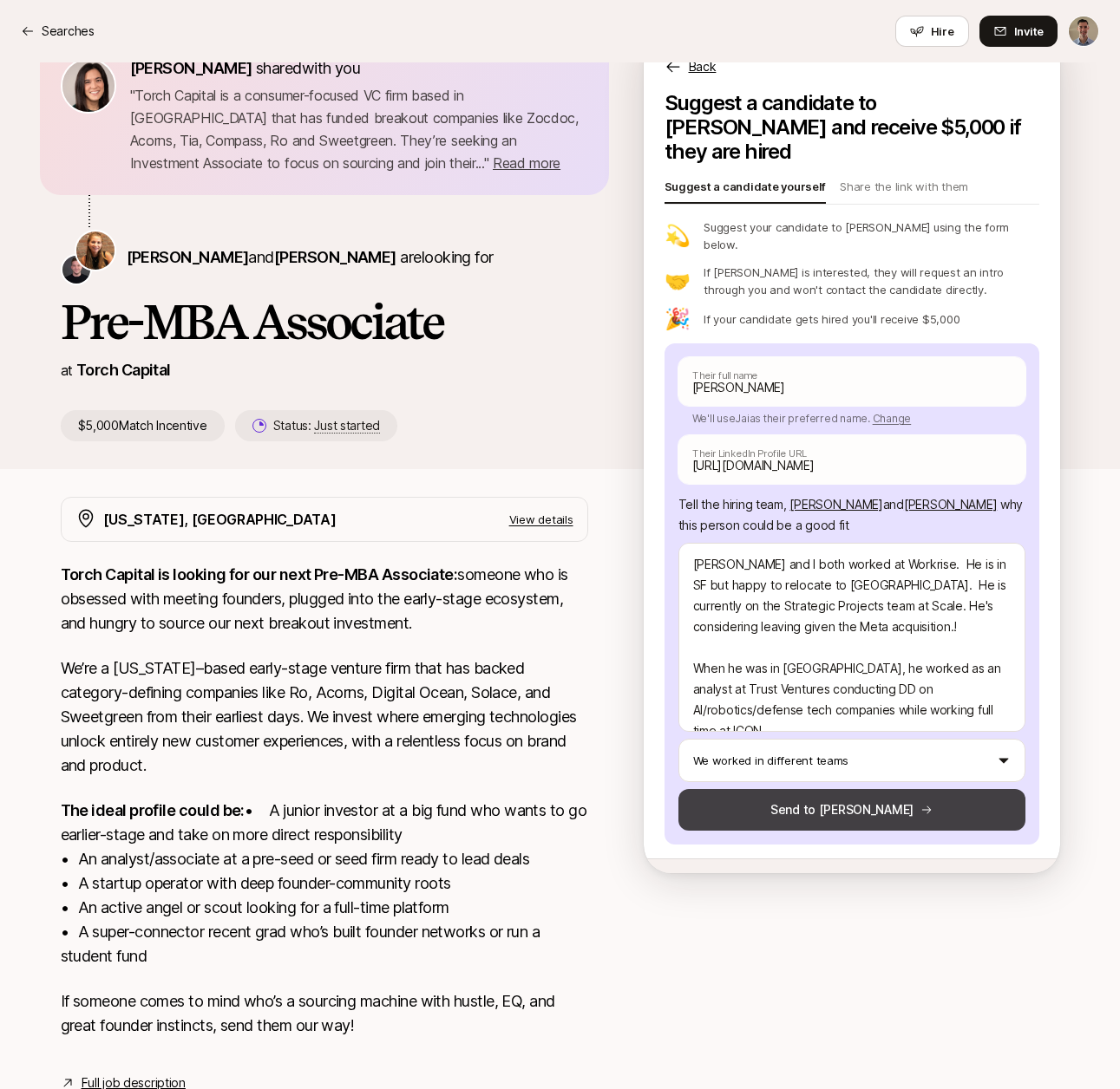
click at [835, 789] on button "Send to [PERSON_NAME]" at bounding box center [852, 809] width 347 height 42
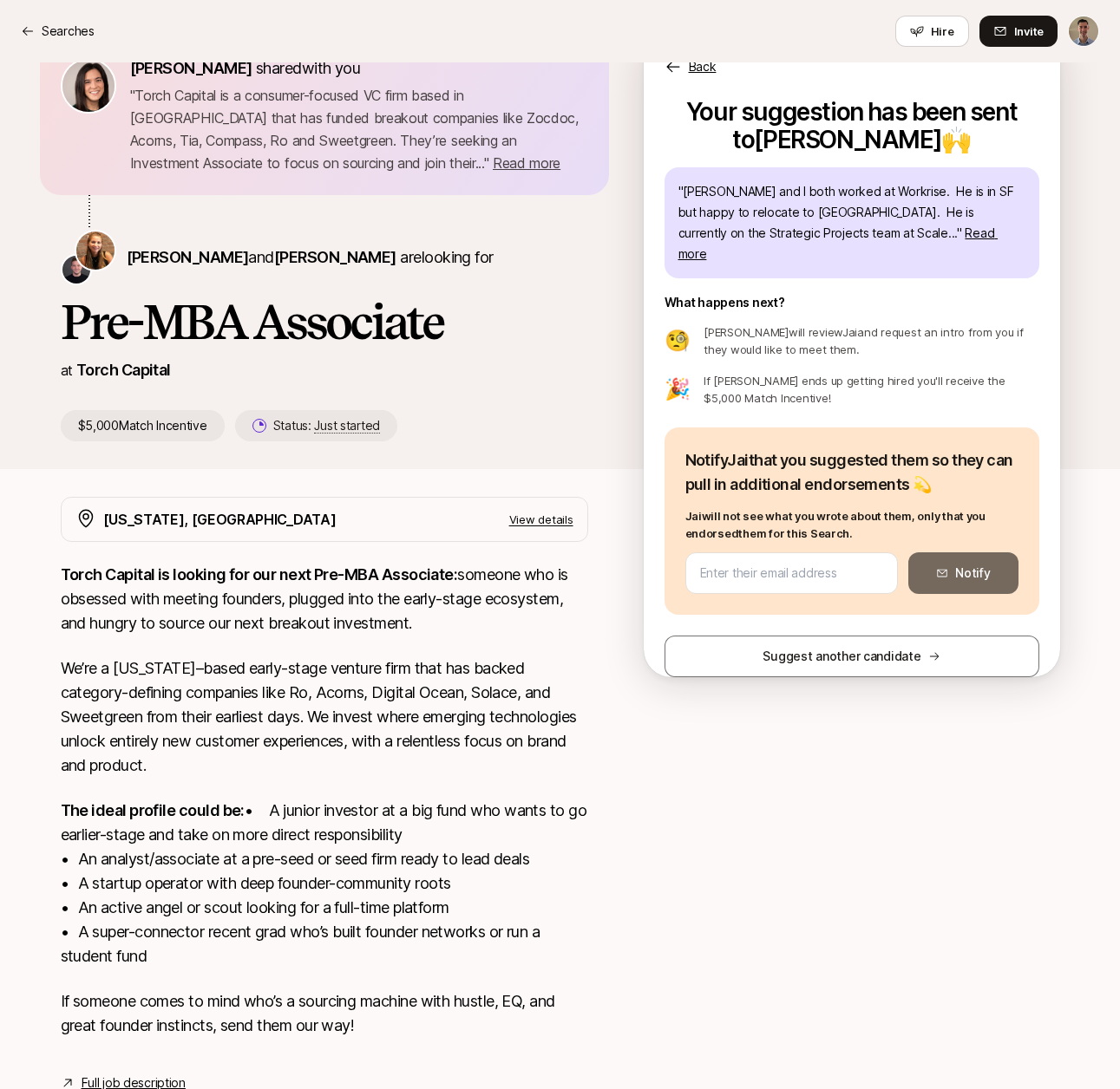
scroll to position [0, 0]
